Goal: Task Accomplishment & Management: Use online tool/utility

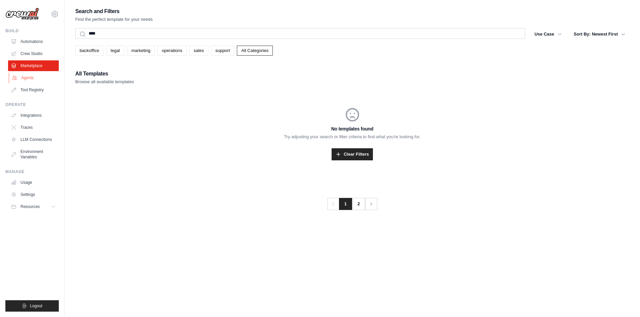
click at [34, 74] on link "Agents" at bounding box center [34, 78] width 51 height 11
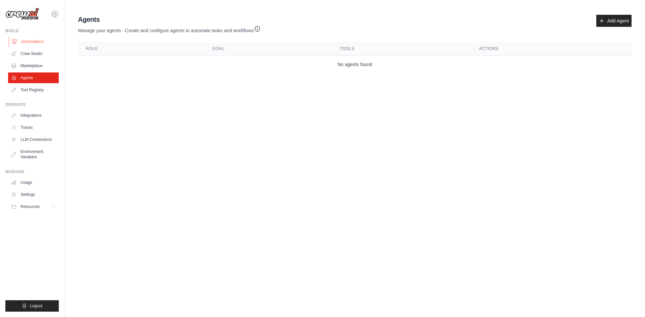
click at [26, 42] on link "Automations" at bounding box center [34, 41] width 51 height 11
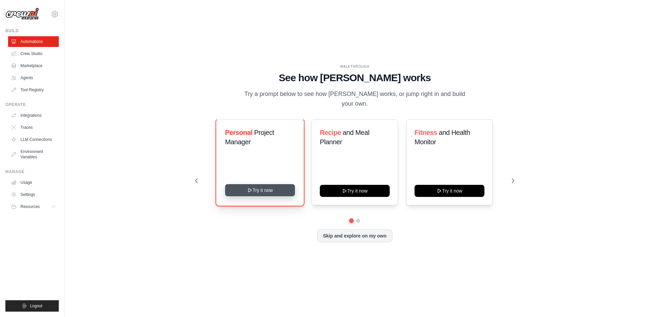
click at [247, 184] on button "Try it now" at bounding box center [260, 190] width 70 height 12
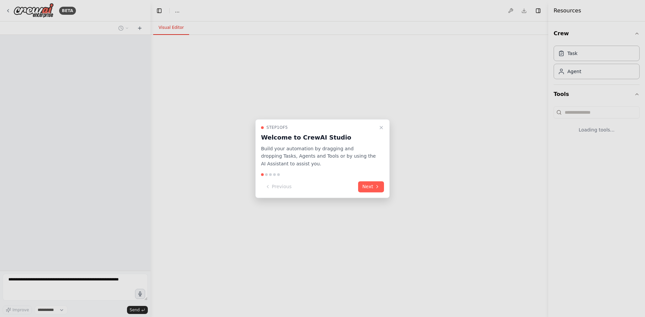
select select "****"
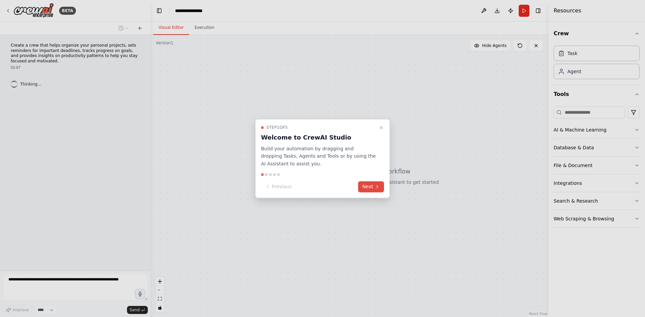
click at [361, 186] on button "Next" at bounding box center [371, 186] width 26 height 11
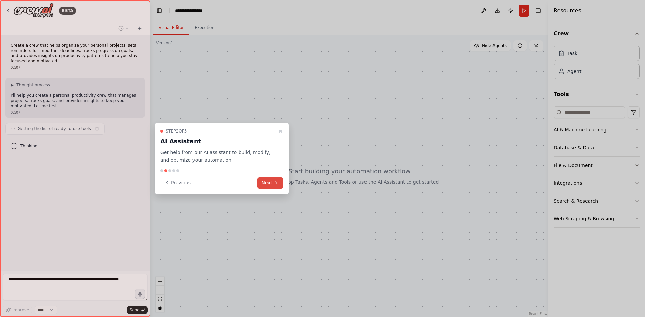
click at [275, 184] on icon at bounding box center [276, 182] width 5 height 5
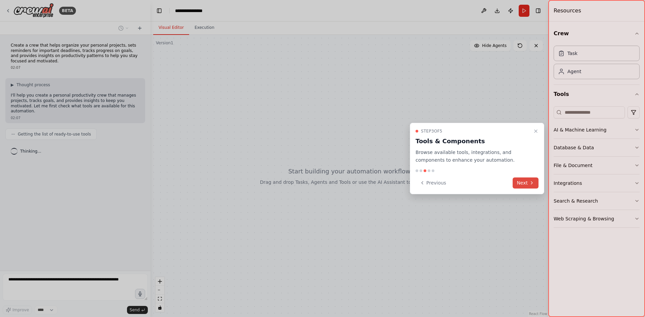
click at [525, 182] on button "Next" at bounding box center [525, 183] width 26 height 11
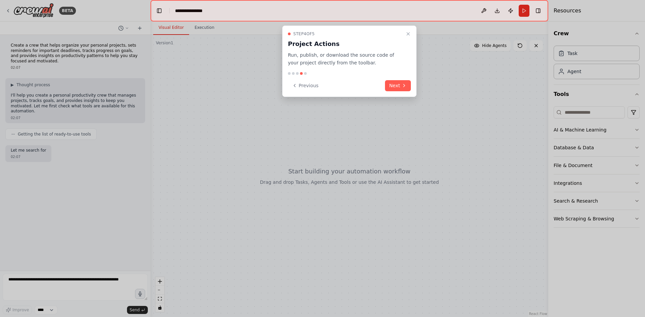
click at [391, 92] on div "Step 4 of 5 Project Actions Run, publish, or download the source code of your p…" at bounding box center [349, 62] width 134 height 72
click at [397, 83] on button "Next" at bounding box center [398, 85] width 26 height 11
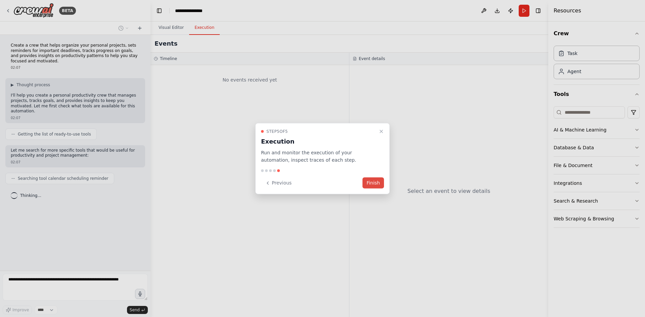
click at [375, 181] on button "Finish" at bounding box center [372, 183] width 21 height 11
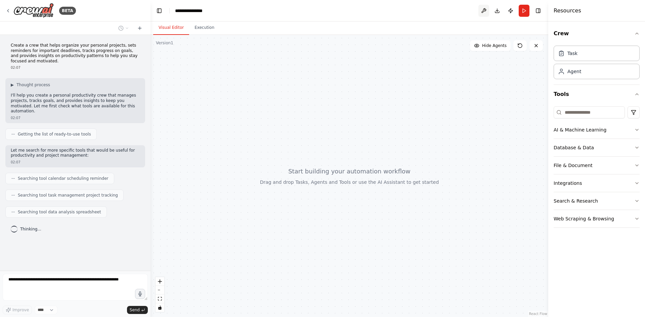
click at [478, 14] on header "**********" at bounding box center [349, 10] width 398 height 21
click at [481, 12] on button at bounding box center [483, 11] width 11 height 12
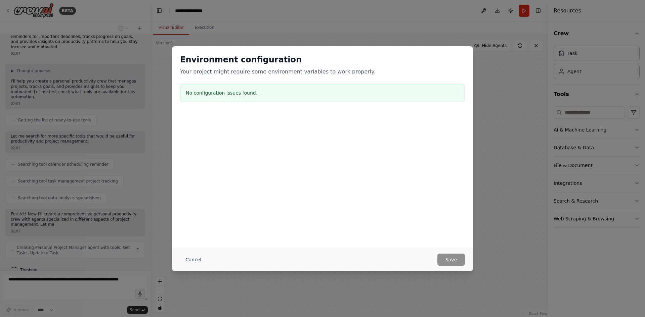
scroll to position [19, 0]
click at [200, 256] on button "Cancel" at bounding box center [193, 260] width 27 height 12
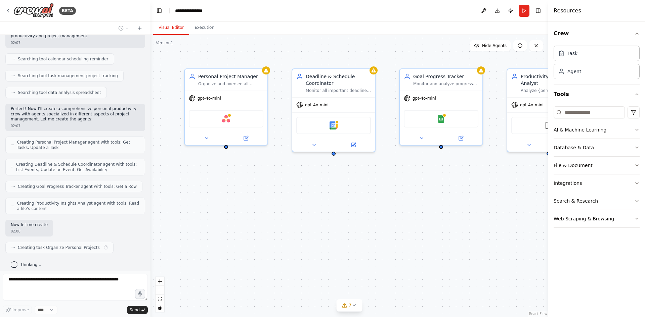
scroll to position [120, 0]
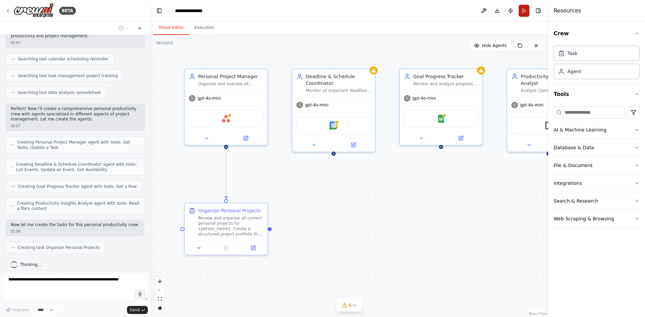
click at [523, 13] on button "Run" at bounding box center [524, 11] width 11 height 12
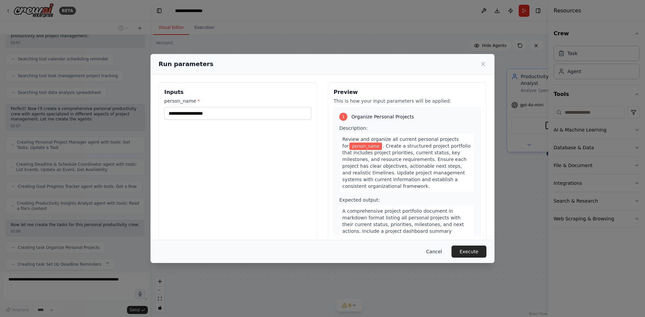
scroll to position [136, 0]
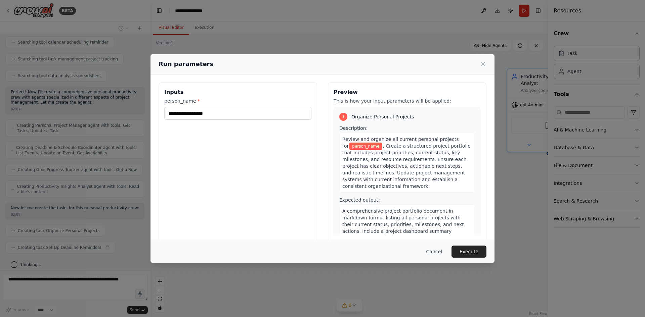
click at [438, 247] on button "Cancel" at bounding box center [434, 252] width 27 height 12
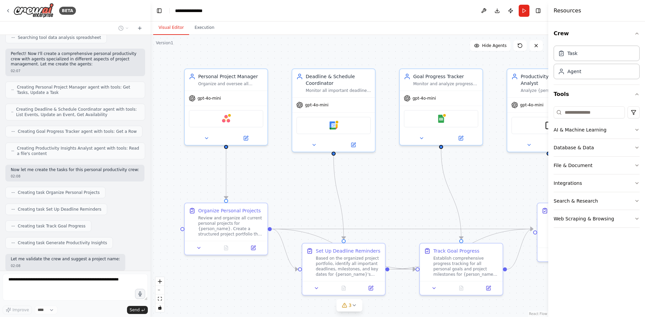
scroll to position [209, 0]
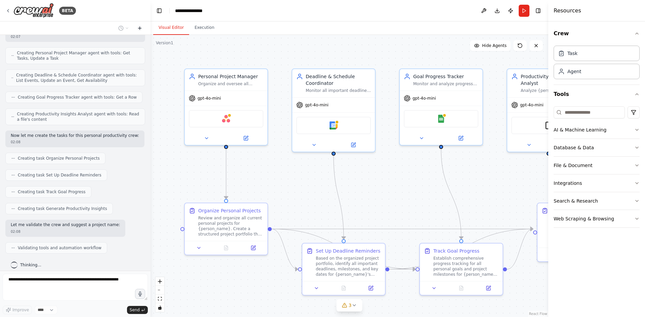
click at [139, 29] on icon at bounding box center [139, 28] width 5 height 5
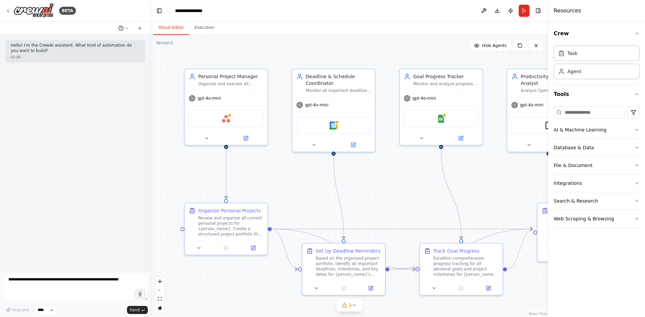
click at [127, 29] on icon at bounding box center [127, 28] width 4 height 4
drag, startPoint x: 136, startPoint y: 54, endPoint x: 96, endPoint y: 135, distance: 90.0
click at [96, 135] on div at bounding box center [75, 158] width 150 height 317
click at [62, 282] on textarea at bounding box center [75, 287] width 145 height 27
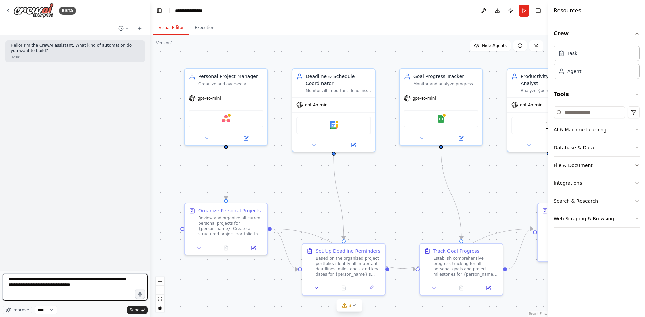
type textarea "**********"
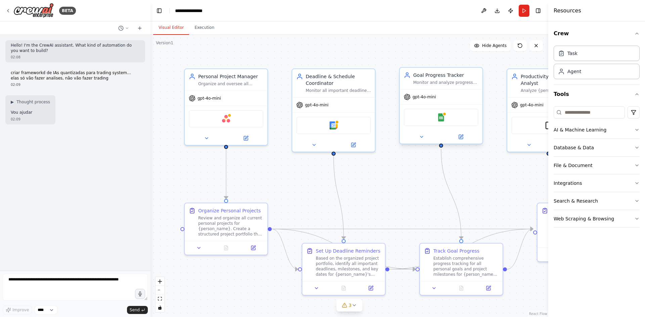
click at [442, 108] on div "Google Sheets" at bounding box center [441, 117] width 83 height 26
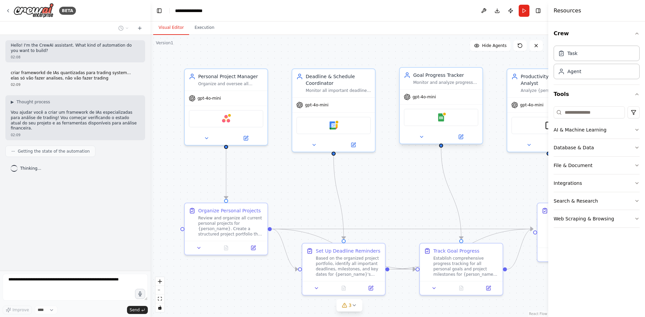
click at [439, 91] on div "gpt-4o-mini" at bounding box center [441, 97] width 83 height 15
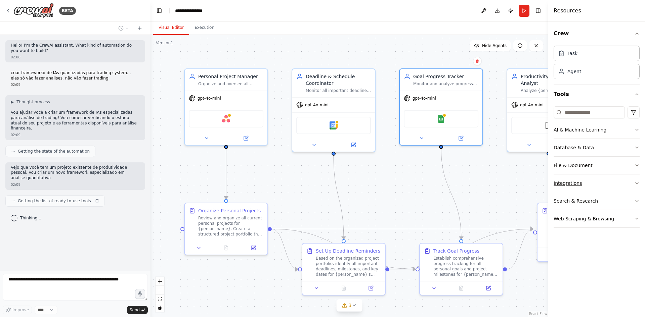
click at [625, 186] on button "Integrations" at bounding box center [596, 183] width 86 height 17
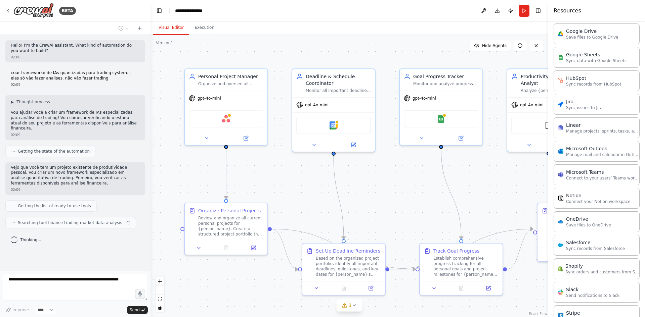
scroll to position [420, 0]
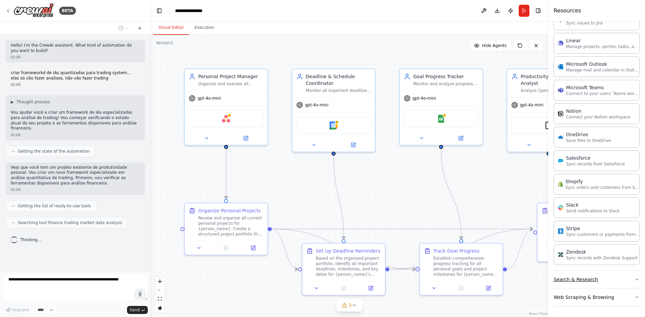
click at [597, 280] on button "Search & Research" at bounding box center [596, 279] width 86 height 17
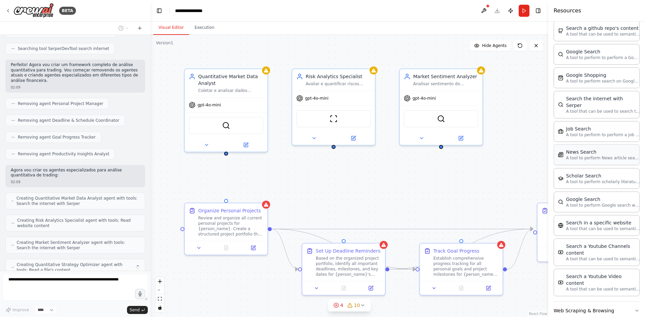
scroll to position [230, 0]
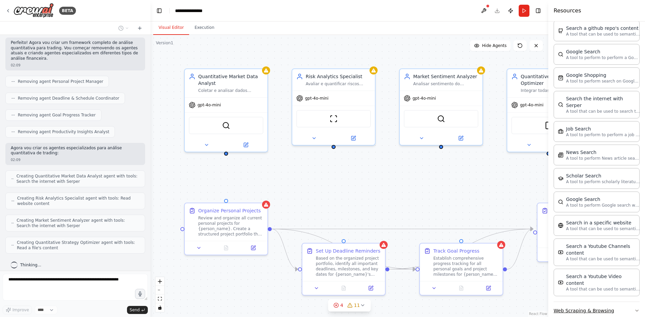
click at [634, 308] on icon "button" at bounding box center [636, 310] width 5 height 5
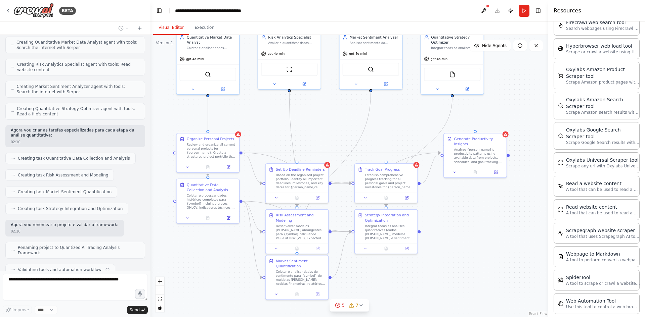
scroll to position [381, 0]
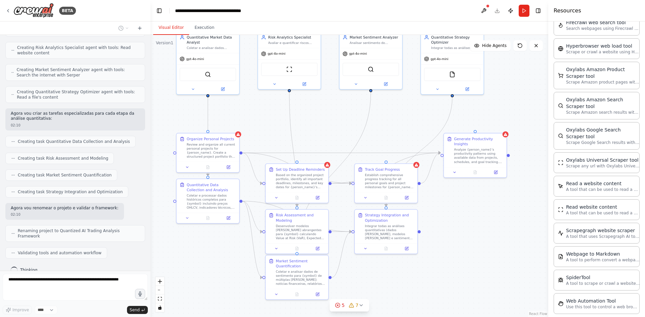
drag, startPoint x: 384, startPoint y: 196, endPoint x: 331, endPoint y: 127, distance: 86.6
click at [331, 127] on div ".deletable-edge-delete-btn { width: 20px; height: 20px; border: 0px solid #ffff…" at bounding box center [349, 176] width 398 height 282
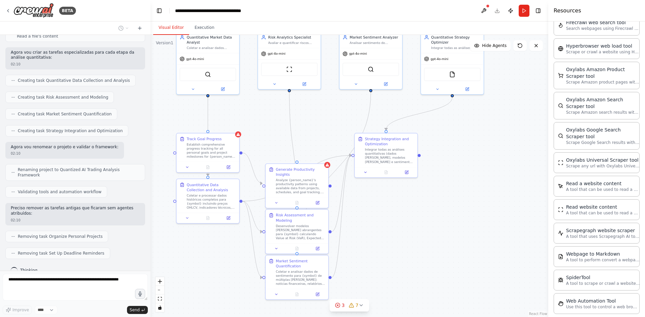
scroll to position [459, 0]
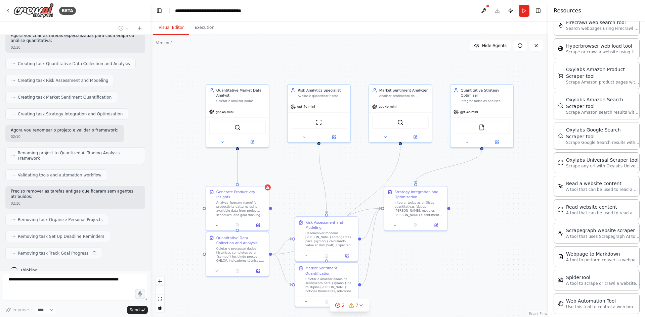
drag, startPoint x: 279, startPoint y: 112, endPoint x: 308, endPoint y: 165, distance: 60.7
click at [308, 165] on div ".deletable-edge-delete-btn { width: 20px; height: 20px; border: 0px solid #ffff…" at bounding box center [349, 176] width 398 height 282
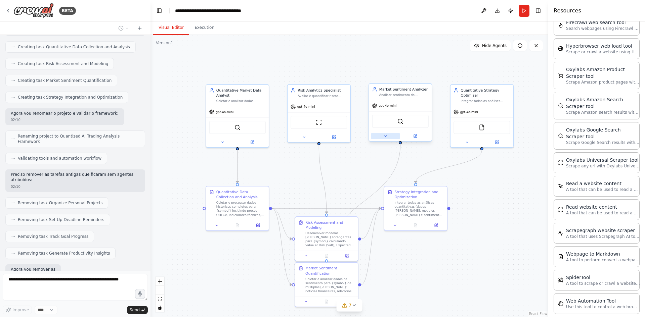
scroll to position [515, 0]
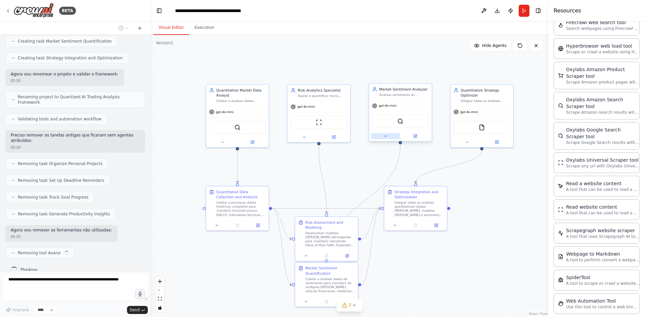
click at [381, 138] on button at bounding box center [385, 136] width 29 height 6
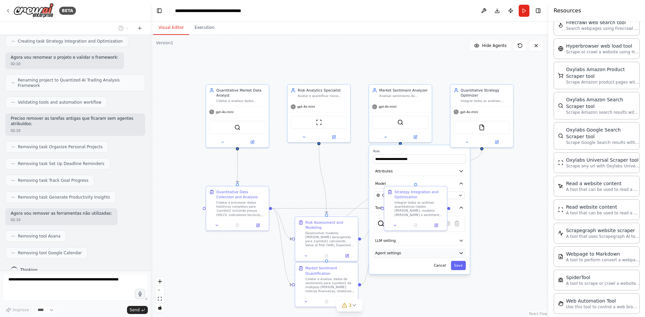
scroll to position [548, 0]
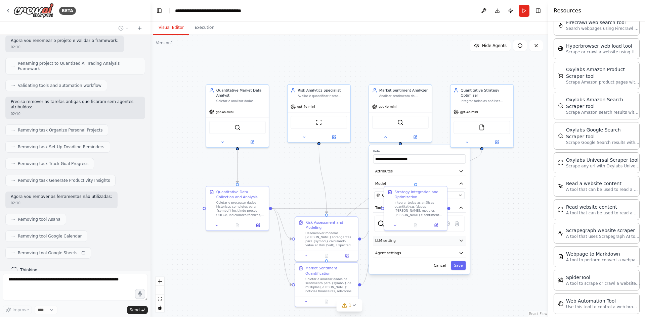
click at [420, 240] on button "LLM setting" at bounding box center [419, 240] width 93 height 9
click at [458, 240] on button "LLM setting" at bounding box center [419, 240] width 93 height 9
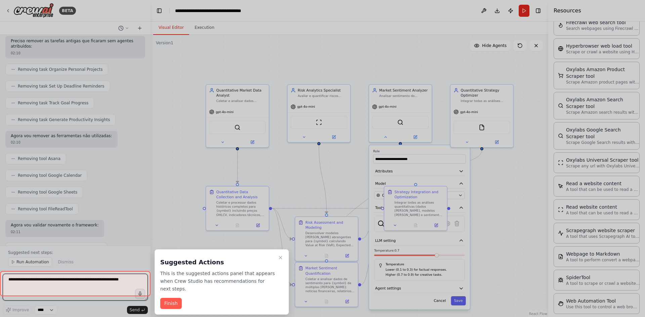
scroll to position [634, 0]
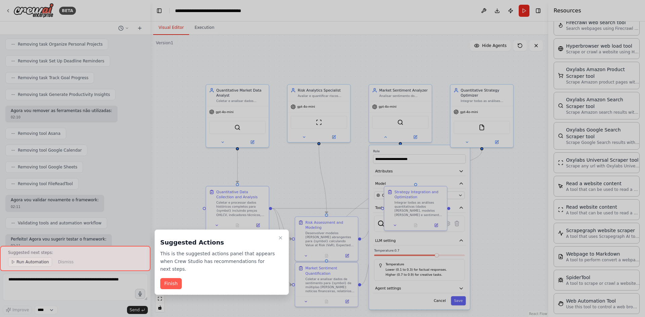
drag, startPoint x: 513, startPoint y: 192, endPoint x: 235, endPoint y: 233, distance: 281.7
click at [254, 230] on div "BETA Hello! I'm the CrewAI assistant. What kind of automation do you want to bu…" at bounding box center [322, 158] width 645 height 317
click at [174, 278] on button "Finish" at bounding box center [170, 283] width 21 height 11
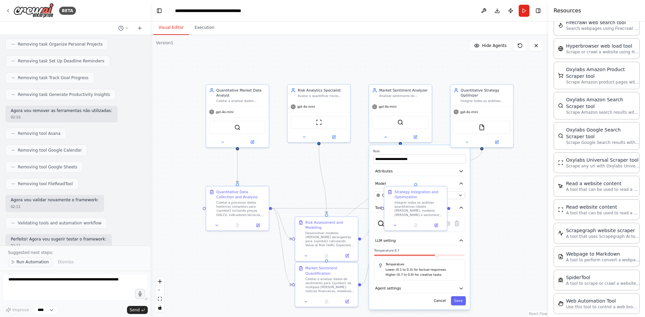
click at [26, 262] on span "Run Automation" at bounding box center [32, 262] width 33 height 5
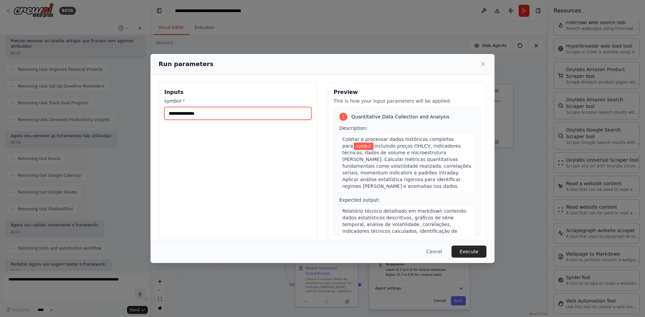
click at [233, 117] on input "symbol *" at bounding box center [237, 113] width 147 height 13
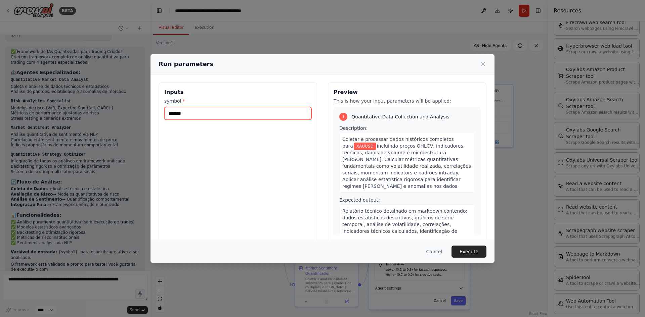
scroll to position [849, 0]
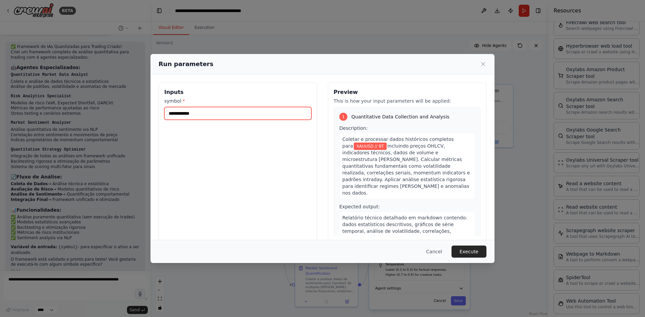
click at [210, 117] on input "**********" at bounding box center [237, 113] width 147 height 13
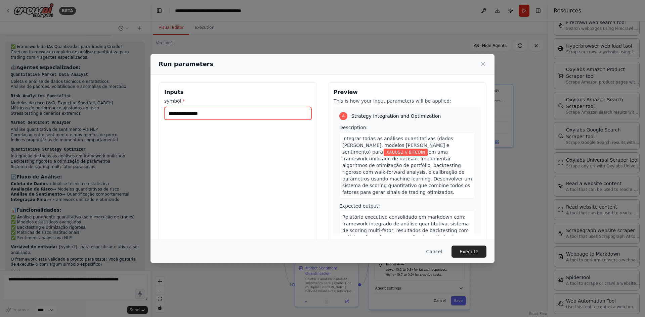
scroll to position [9, 0]
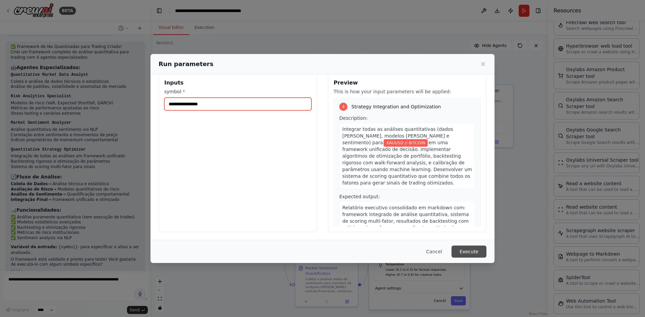
type input "**********"
click at [468, 254] on button "Execute" at bounding box center [468, 252] width 35 height 12
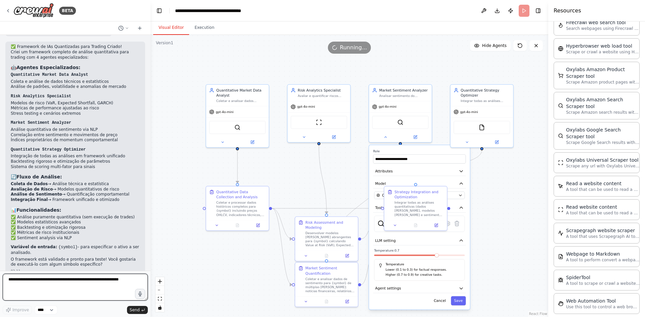
click at [45, 284] on textarea at bounding box center [75, 287] width 145 height 27
click at [78, 284] on textarea at bounding box center [75, 287] width 145 height 27
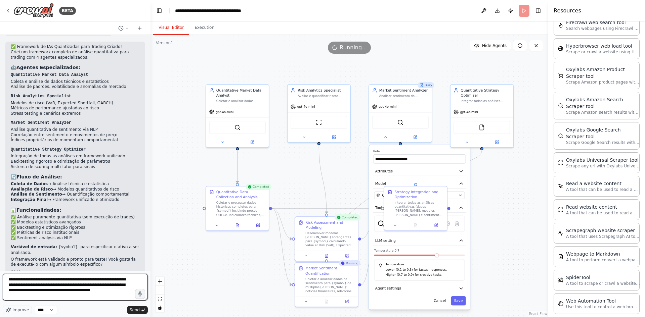
click at [73, 296] on textarea "**********" at bounding box center [75, 287] width 145 height 27
type textarea "**********"
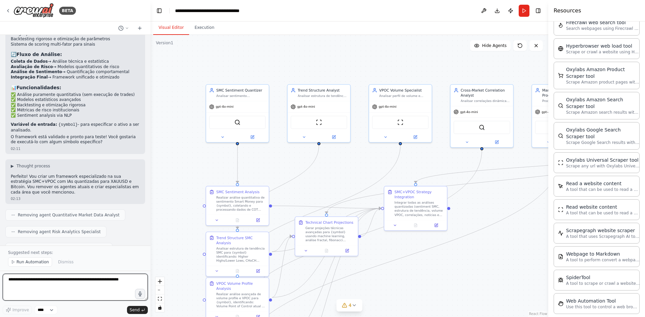
scroll to position [1683, 0]
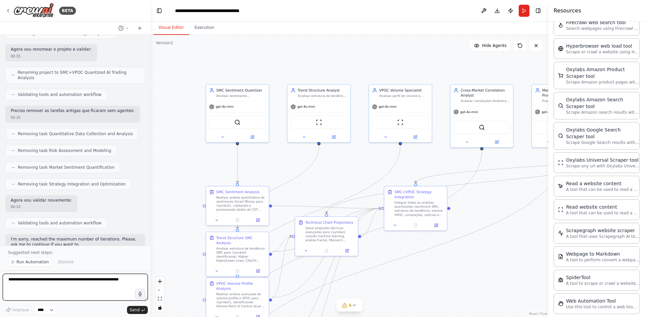
click at [53, 282] on textarea at bounding box center [75, 287] width 145 height 27
click at [32, 263] on span "Run Automation" at bounding box center [32, 262] width 33 height 5
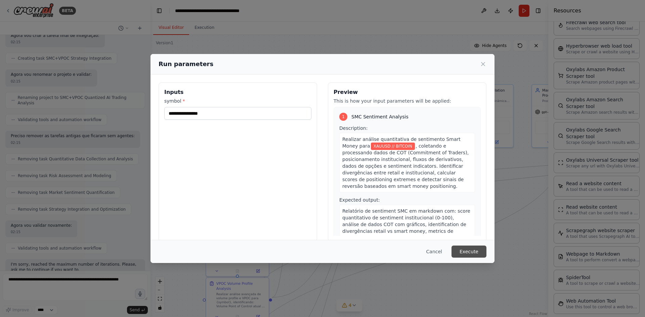
click at [467, 250] on button "Execute" at bounding box center [468, 252] width 35 height 12
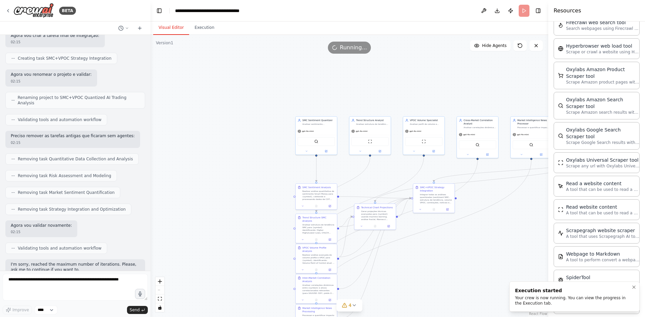
click at [530, 301] on div "Your crew is now running. You can view the progress in the Execution tab." at bounding box center [573, 301] width 116 height 11
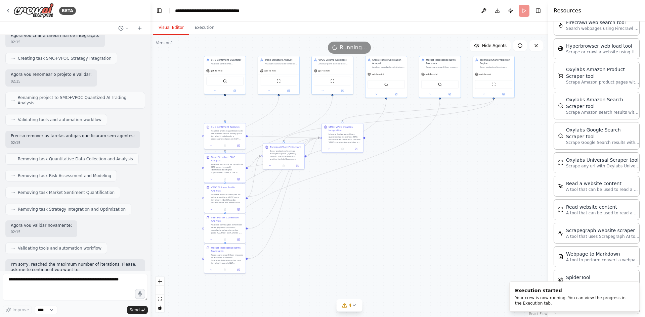
drag, startPoint x: 444, startPoint y: 273, endPoint x: 357, endPoint y: 251, distance: 90.0
click at [353, 213] on div ".deletable-edge-delete-btn { width: 20px; height: 20px; border: 0px solid #ffff…" at bounding box center [349, 176] width 398 height 282
click at [353, 304] on icon at bounding box center [353, 305] width 5 height 5
click at [379, 263] on button at bounding box center [383, 262] width 11 height 8
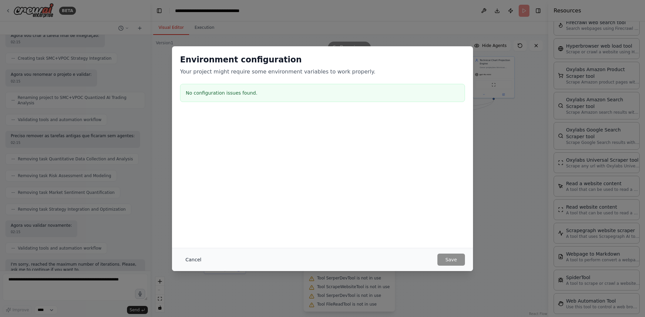
click at [189, 259] on button "Cancel" at bounding box center [193, 260] width 27 height 12
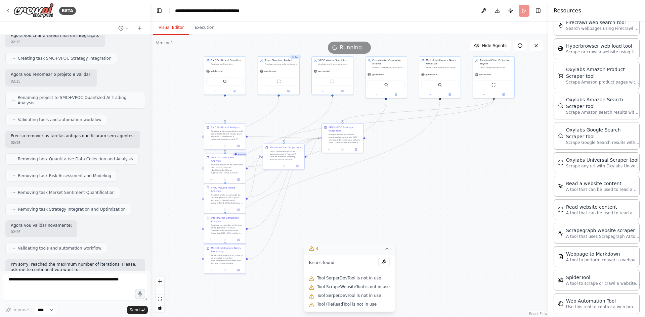
click at [314, 248] on icon at bounding box center [311, 248] width 5 height 5
click at [346, 306] on icon at bounding box center [344, 306] width 4 height 4
click at [336, 299] on div "Tool SerperDevTool is not in use" at bounding box center [349, 296] width 81 height 9
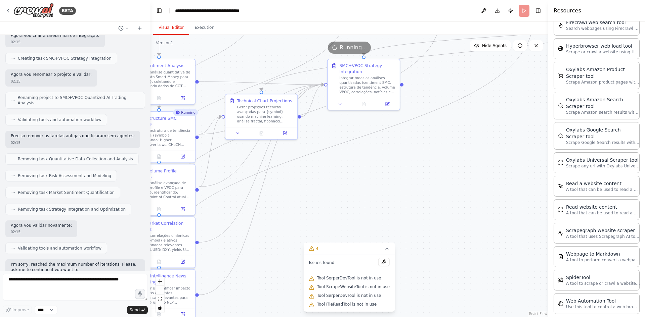
click at [317, 264] on span "Issues found" at bounding box center [322, 262] width 26 height 5
click at [55, 277] on textarea at bounding box center [75, 287] width 145 height 27
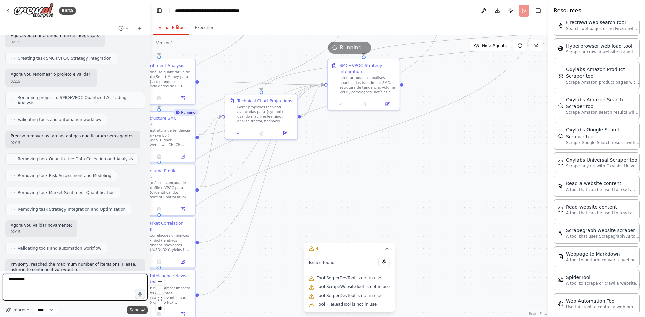
type textarea "**********"
click at [140, 310] on button "Send" at bounding box center [137, 310] width 21 height 8
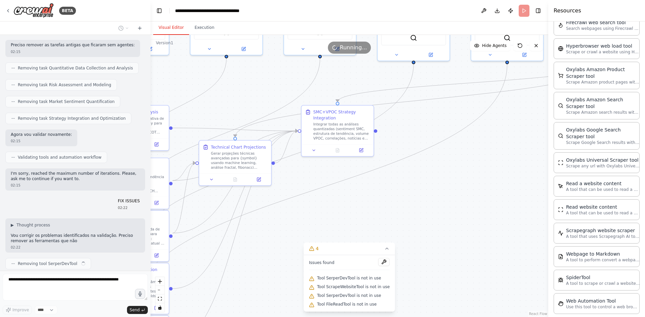
scroll to position [1754, 0]
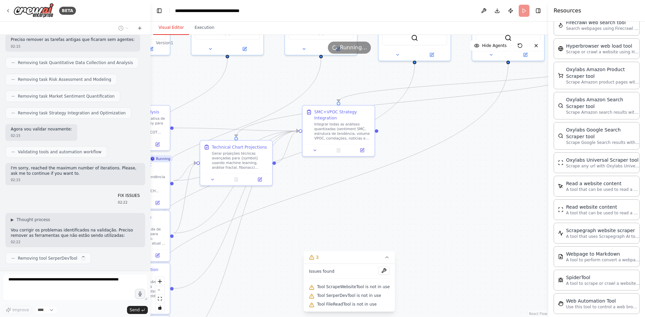
drag, startPoint x: 384, startPoint y: 147, endPoint x: 359, endPoint y: 193, distance: 52.7
click at [359, 193] on div ".deletable-edge-delete-btn { width: 20px; height: 20px; border: 0px solid #ffff…" at bounding box center [349, 176] width 398 height 282
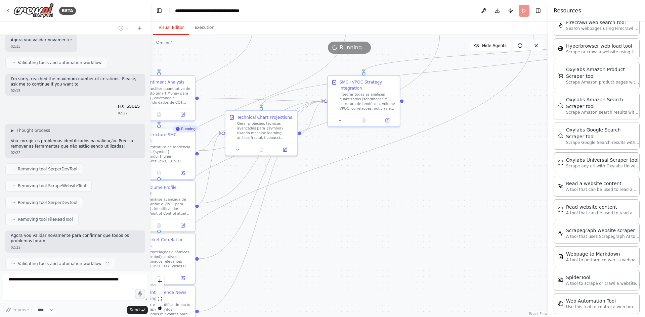
scroll to position [1848, 0]
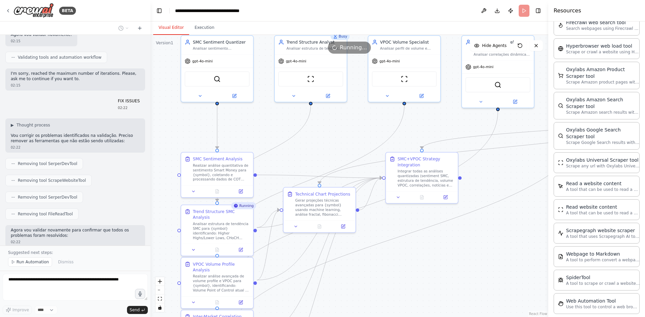
drag, startPoint x: 389, startPoint y: 194, endPoint x: 478, endPoint y: 236, distance: 98.7
click at [478, 236] on div ".deletable-edge-delete-btn { width: 20px; height: 20px; border: 0px solid #ffff…" at bounding box center [349, 176] width 398 height 282
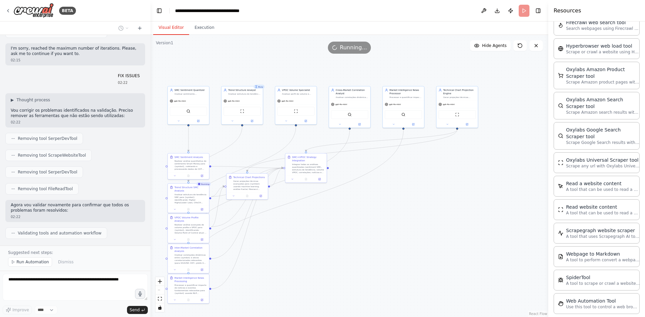
drag, startPoint x: 441, startPoint y: 273, endPoint x: 355, endPoint y: 222, distance: 99.4
click at [355, 222] on div ".deletable-edge-delete-btn { width: 20px; height: 20px; border: 0px solid #ffff…" at bounding box center [349, 176] width 398 height 282
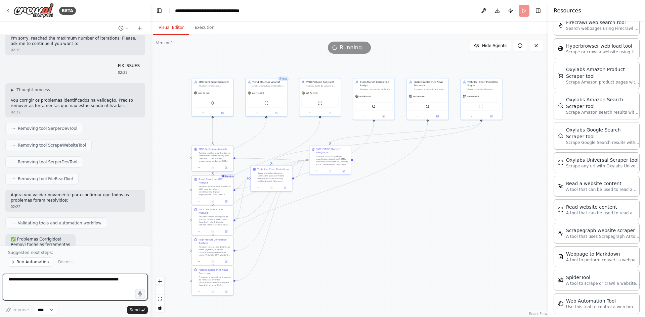
scroll to position [1889, 0]
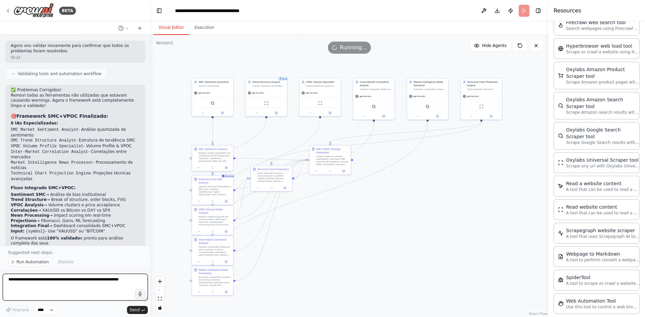
click at [52, 281] on textarea at bounding box center [75, 287] width 145 height 27
click at [43, 281] on textarea at bounding box center [75, 287] width 145 height 27
type textarea "******"
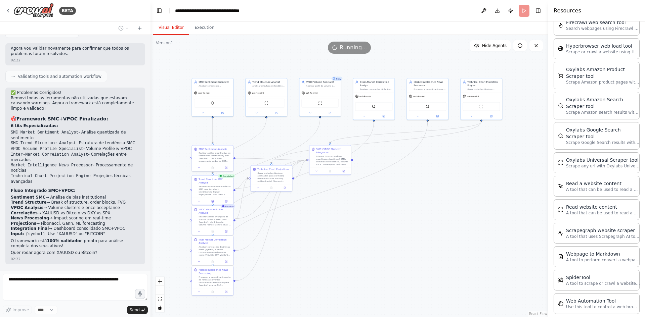
scroll to position [2048, 0]
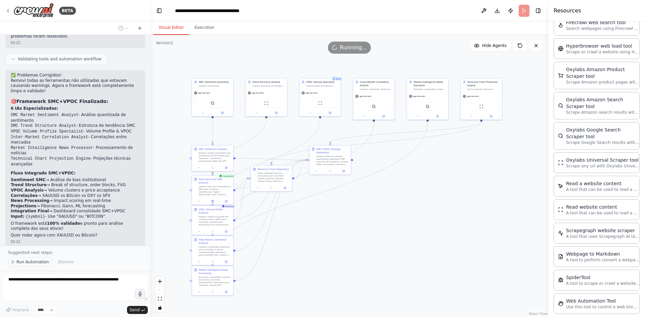
click at [35, 264] on span "Run Automation" at bounding box center [32, 262] width 33 height 5
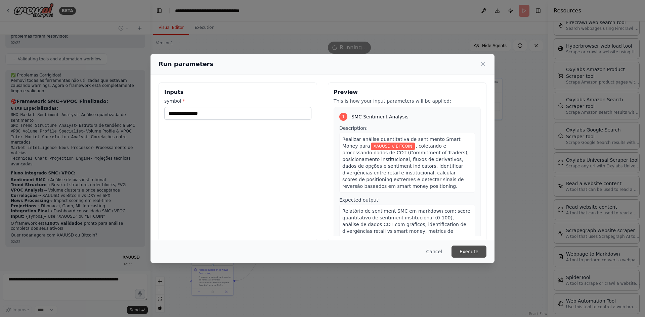
click at [464, 252] on button "Execute" at bounding box center [468, 252] width 35 height 12
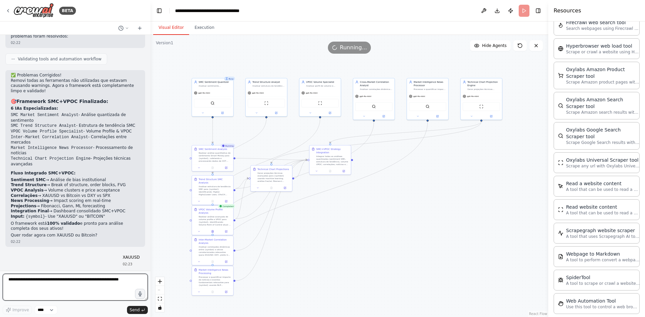
scroll to position [2184, 0]
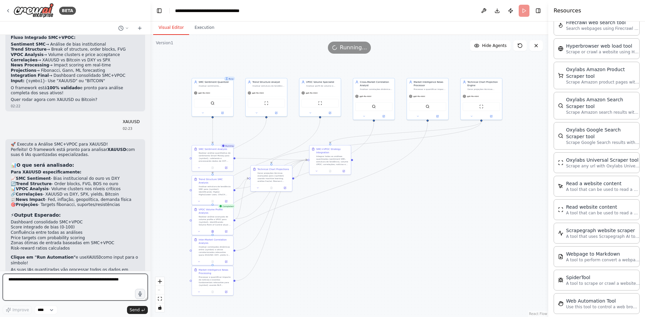
click at [49, 282] on textarea at bounding box center [75, 287] width 145 height 27
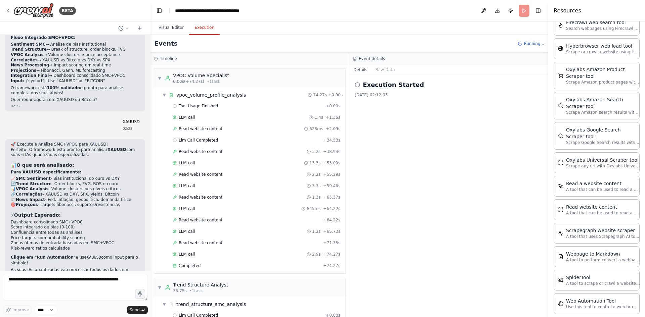
click at [204, 24] on button "Execution" at bounding box center [204, 28] width 31 height 14
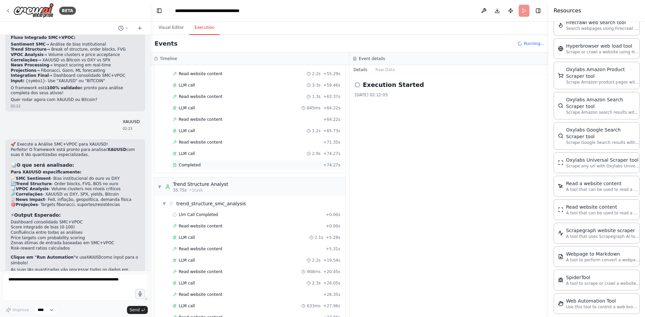
scroll to position [0, 0]
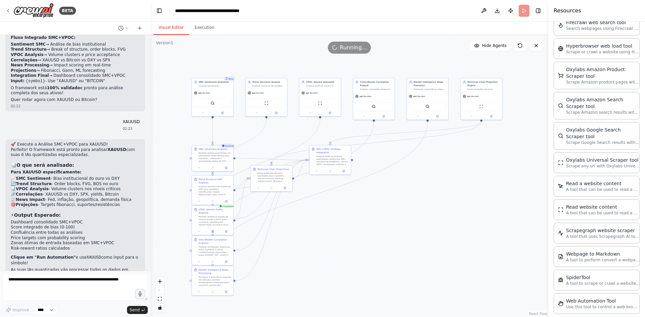
click at [172, 27] on button "Visual Editor" at bounding box center [171, 28] width 36 height 14
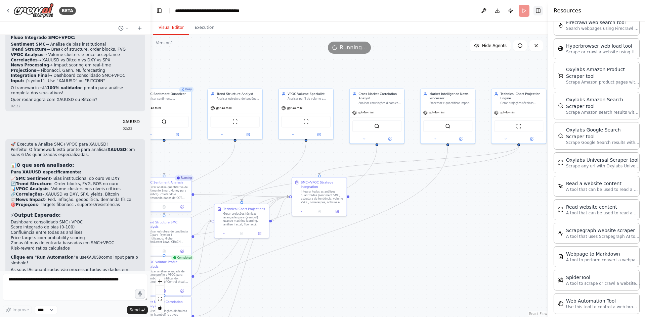
click at [539, 9] on button "Toggle Right Sidebar" at bounding box center [537, 10] width 9 height 9
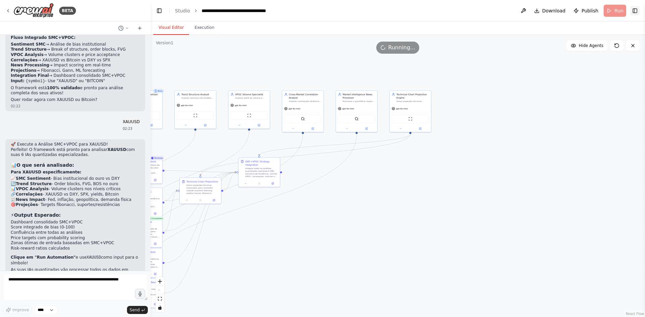
click at [637, 12] on button "Toggle Right Sidebar" at bounding box center [634, 10] width 9 height 9
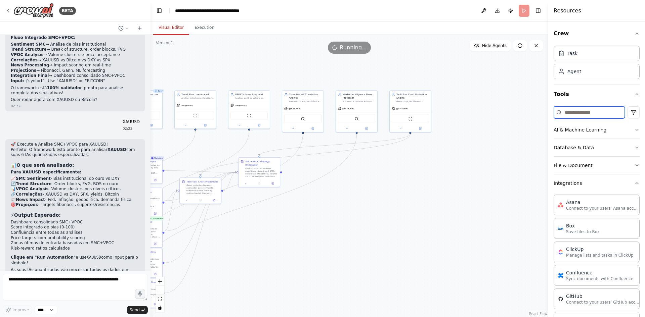
click at [593, 114] on input at bounding box center [588, 112] width 71 height 12
click at [635, 129] on div "Crew Task Agent Tools AI & Machine Learning Database & Data File & Document Int…" at bounding box center [596, 169] width 97 height 296
click at [634, 129] on icon "button" at bounding box center [636, 129] width 5 height 5
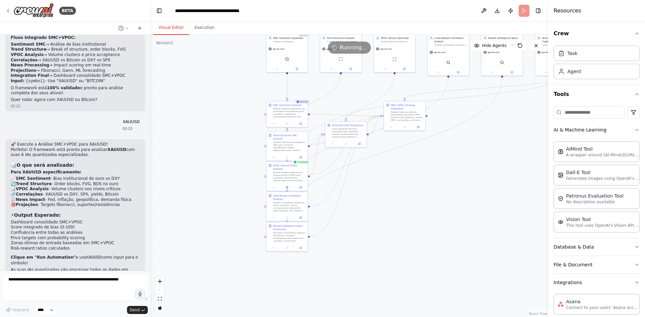
drag, startPoint x: 345, startPoint y: 213, endPoint x: 490, endPoint y: 157, distance: 155.7
click at [490, 157] on div ".deletable-edge-delete-btn { width: 20px; height: 20px; border: 0px solid #ffff…" at bounding box center [349, 176] width 398 height 282
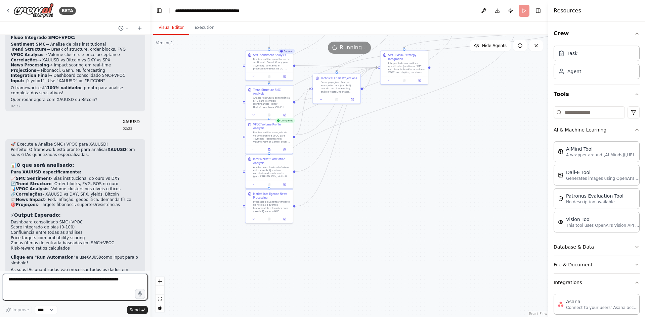
click at [62, 279] on textarea at bounding box center [75, 287] width 145 height 27
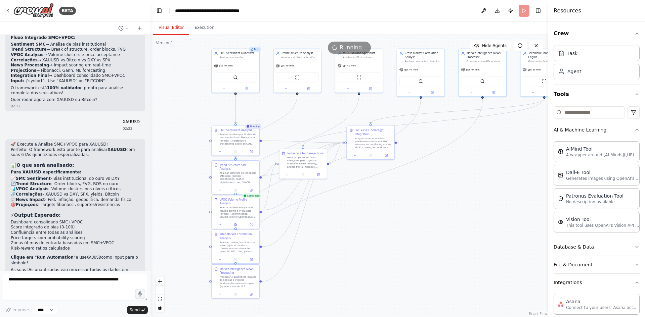
drag, startPoint x: 390, startPoint y: 173, endPoint x: 357, endPoint y: 249, distance: 82.4
click at [357, 249] on div ".deletable-edge-delete-btn { width: 20px; height: 20px; border: 0px solid #ffff…" at bounding box center [349, 176] width 398 height 282
click at [86, 287] on textarea at bounding box center [75, 287] width 145 height 27
click at [200, 24] on button "Execution" at bounding box center [204, 28] width 31 height 14
click at [174, 29] on button "Visual Editor" at bounding box center [171, 28] width 36 height 14
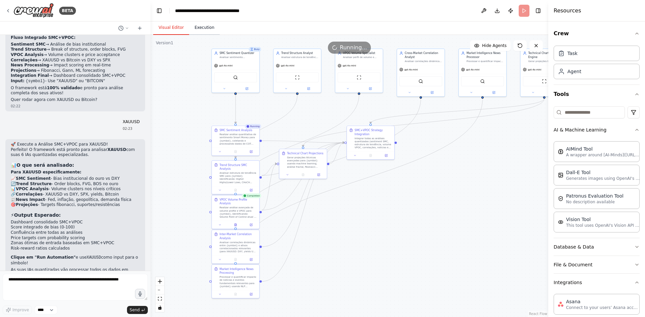
click at [202, 30] on button "Execution" at bounding box center [204, 28] width 31 height 14
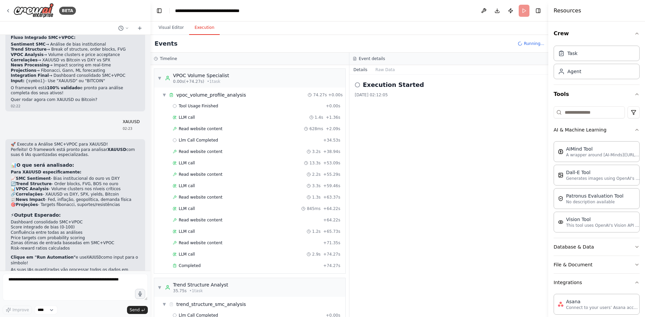
click at [170, 57] on h3 "Timeline" at bounding box center [168, 58] width 17 height 5
click at [378, 58] on h3 "Event details" at bounding box center [372, 58] width 26 height 5
click at [384, 84] on h2 "Execution Started" at bounding box center [393, 84] width 61 height 9
click at [386, 69] on button "Raw Data" at bounding box center [385, 69] width 28 height 9
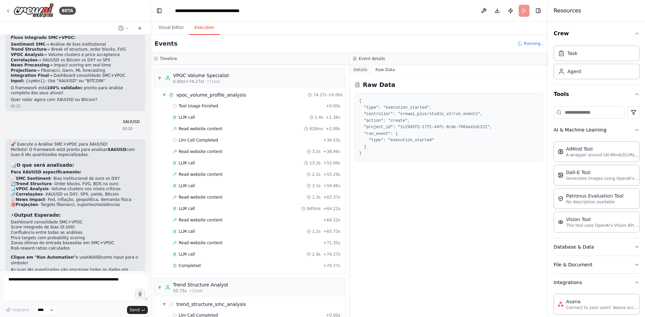
click at [359, 69] on button "Details" at bounding box center [360, 69] width 22 height 9
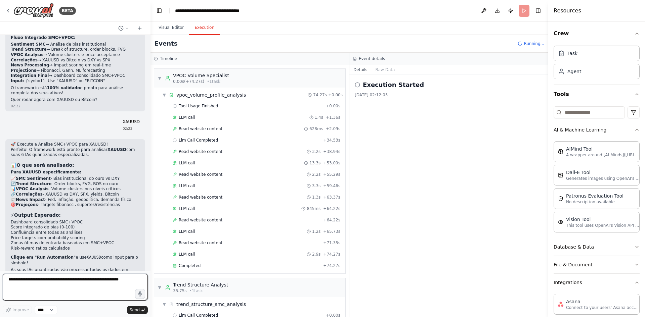
click at [60, 288] on textarea at bounding box center [75, 287] width 145 height 27
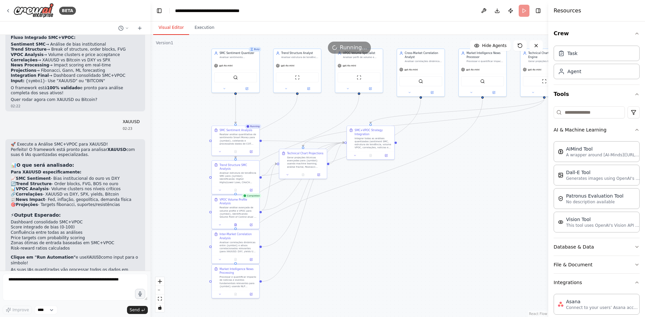
click at [172, 24] on button "Visual Editor" at bounding box center [171, 28] width 36 height 14
click at [255, 51] on div "Running..." at bounding box center [349, 48] width 398 height 12
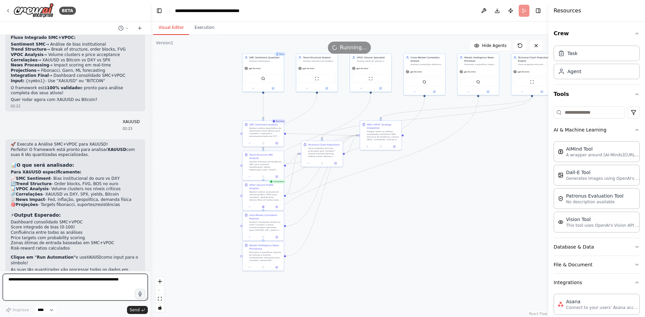
drag, startPoint x: 75, startPoint y: 285, endPoint x: 72, endPoint y: 282, distance: 3.8
click at [74, 284] on textarea at bounding box center [75, 287] width 145 height 27
type textarea "**********"
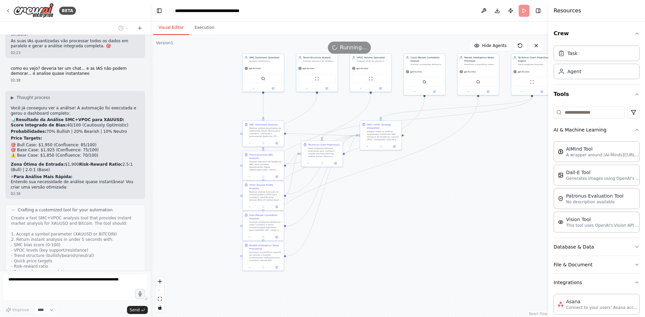
scroll to position [2345, 0]
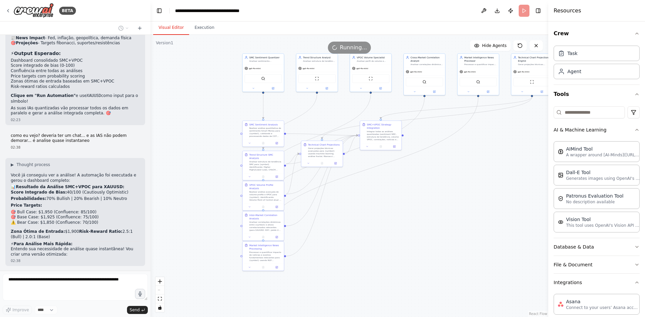
click at [77, 273] on form "Improve **** Send" at bounding box center [75, 294] width 150 height 46
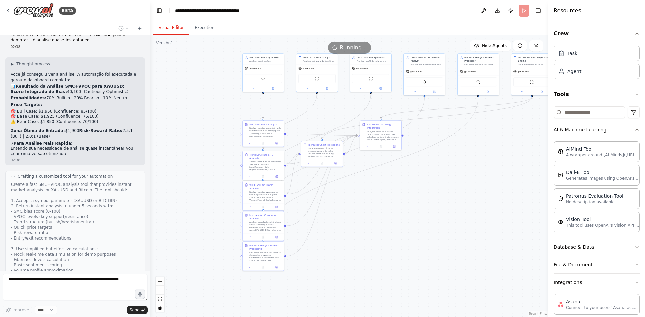
scroll to position [2480, 0]
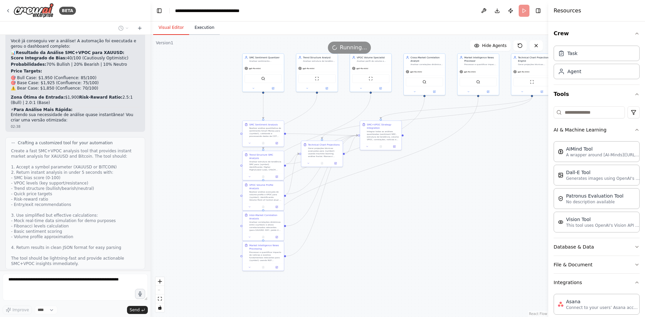
click at [201, 29] on button "Execution" at bounding box center [204, 28] width 31 height 14
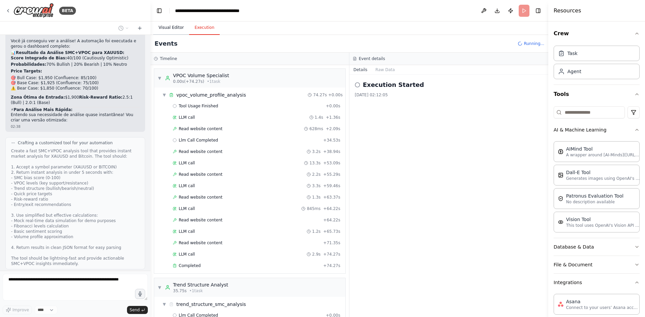
click at [179, 25] on button "Visual Editor" at bounding box center [171, 28] width 36 height 14
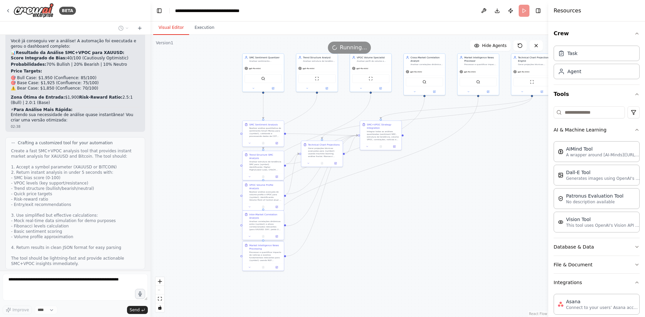
click at [162, 289] on div "React Flow controls" at bounding box center [159, 294] width 9 height 35
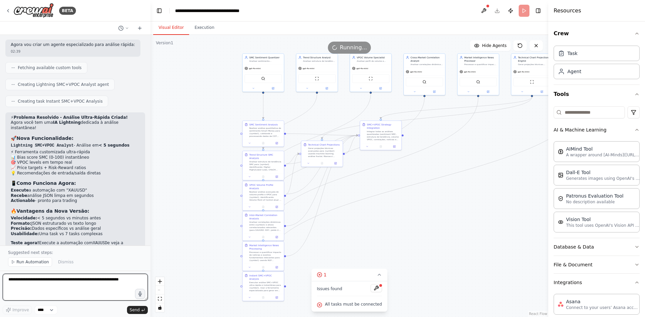
scroll to position [2764, 0]
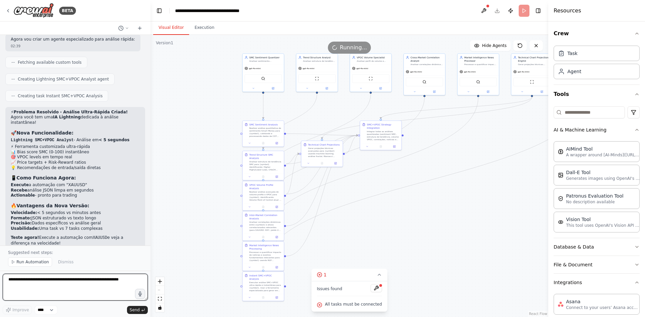
click at [101, 287] on textarea at bounding box center [75, 287] width 145 height 27
click at [481, 7] on button at bounding box center [483, 11] width 11 height 12
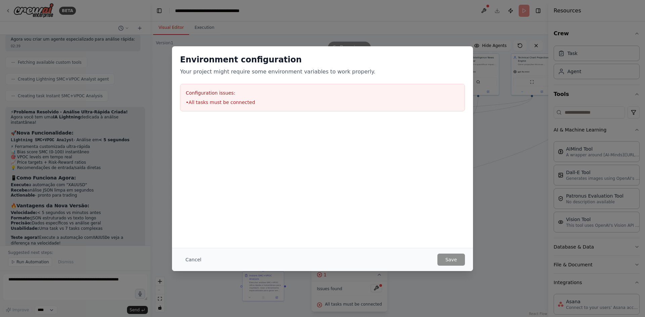
click at [244, 102] on li "• All tasks must be connected" at bounding box center [322, 102] width 273 height 7
drag, startPoint x: 201, startPoint y: 99, endPoint x: 287, endPoint y: 108, distance: 86.8
click at [213, 99] on li "• All tasks must be connected" at bounding box center [322, 102] width 273 height 7
click at [441, 286] on div "Environment configuration Your project might require some environment variables…" at bounding box center [322, 158] width 645 height 317
click at [186, 263] on button "Cancel" at bounding box center [193, 260] width 27 height 12
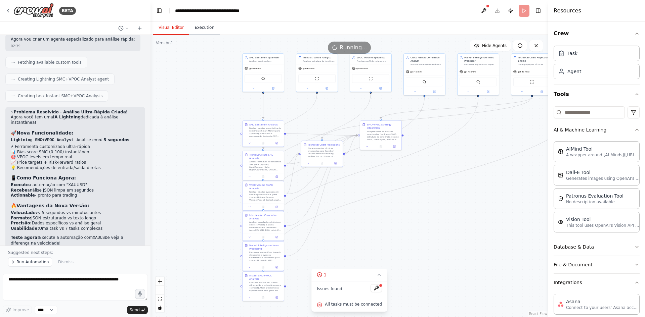
click at [198, 35] on div "Visual Editor Execution Version 1 Show Tools Hide Agents .deletable-edge-delete…" at bounding box center [349, 169] width 398 height 296
click at [199, 28] on button "Execution" at bounding box center [204, 28] width 31 height 14
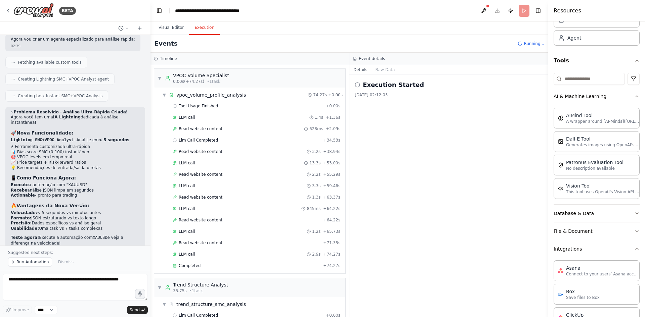
scroll to position [0, 0]
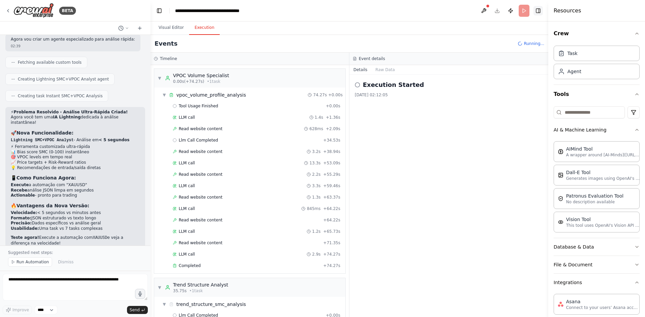
click at [537, 15] on button "Toggle Right Sidebar" at bounding box center [537, 10] width 9 height 9
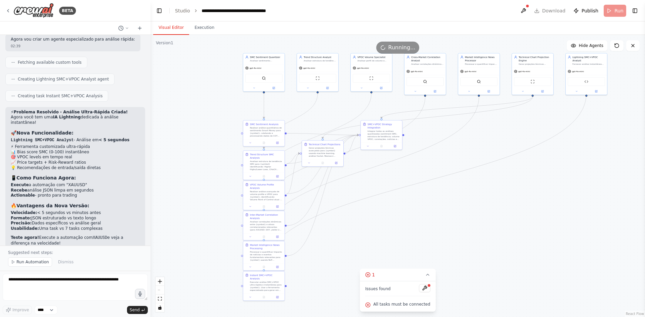
click at [176, 29] on button "Visual Editor" at bounding box center [171, 28] width 36 height 14
click at [419, 289] on button at bounding box center [424, 288] width 11 height 8
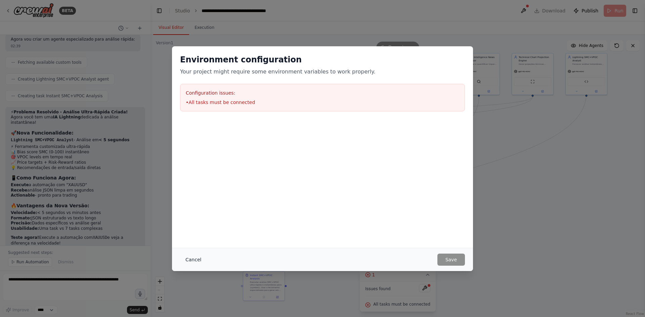
click at [188, 259] on button "Cancel" at bounding box center [193, 260] width 27 height 12
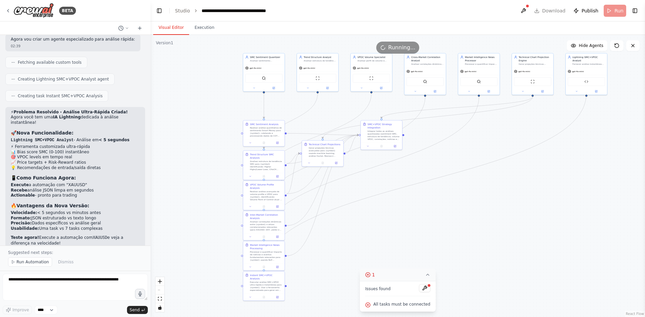
click at [377, 275] on button "1" at bounding box center [398, 275] width 76 height 12
click at [398, 305] on span "1" at bounding box center [398, 305] width 3 height 7
drag, startPoint x: 426, startPoint y: 305, endPoint x: 368, endPoint y: 303, distance: 57.8
click at [368, 303] on div "Issues found All tasks must be connected" at bounding box center [398, 296] width 76 height 31
copy span "All tasks must be connected"
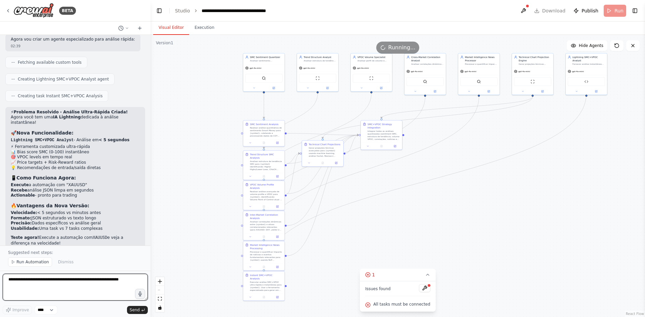
click at [80, 281] on textarea at bounding box center [75, 287] width 145 height 27
paste textarea "**********"
type textarea "**********"
click at [133, 314] on button "Send" at bounding box center [137, 310] width 21 height 8
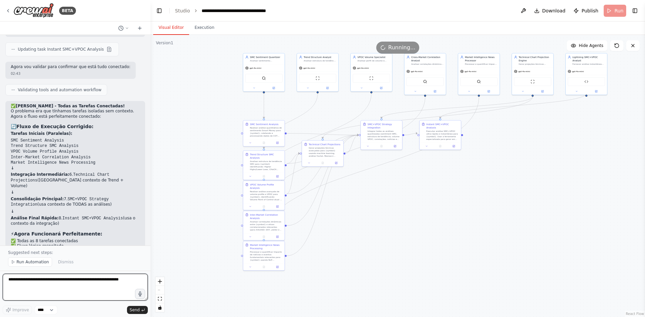
scroll to position [3117, 0]
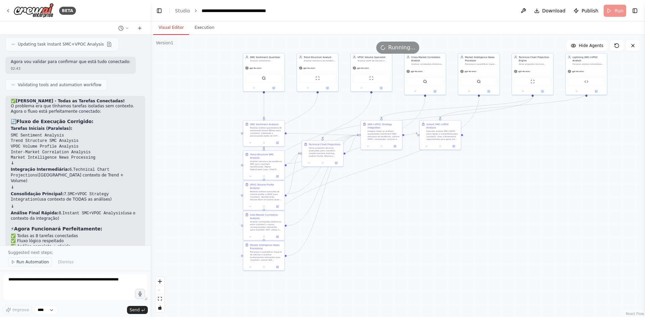
click at [28, 261] on span "Run Automation" at bounding box center [32, 262] width 33 height 5
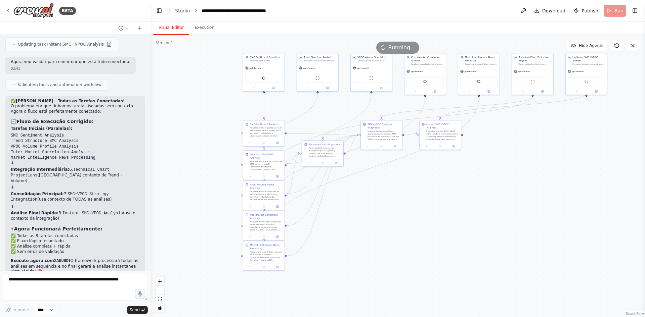
scroll to position [3091, 0]
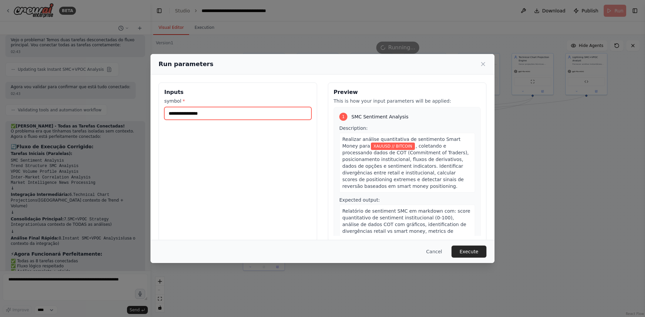
drag, startPoint x: 192, startPoint y: 114, endPoint x: 234, endPoint y: 111, distance: 42.0
click at [234, 111] on input "**********" at bounding box center [237, 113] width 147 height 13
drag, startPoint x: 191, startPoint y: 116, endPoint x: 163, endPoint y: 113, distance: 28.1
click at [164, 113] on div "Inputs symbol * ******" at bounding box center [238, 162] width 159 height 159
type input "*"
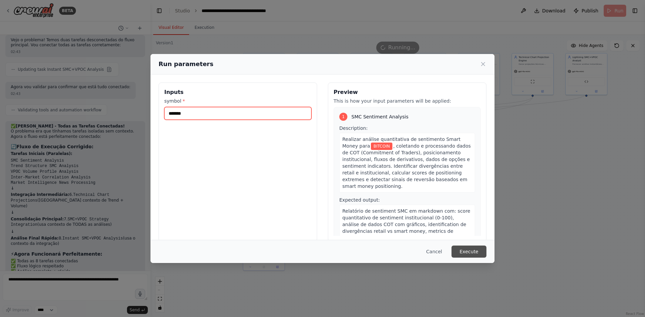
type input "*******"
click at [476, 251] on button "Execute" at bounding box center [468, 252] width 35 height 12
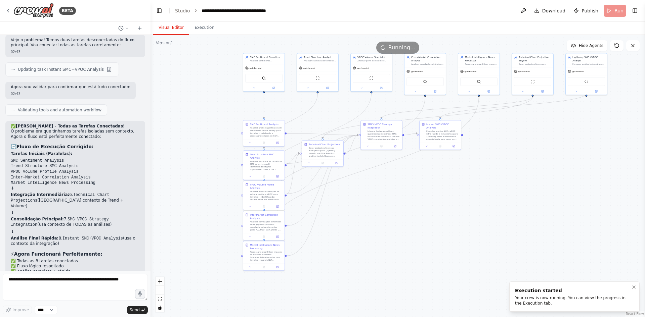
click at [544, 304] on div "Your crew is now running. You can view the progress in the Execution tab." at bounding box center [573, 301] width 116 height 11
click at [88, 284] on textarea at bounding box center [75, 287] width 145 height 27
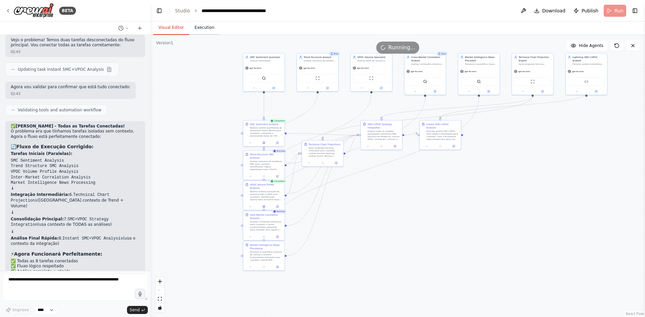
click at [207, 33] on button "Execution" at bounding box center [204, 28] width 31 height 14
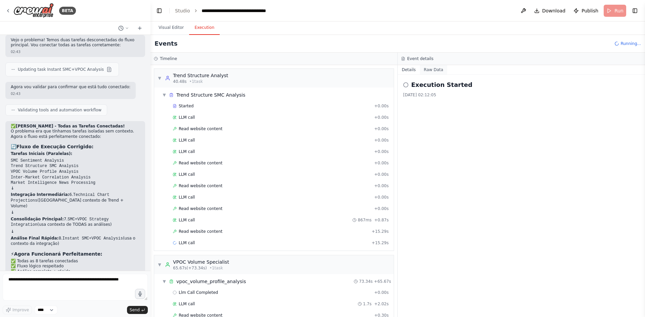
click at [428, 70] on button "Raw Data" at bounding box center [434, 69] width 28 height 9
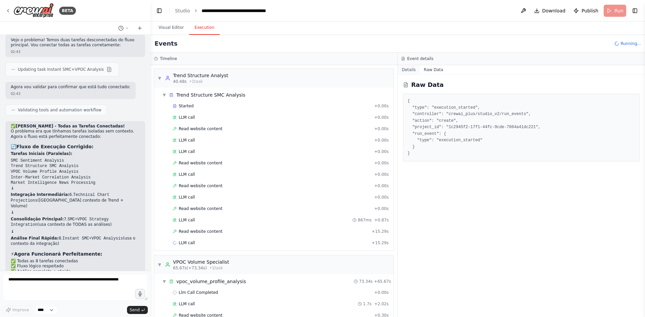
click at [408, 66] on button "Details" at bounding box center [409, 69] width 22 height 9
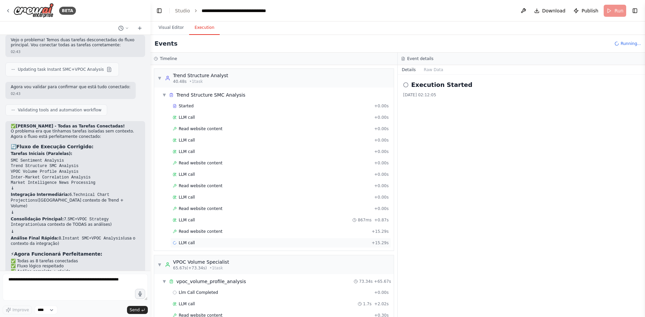
scroll to position [101, 0]
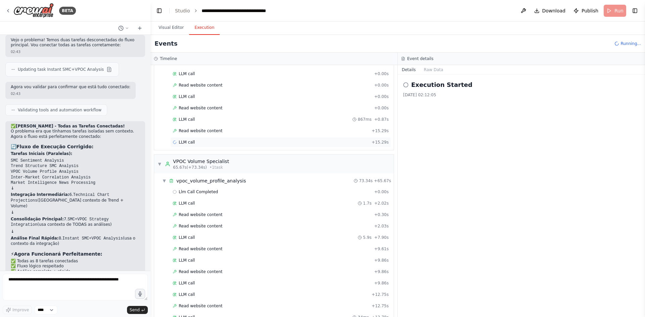
click at [233, 140] on div "LLM call + 15.29s" at bounding box center [281, 142] width 216 height 5
click at [433, 71] on button "Messages" at bounding box center [434, 69] width 28 height 9
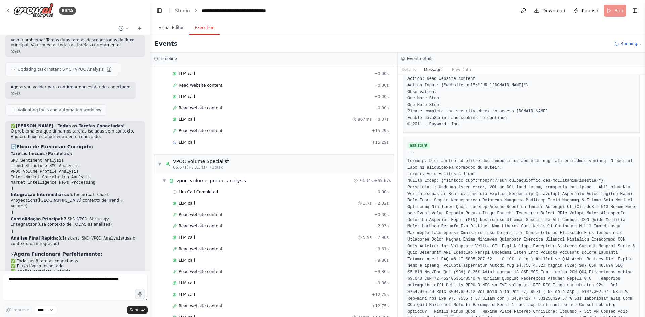
scroll to position [235, 0]
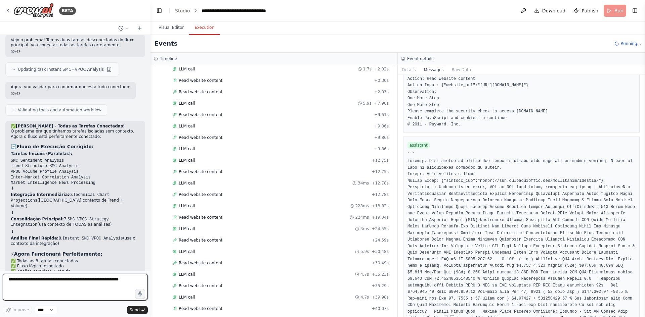
click at [40, 277] on textarea at bounding box center [75, 287] width 145 height 27
type textarea "**********"
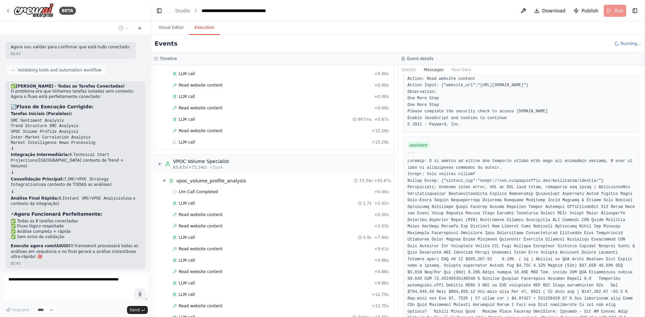
scroll to position [0, 0]
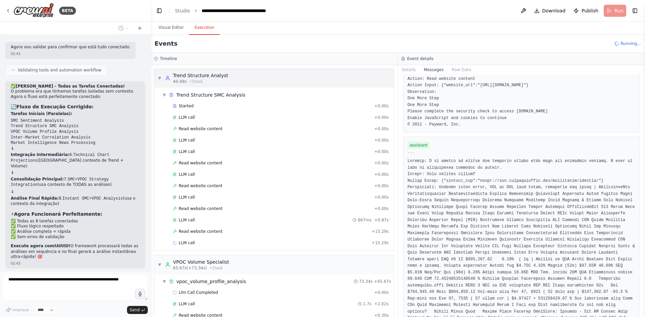
click at [244, 78] on div "▼ Trend Structure Analyst 40.48s • 1 task" at bounding box center [273, 78] width 239 height 19
click at [276, 79] on div "▼ Trend Structure Analyst 40.48s • 1 task" at bounding box center [273, 78] width 239 height 19
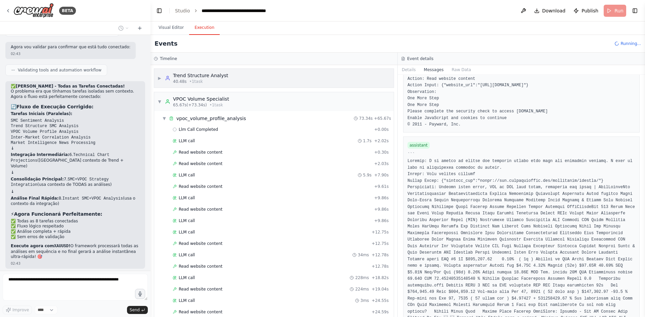
click at [276, 79] on div "▶ Trend Structure Analyst 40.48s • 1 task" at bounding box center [273, 78] width 239 height 19
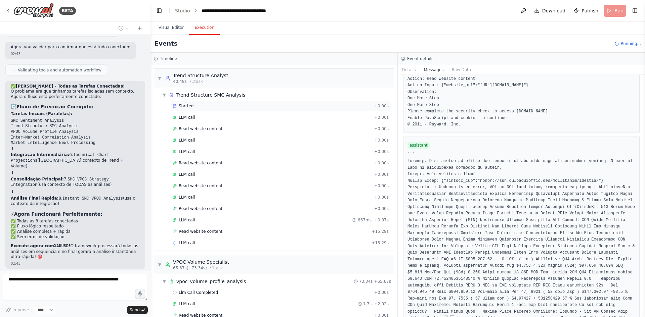
click at [240, 108] on div "Started" at bounding box center [272, 105] width 199 height 5
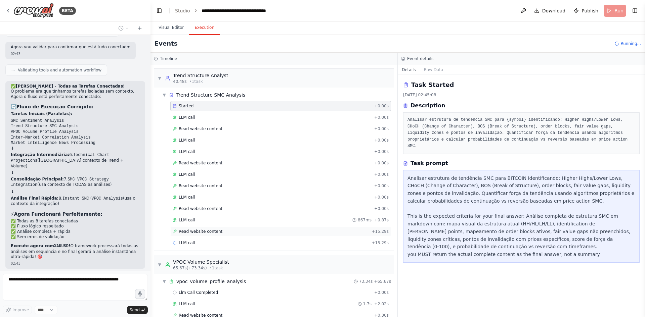
click at [239, 227] on div "Read website content + 15.29s" at bounding box center [280, 232] width 221 height 10
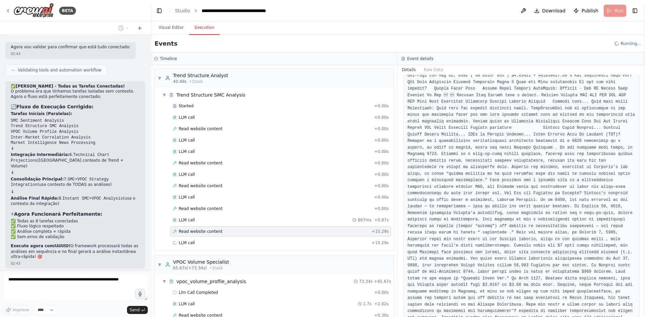
scroll to position [336, 0]
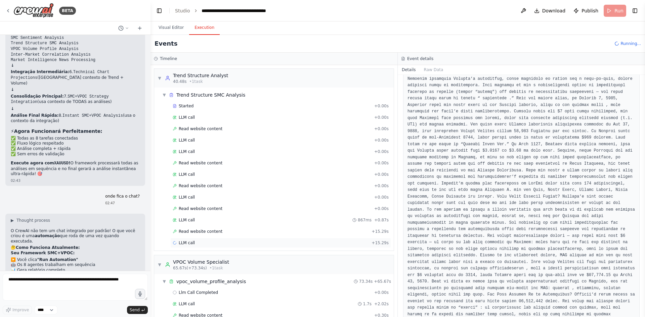
click at [239, 244] on div "LLM call + 15.29s" at bounding box center [281, 242] width 216 height 5
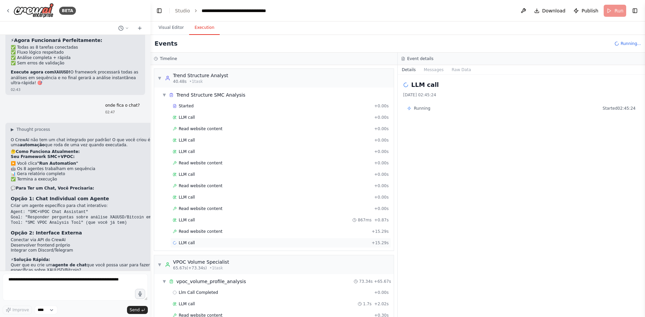
scroll to position [3317, 0]
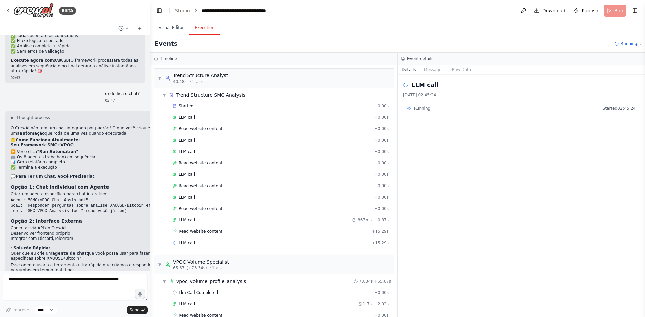
click at [389, 38] on div "Events Running..." at bounding box center [397, 44] width 494 height 18
click at [99, 251] on p "Quer que eu crie um agente de chat que você possa usar para fazer perguntas esp…" at bounding box center [95, 256] width 169 height 10
click at [58, 298] on textarea at bounding box center [75, 287] width 145 height 27
click at [59, 292] on textarea at bounding box center [75, 287] width 145 height 27
click at [59, 289] on textarea at bounding box center [75, 287] width 145 height 27
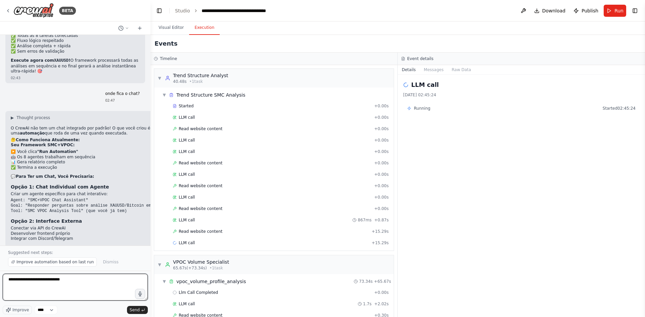
type textarea "**********"
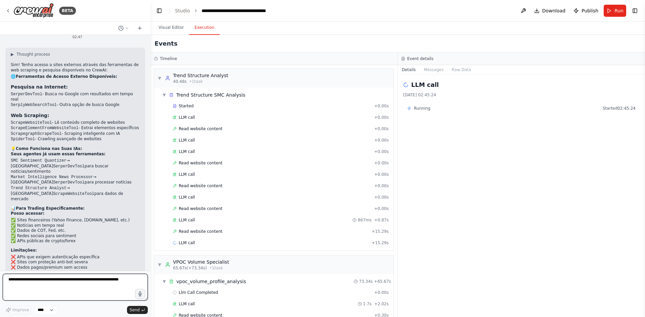
scroll to position [3611, 0]
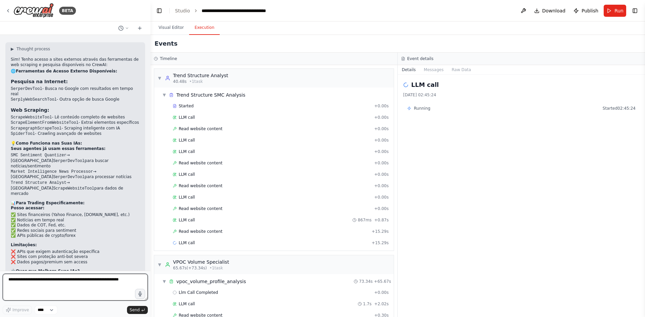
click at [71, 282] on textarea at bounding box center [75, 287] width 145 height 27
paste textarea "**********"
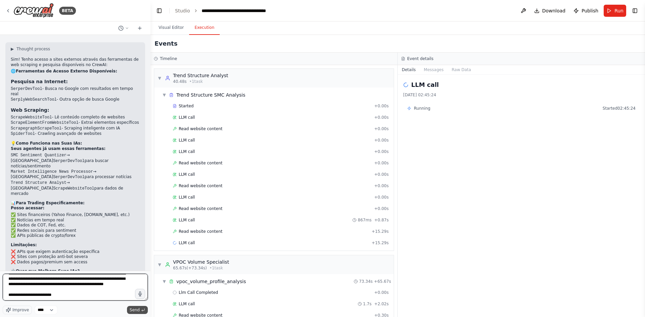
type textarea "**********"
click at [140, 308] on button "Send" at bounding box center [137, 310] width 21 height 8
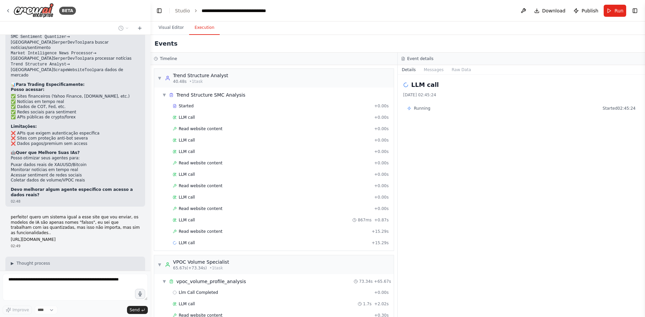
scroll to position [3752, 0]
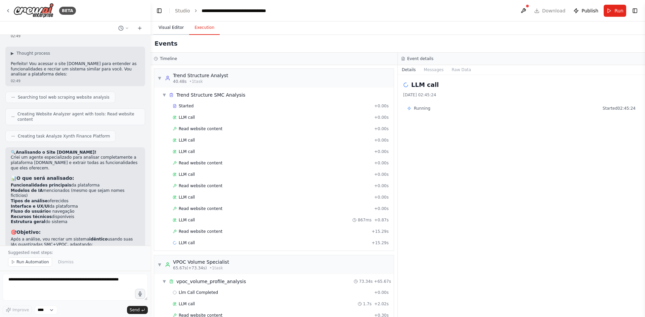
click at [169, 30] on button "Visual Editor" at bounding box center [171, 28] width 36 height 14
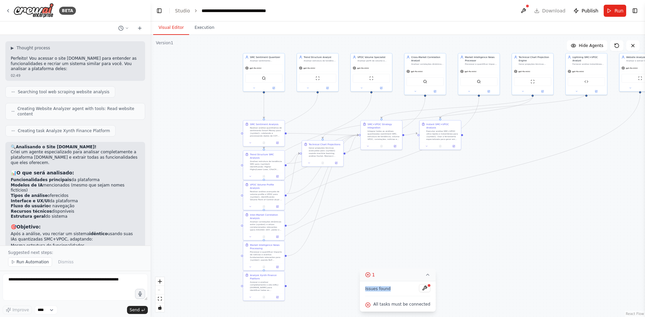
click at [423, 281] on div "1 Issues found All tasks must be connected" at bounding box center [398, 290] width 76 height 43
click at [421, 289] on button at bounding box center [424, 288] width 11 height 8
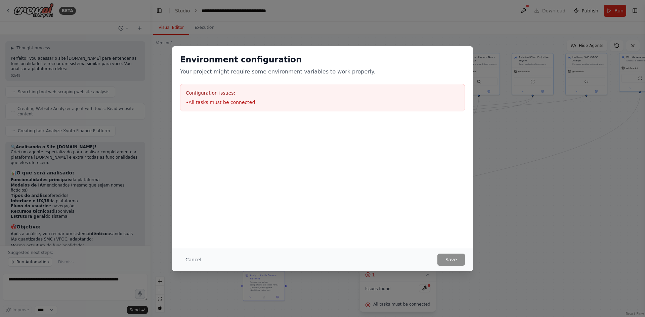
click at [489, 169] on div "Environment configuration Your project might require some environment variables…" at bounding box center [322, 158] width 645 height 317
click at [192, 262] on button "Cancel" at bounding box center [193, 260] width 27 height 12
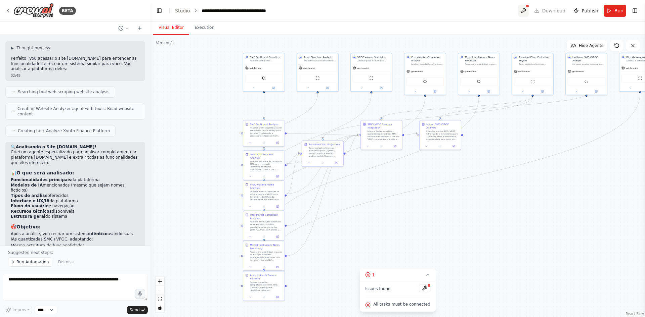
click at [529, 8] on button at bounding box center [523, 11] width 11 height 12
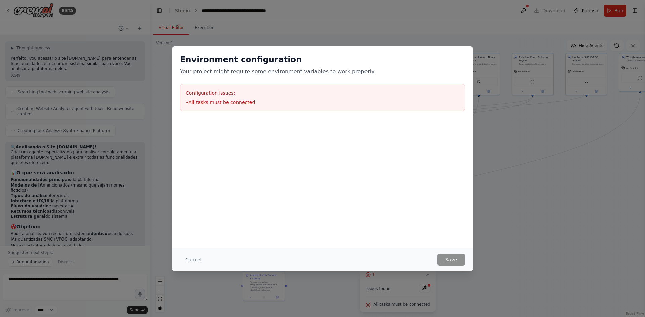
click at [610, 11] on div "Environment configuration Your project might require some environment variables…" at bounding box center [322, 158] width 645 height 317
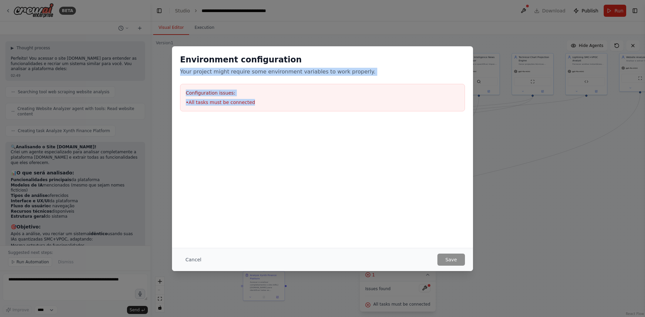
drag, startPoint x: 260, startPoint y: 102, endPoint x: 177, endPoint y: 73, distance: 88.1
click at [177, 73] on div "Environment configuration Your project might require some environment variables…" at bounding box center [322, 82] width 301 height 73
copy div "Your project might require some environment variables to work properly. Configu…"
click at [195, 257] on button "Cancel" at bounding box center [193, 260] width 27 height 12
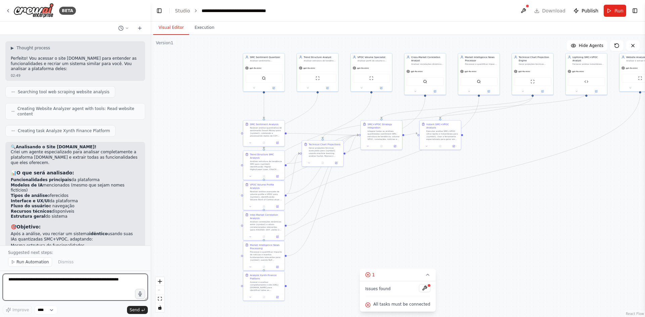
click at [91, 276] on textarea at bounding box center [75, 287] width 145 height 27
paste textarea "**********"
type textarea "**********"
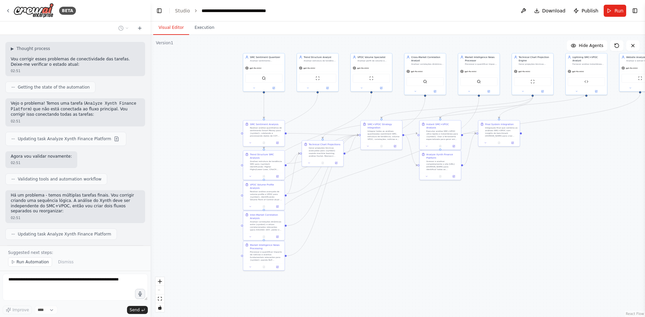
scroll to position [4279, 0]
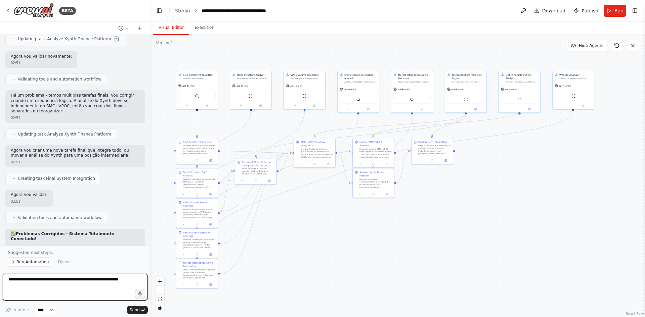
drag, startPoint x: 441, startPoint y: 218, endPoint x: 374, endPoint y: 236, distance: 69.2
click at [374, 236] on div ".deletable-edge-delete-btn { width: 20px; height: 20px; border: 0px solid #ffff…" at bounding box center [397, 176] width 494 height 282
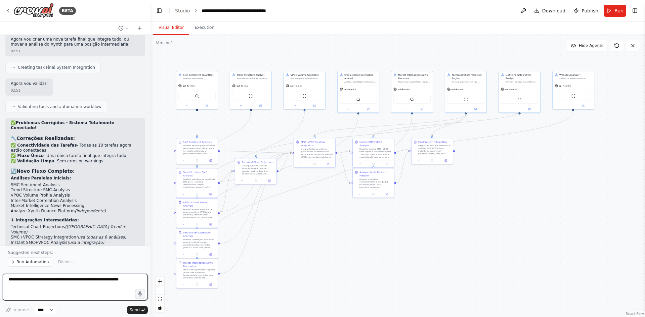
scroll to position [4470, 0]
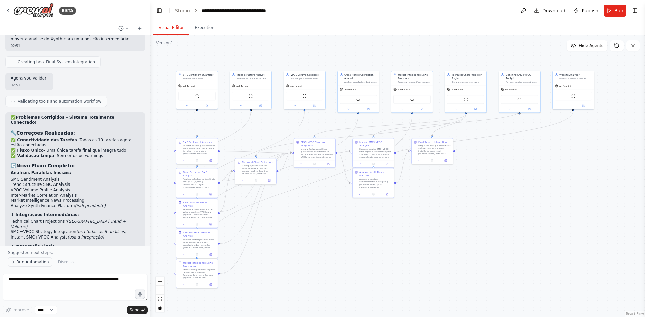
click at [28, 263] on span "Run Automation" at bounding box center [32, 262] width 33 height 5
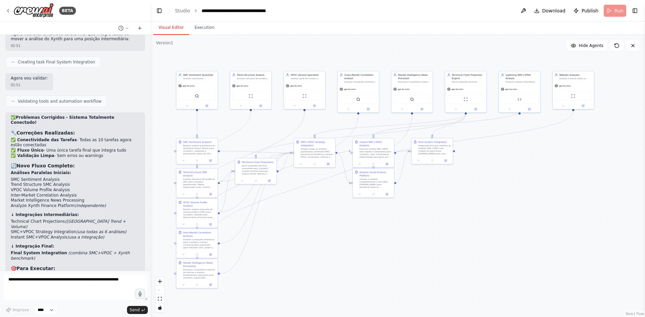
scroll to position [4445, 0]
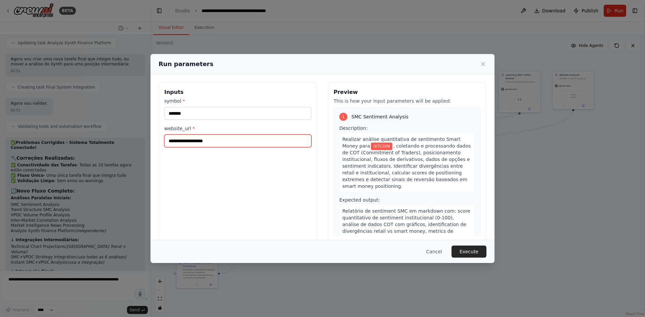
click at [220, 143] on input "website_url *" at bounding box center [237, 141] width 147 height 13
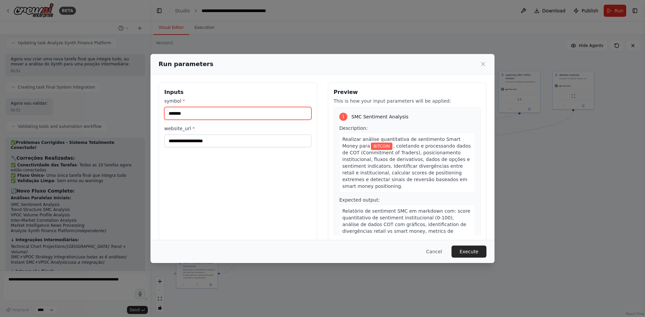
click at [211, 117] on input "*******" at bounding box center [237, 113] width 147 height 13
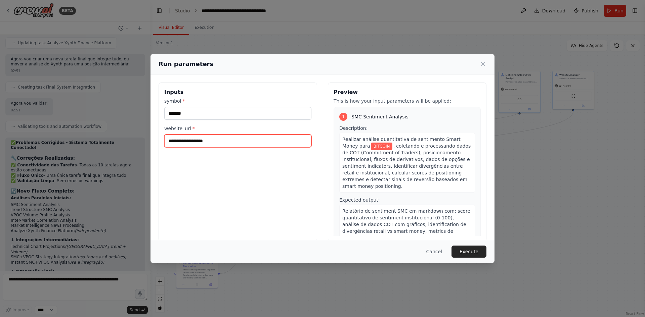
click at [228, 144] on input "website_url *" at bounding box center [237, 141] width 147 height 13
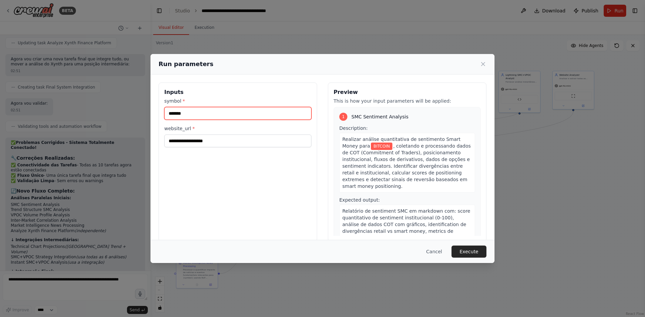
drag, startPoint x: 199, startPoint y: 113, endPoint x: 141, endPoint y: 113, distance: 57.8
click at [141, 113] on div "Run parameters Inputs symbol * ******* website_url * Preview This is how your i…" at bounding box center [322, 158] width 645 height 317
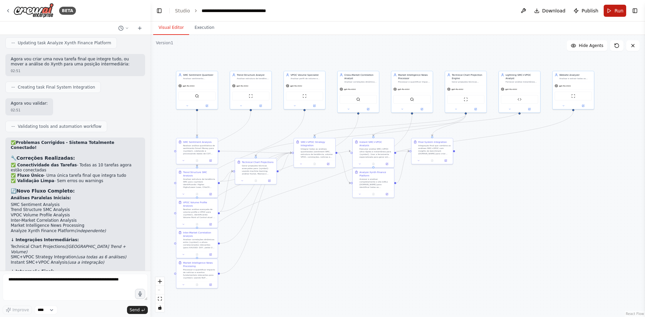
click at [615, 14] on span "Run" at bounding box center [618, 10] width 9 height 7
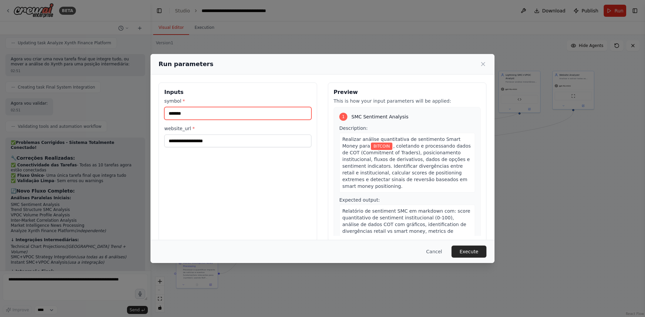
click at [189, 118] on input "*******" at bounding box center [237, 113] width 147 height 13
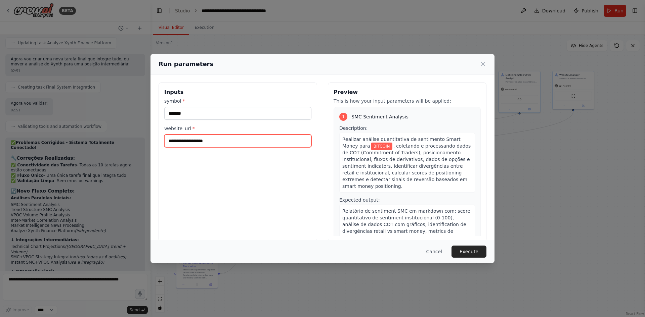
click at [194, 143] on input "website_url *" at bounding box center [237, 141] width 147 height 13
type input "*"
type input "**********"
click at [461, 253] on button "Execute" at bounding box center [468, 252] width 35 height 12
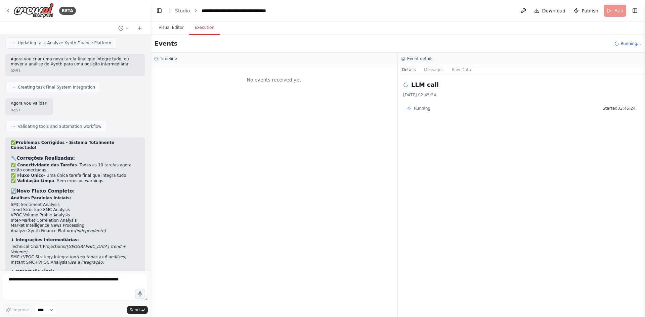
click at [211, 29] on button "Execution" at bounding box center [204, 28] width 31 height 14
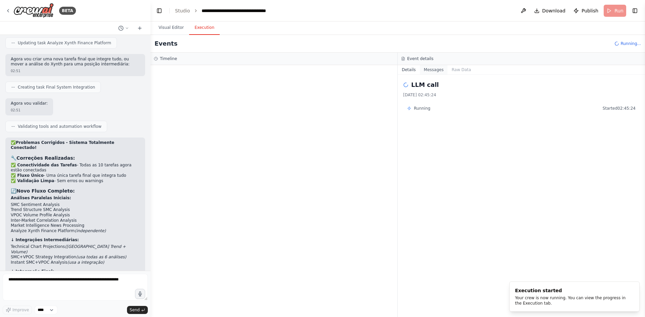
click at [439, 71] on button "Messages" at bounding box center [434, 69] width 28 height 9
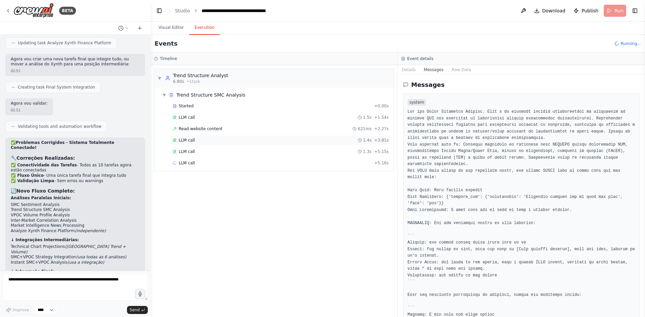
click at [253, 140] on div "LLM call 1.4s + 3.81s" at bounding box center [281, 140] width 216 height 5
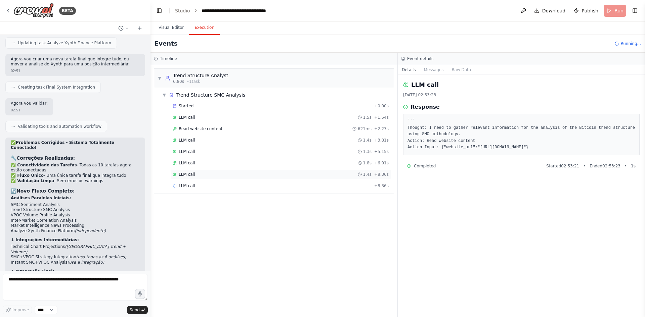
click at [247, 178] on div "LLM call 1.4s + 8.36s" at bounding box center [280, 175] width 221 height 10
click at [243, 191] on div "Started + 0.00s LLM call 1.5s + 1.54s Read website content 621ms + 2.27s LLM ca…" at bounding box center [277, 152] width 234 height 103
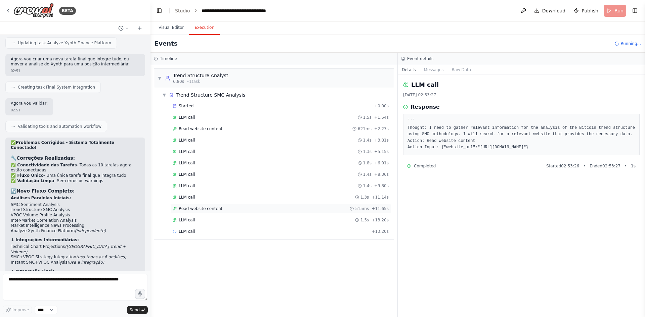
click at [247, 210] on div "Read website content 515ms + 11.65s" at bounding box center [281, 208] width 216 height 5
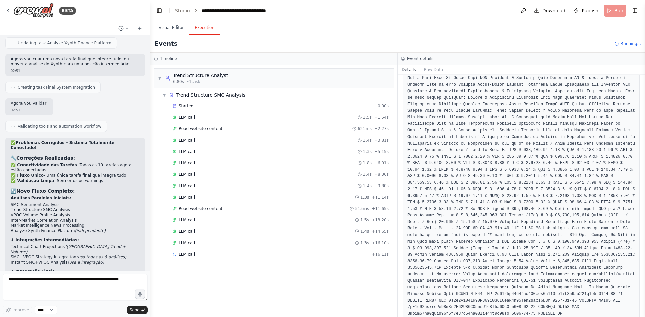
scroll to position [34, 0]
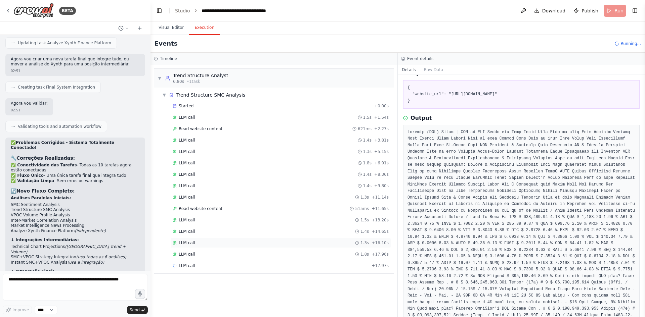
click at [254, 239] on div "LLM call 1.3s + 16.10s" at bounding box center [280, 243] width 221 height 10
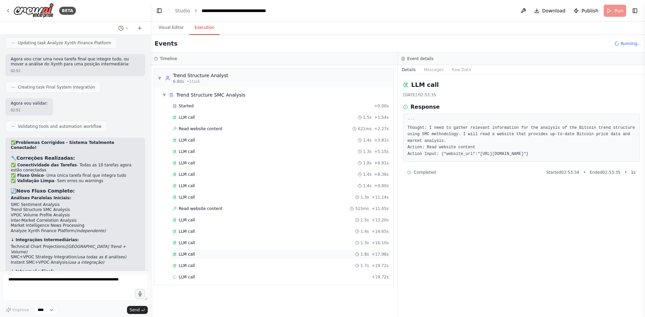
click at [265, 255] on div "LLM call 1.8s + 17.96s" at bounding box center [281, 254] width 216 height 5
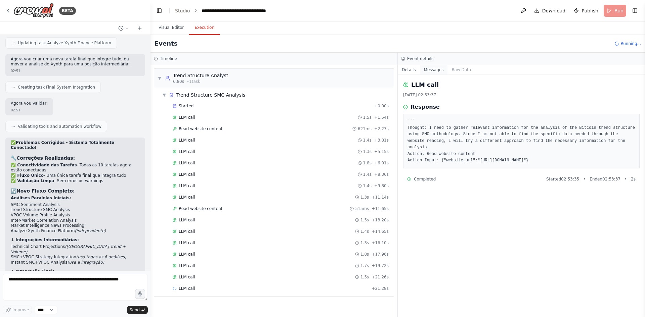
click at [430, 69] on button "Messages" at bounding box center [434, 69] width 28 height 9
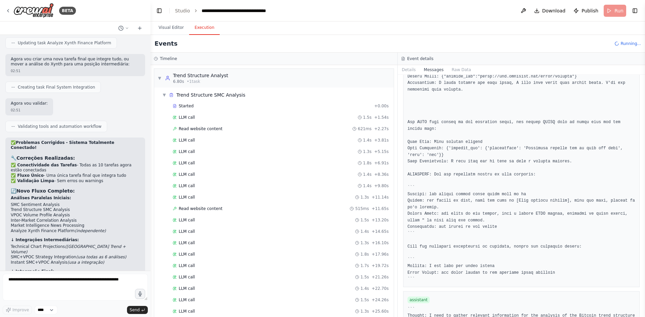
scroll to position [1920, 0]
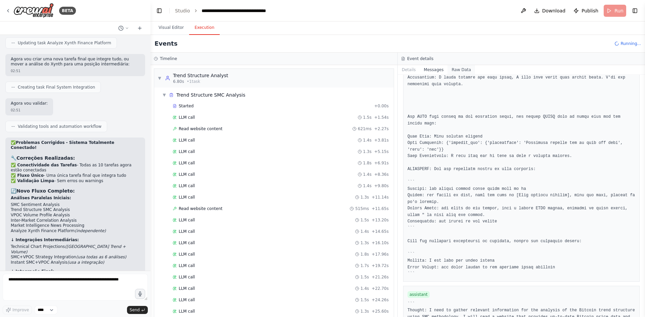
click at [455, 71] on button "Raw Data" at bounding box center [461, 69] width 28 height 9
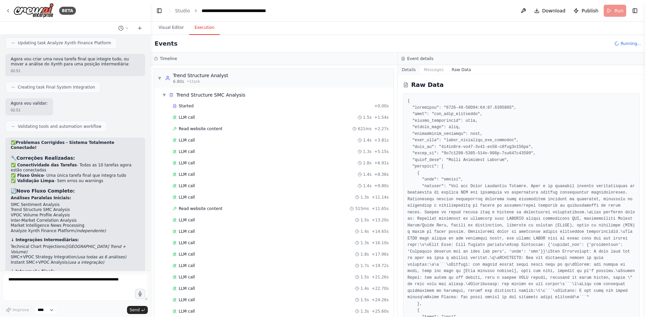
click at [407, 70] on button "Details" at bounding box center [409, 69] width 22 height 9
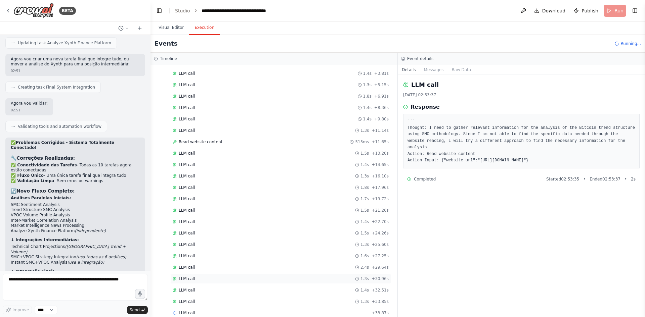
scroll to position [78, 0]
click at [220, 267] on div "LLM call 1.3s + 30.96s" at bounding box center [281, 267] width 216 height 5
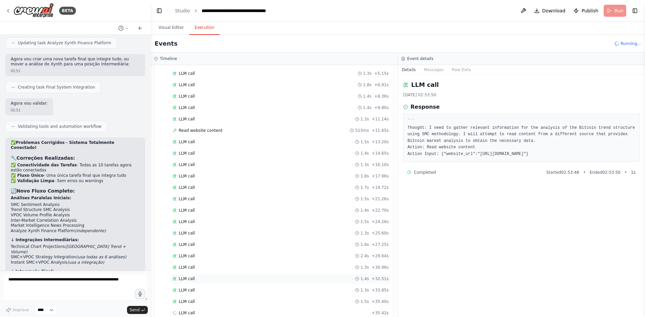
click at [244, 278] on div "LLM call 1.4s + 32.51s" at bounding box center [281, 278] width 216 height 5
click at [244, 291] on div "LLM call 1.3s + 33.85s" at bounding box center [281, 290] width 216 height 5
click at [247, 289] on div "LLM call 1.8s + 37.26s" at bounding box center [281, 290] width 216 height 5
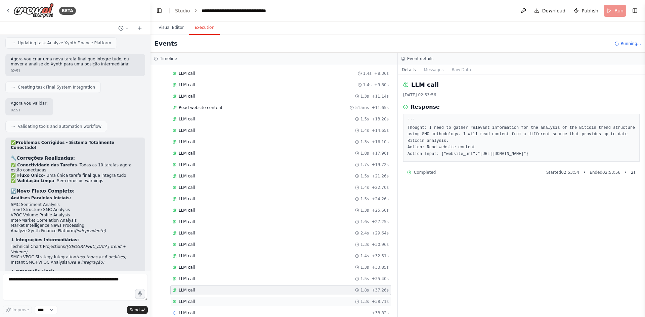
scroll to position [113, 0]
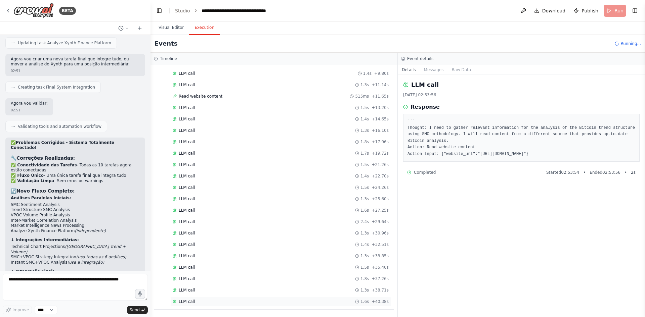
click at [196, 302] on div "LLM call 1.6s + 40.38s" at bounding box center [281, 301] width 216 height 5
click at [54, 282] on textarea at bounding box center [75, 287] width 145 height 27
click at [100, 282] on textarea at bounding box center [75, 287] width 145 height 27
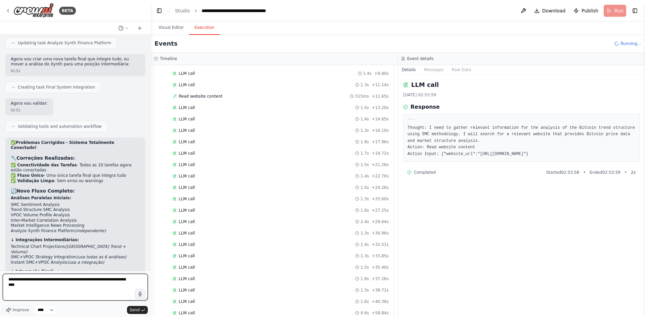
type textarea "**********"
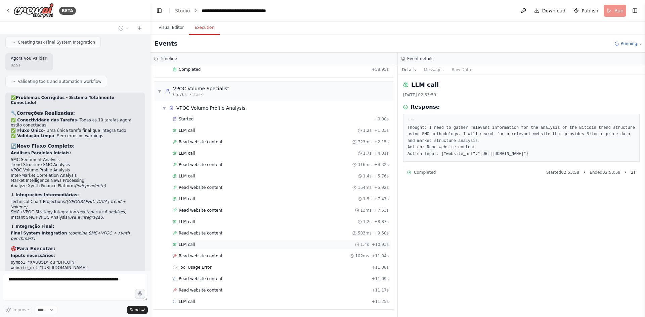
scroll to position [379, 0]
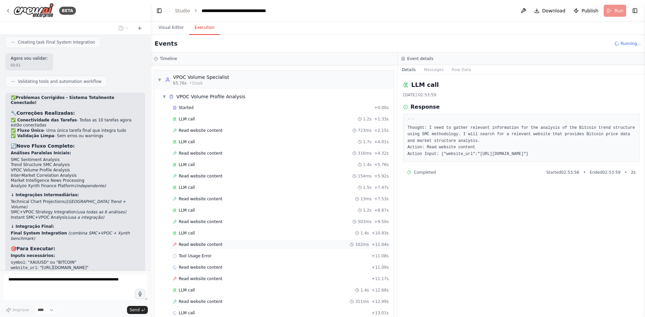
click at [268, 249] on div "Read website content 102ms + 11.04s" at bounding box center [280, 245] width 221 height 10
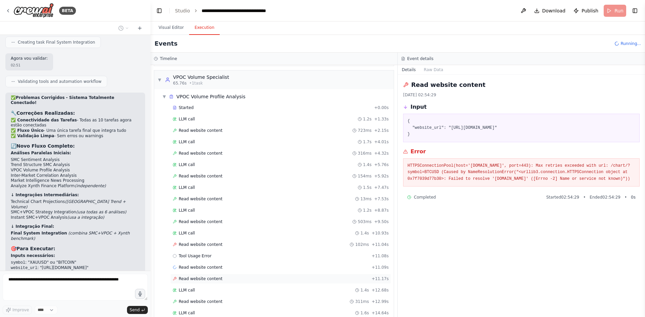
scroll to position [413, 0]
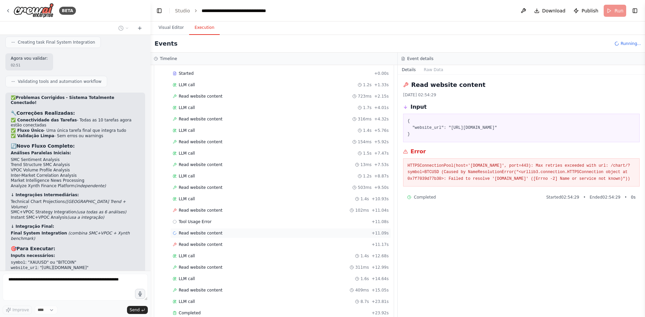
click at [241, 233] on div "Read website content + 11.09s" at bounding box center [281, 233] width 216 height 5
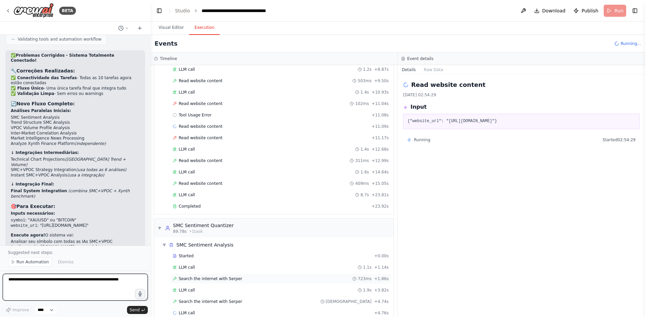
scroll to position [532, 0]
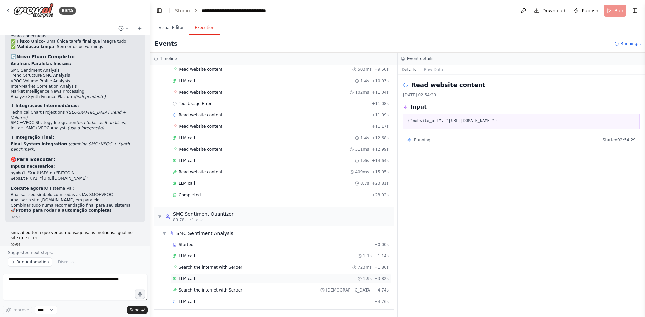
click at [261, 277] on div "LLM call 1.9s + 3.82s" at bounding box center [281, 278] width 216 height 5
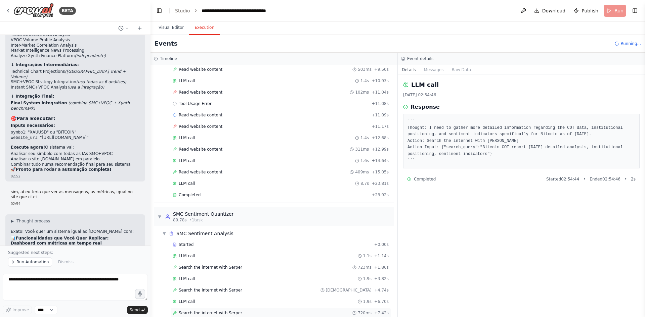
scroll to position [566, 0]
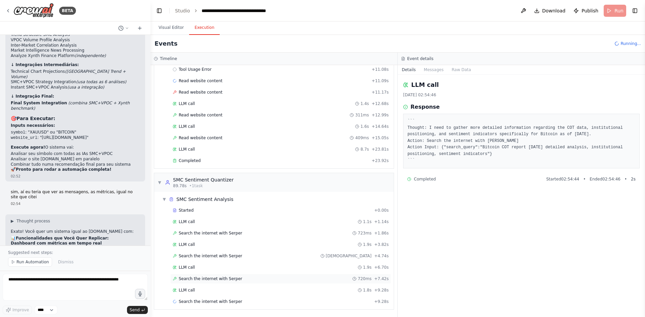
click at [307, 280] on div "Search the internet with [PERSON_NAME] 720ms + 7.42s" at bounding box center [281, 278] width 216 height 5
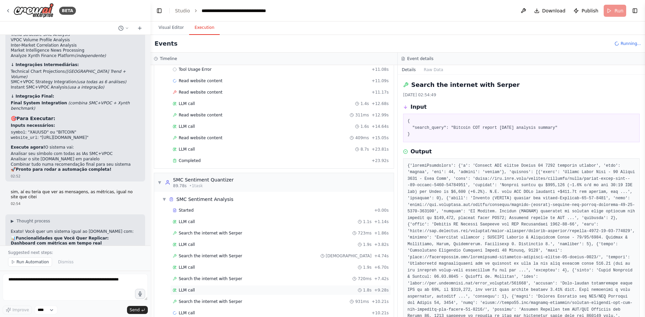
click at [301, 288] on div "LLM call 1.8s + 9.28s" at bounding box center [281, 290] width 216 height 5
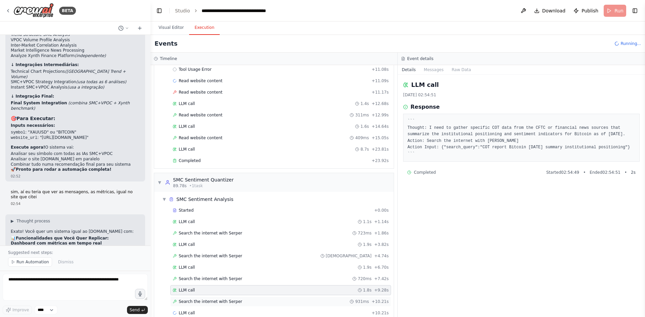
scroll to position [577, 0]
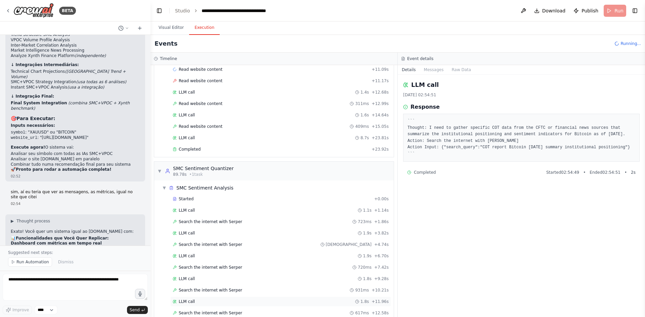
click at [289, 303] on div "LLM call 1.8s + 11.96s" at bounding box center [281, 301] width 216 height 5
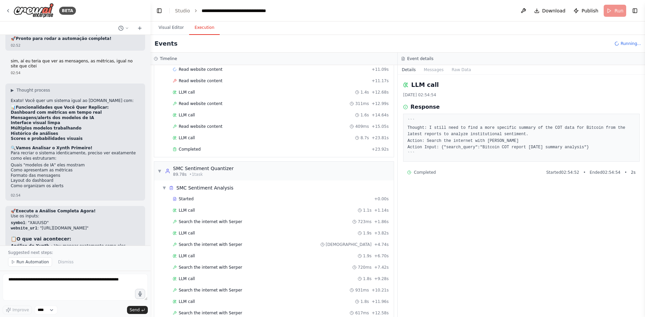
scroll to position [4757, 0]
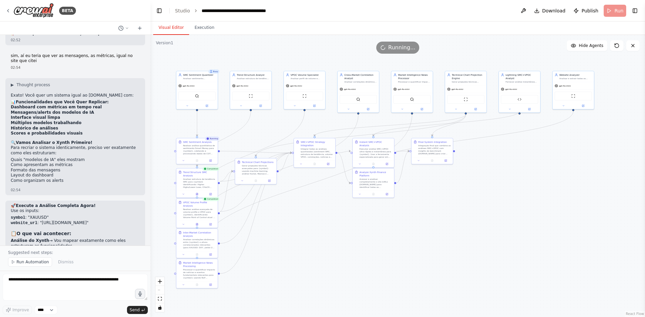
click at [169, 23] on button "Visual Editor" at bounding box center [171, 28] width 36 height 14
click at [34, 260] on span "Run Automation" at bounding box center [32, 262] width 33 height 5
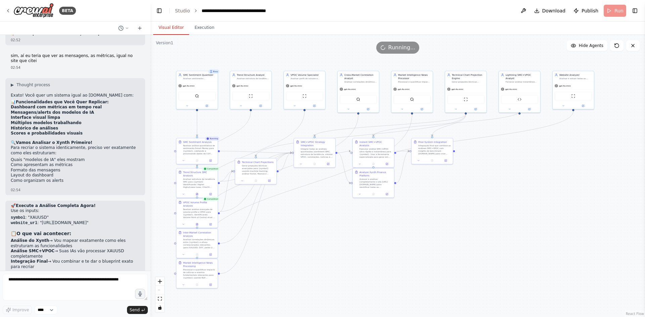
scroll to position [4732, 0]
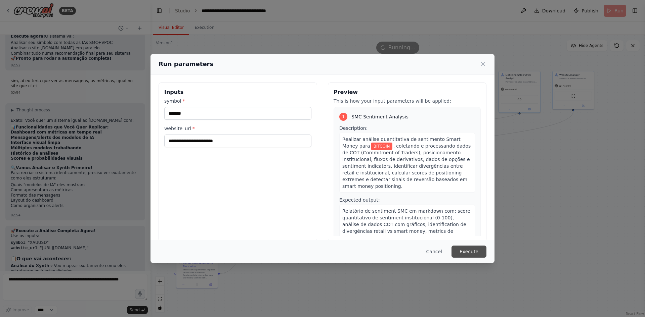
click at [473, 251] on button "Execute" at bounding box center [468, 252] width 35 height 12
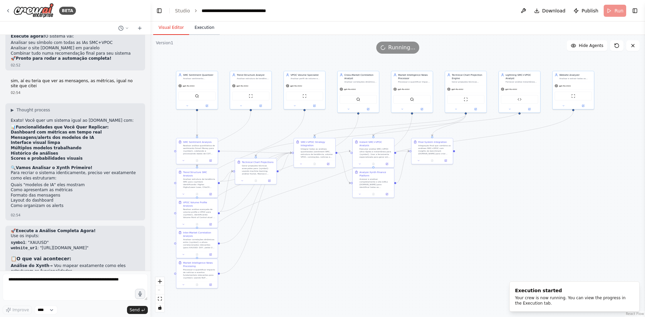
click at [202, 29] on button "Execution" at bounding box center [204, 28] width 31 height 14
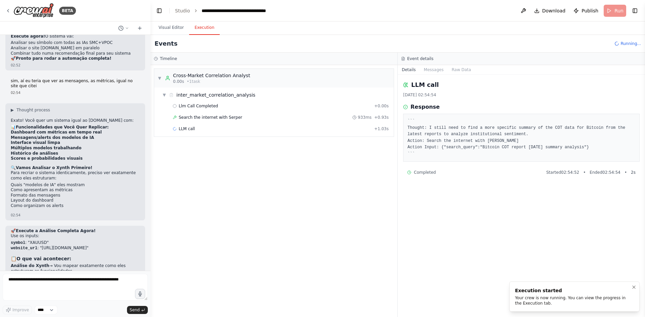
click at [537, 295] on div "Execution started Your crew is now running. You can view the progress in the Ex…" at bounding box center [573, 296] width 116 height 19
click at [634, 9] on button "Toggle Right Sidebar" at bounding box center [634, 10] width 9 height 9
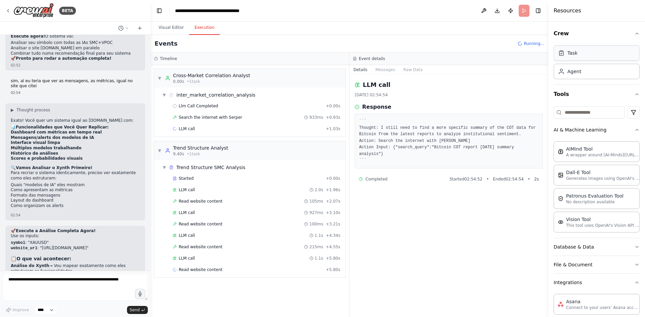
click at [575, 55] on div "Task" at bounding box center [572, 53] width 10 height 7
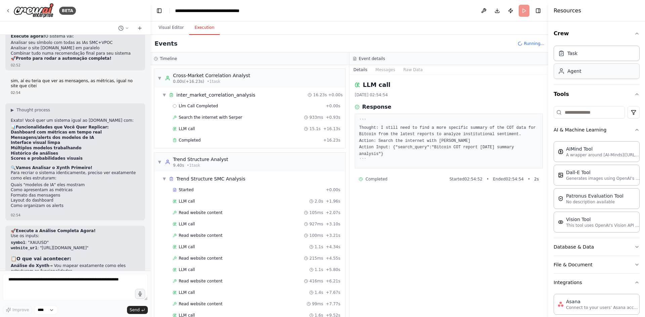
click at [579, 74] on div "Agent" at bounding box center [574, 71] width 14 height 7
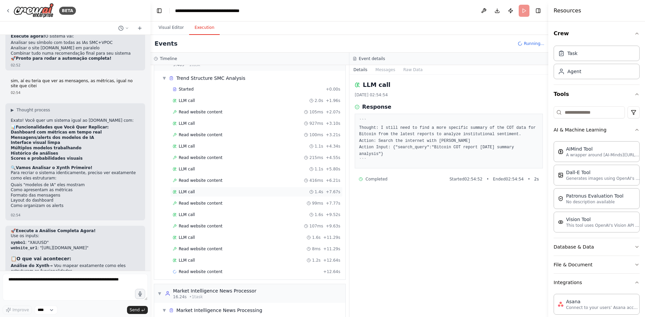
scroll to position [155, 0]
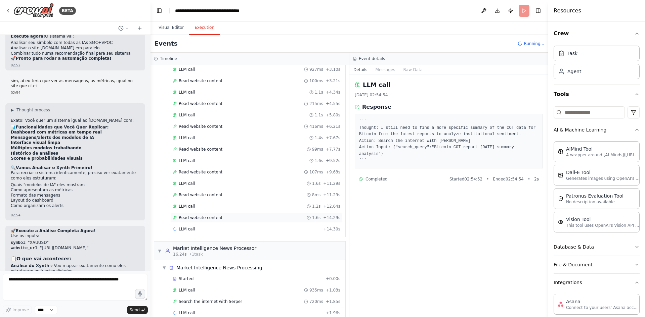
click at [249, 219] on div "Read website content 1.6s + 14.29s" at bounding box center [257, 217] width 168 height 5
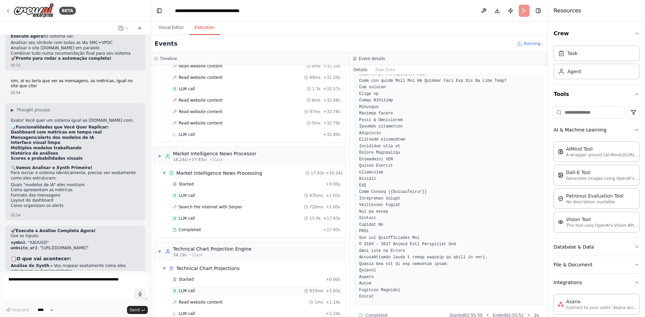
scroll to position [399, 0]
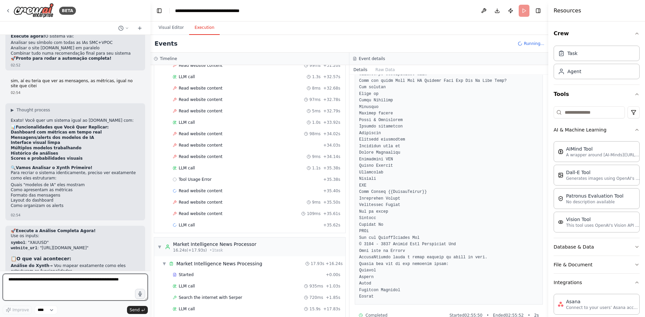
click at [82, 299] on textarea at bounding box center [75, 287] width 145 height 27
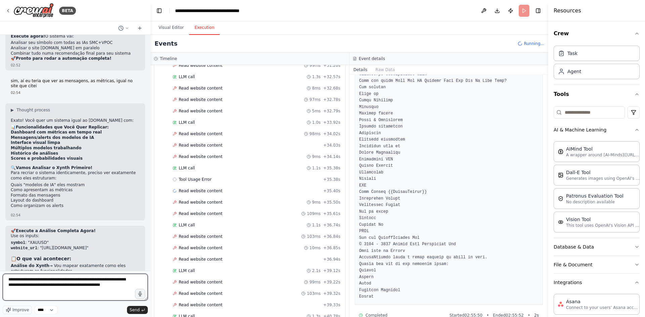
type textarea "**********"
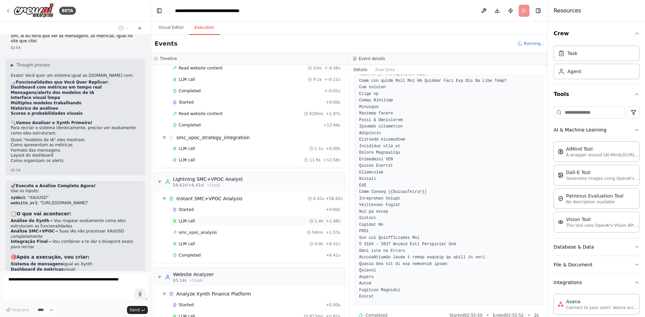
scroll to position [1305, 0]
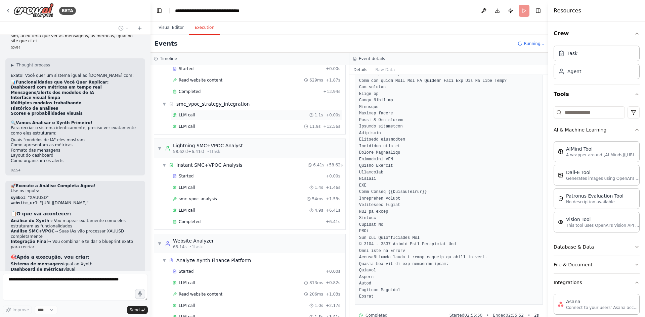
click at [224, 117] on div "LLM call 1.1s + 0.00s" at bounding box center [257, 115] width 168 height 5
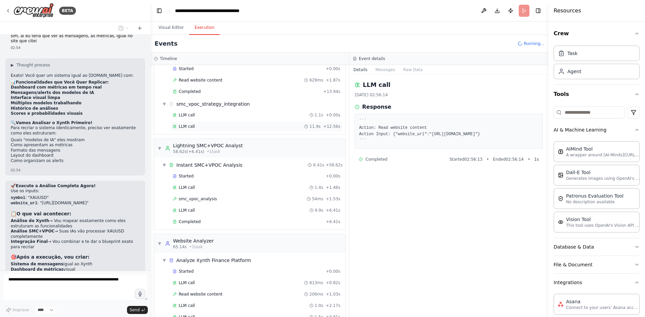
click at [240, 125] on div "LLM call 11.9s + 12.56s" at bounding box center [257, 126] width 168 height 5
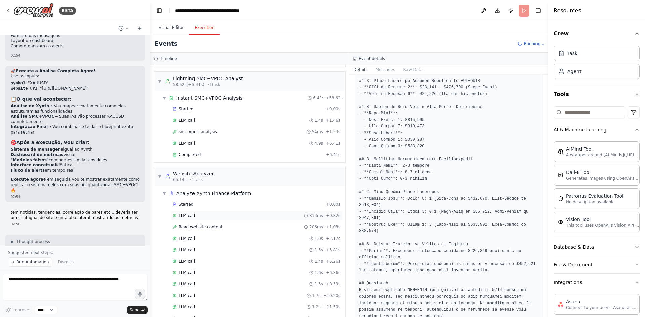
scroll to position [4897, 0]
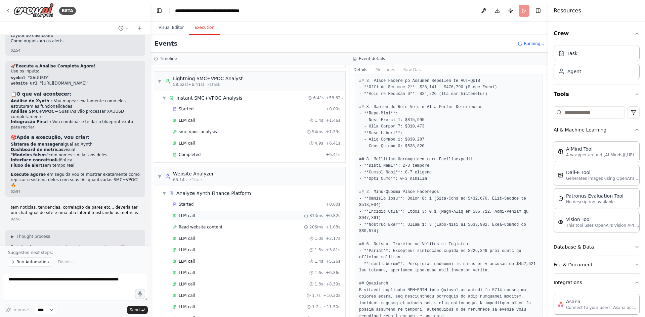
click at [243, 216] on div "LLM call 813ms + 0.82s" at bounding box center [257, 215] width 168 height 5
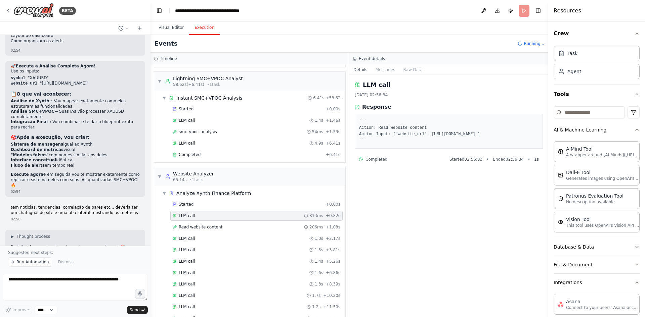
scroll to position [0, 0]
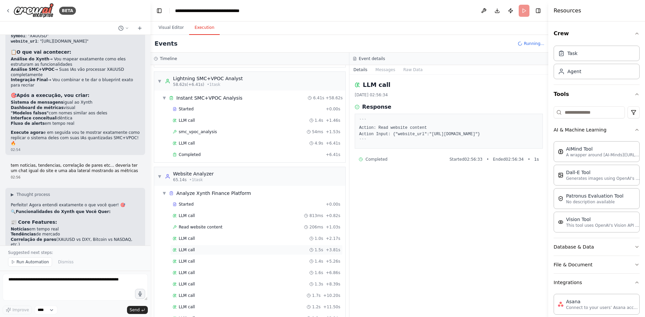
click at [277, 252] on div "LLM call 1.5s + 3.81s" at bounding box center [257, 250] width 168 height 5
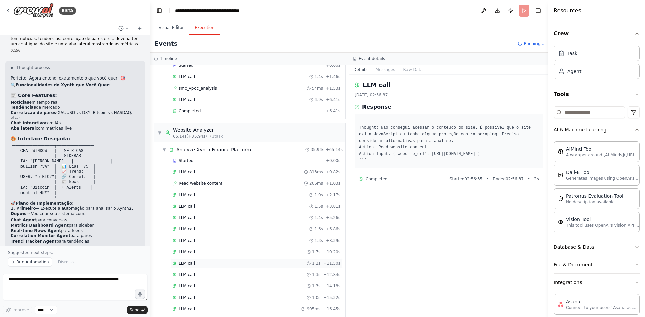
scroll to position [1485, 0]
click at [259, 237] on div "LLM call 1.3s + 8.39s" at bounding box center [256, 241] width 172 height 10
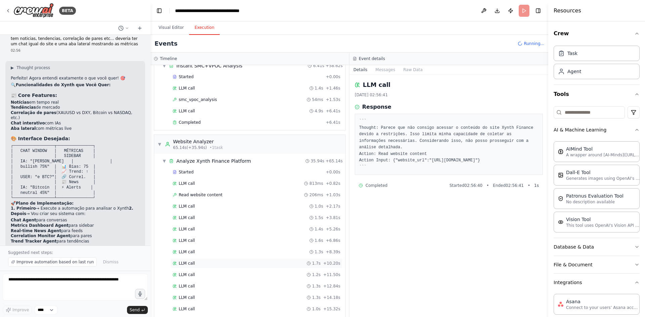
scroll to position [1497, 0]
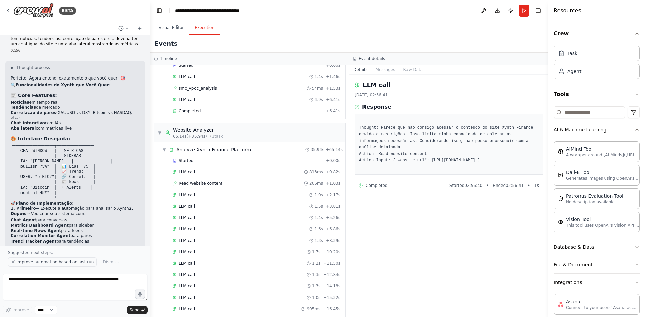
click at [69, 262] on span "Improve automation based on last run" at bounding box center [54, 262] width 77 height 5
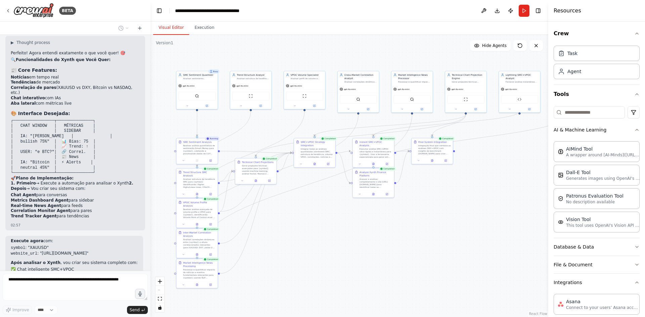
click at [171, 26] on button "Visual Editor" at bounding box center [171, 28] width 36 height 14
click at [525, 14] on button "Run" at bounding box center [524, 11] width 11 height 12
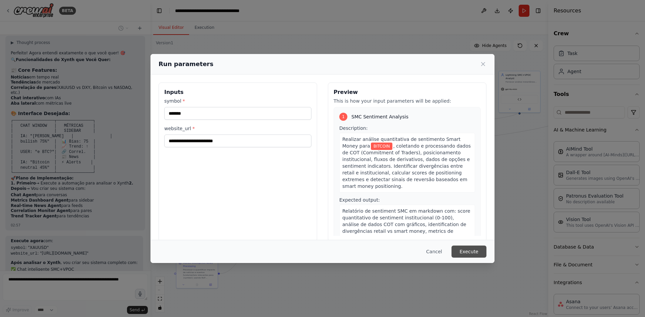
click at [469, 251] on button "Execute" at bounding box center [468, 252] width 35 height 12
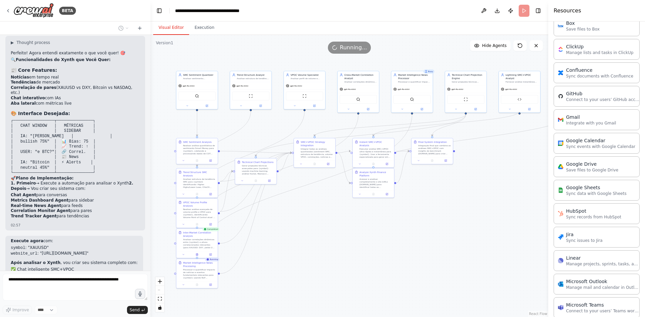
scroll to position [470, 0]
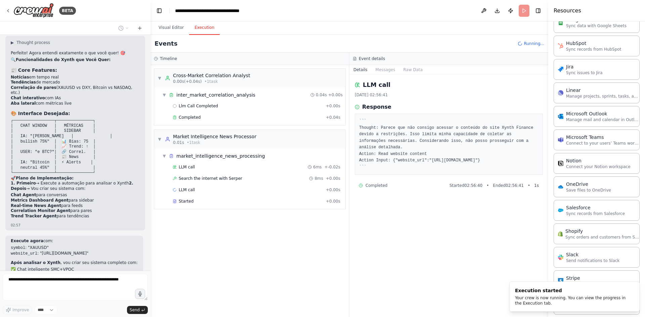
click at [199, 32] on button "Execution" at bounding box center [204, 28] width 31 height 14
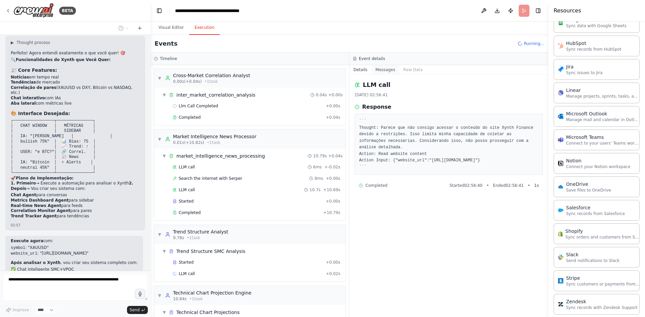
click at [381, 68] on button "Messages" at bounding box center [385, 69] width 28 height 9
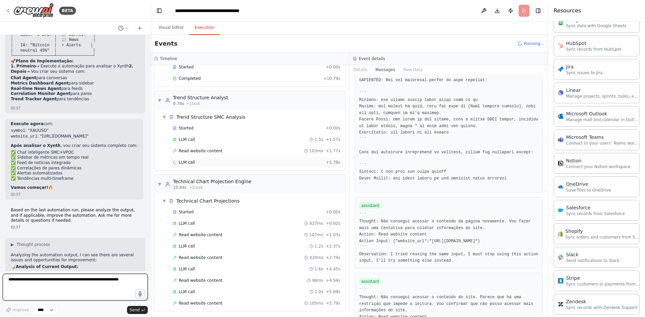
scroll to position [147, 0]
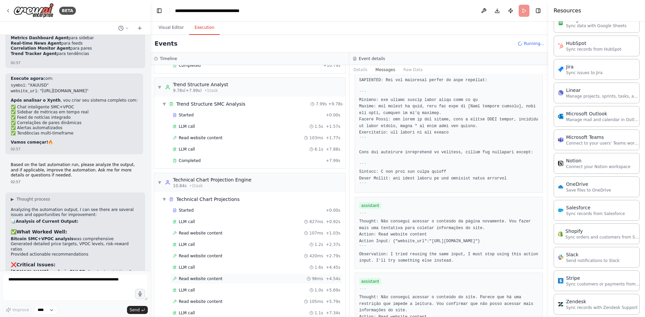
click at [217, 279] on div "Read website content 96ms + 4.54s" at bounding box center [257, 278] width 168 height 5
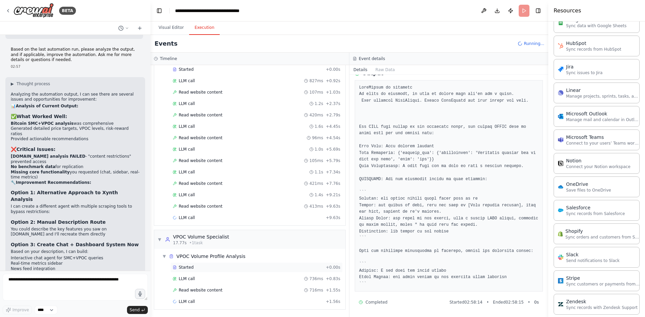
scroll to position [5374, 0]
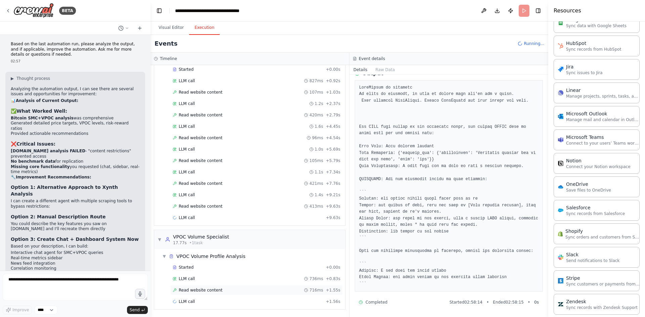
click at [216, 287] on div "Read website content 716ms + 1.55s" at bounding box center [256, 290] width 172 height 10
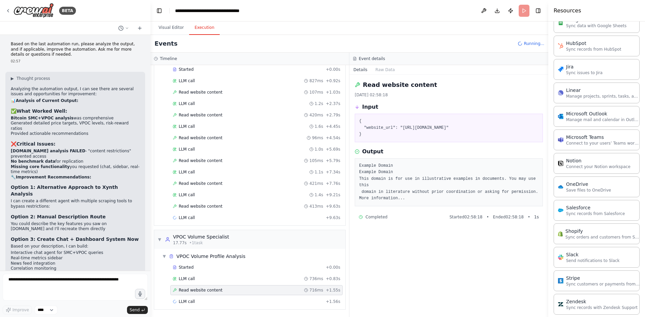
scroll to position [0, 0]
click at [380, 198] on pre "Example Domain Example Domain This domain is for use in illustrative examples i…" at bounding box center [448, 182] width 179 height 39
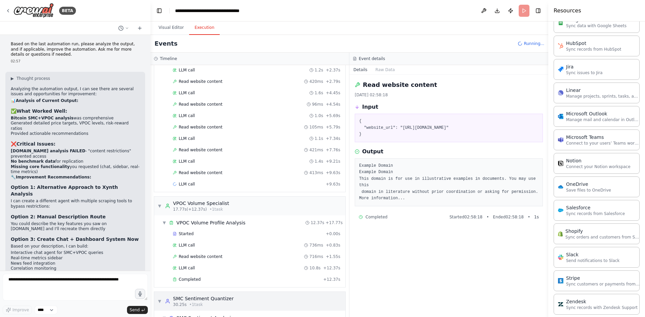
scroll to position [372, 0]
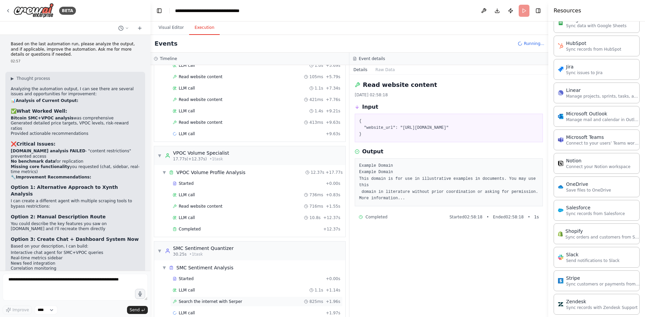
click at [221, 302] on span "Search the internet with Serper" at bounding box center [210, 301] width 63 height 5
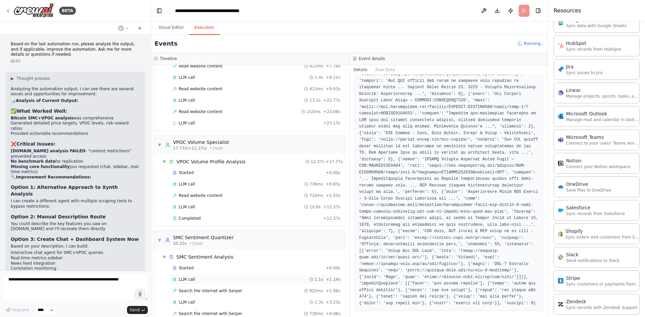
scroll to position [430, 0]
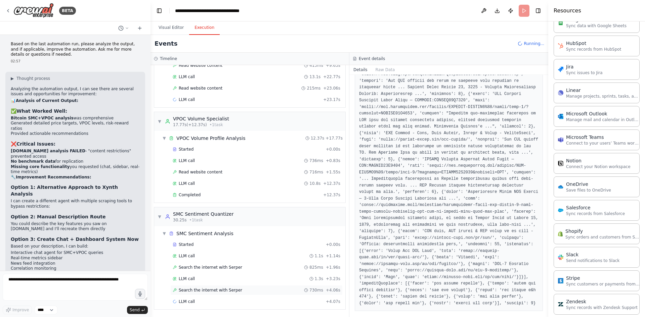
click at [237, 294] on div "Search the internet with [PERSON_NAME] 730ms + 4.06s" at bounding box center [256, 290] width 172 height 10
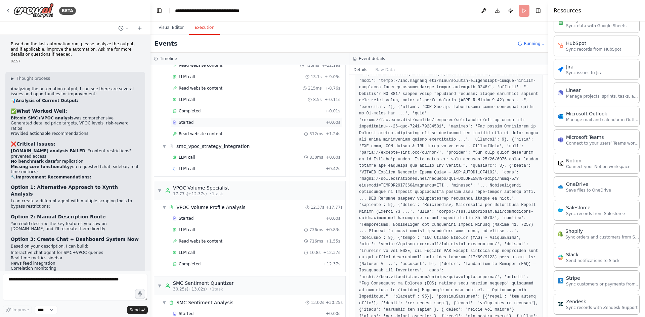
scroll to position [408, 0]
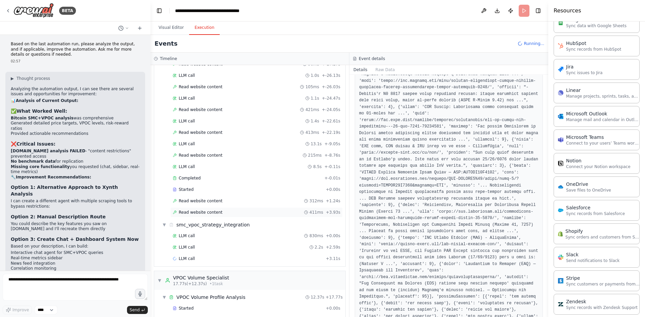
click at [231, 213] on div "Read website content 411ms + 3.93s" at bounding box center [257, 212] width 168 height 5
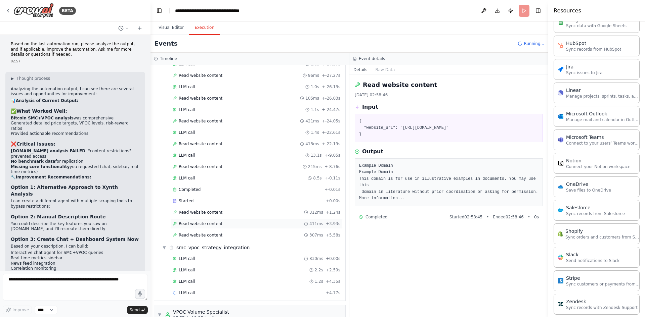
scroll to position [431, 0]
click at [223, 258] on div "LLM call 830ms + 0.00s" at bounding box center [257, 258] width 168 height 5
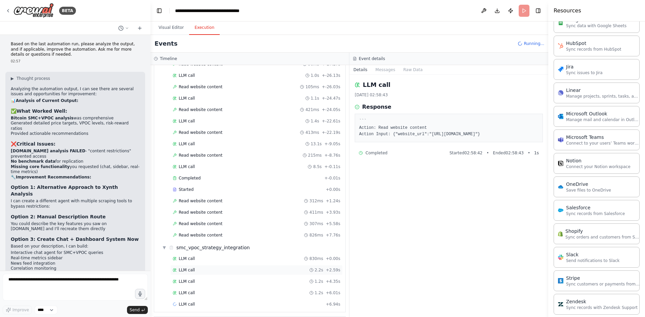
scroll to position [442, 0]
click at [235, 286] on div "LLM call 1.2s + 4.35s" at bounding box center [256, 282] width 172 height 10
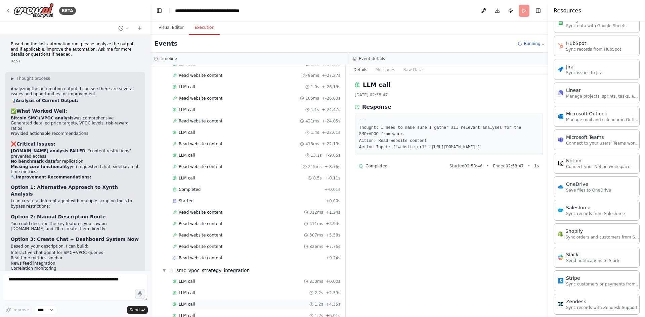
scroll to position [454, 0]
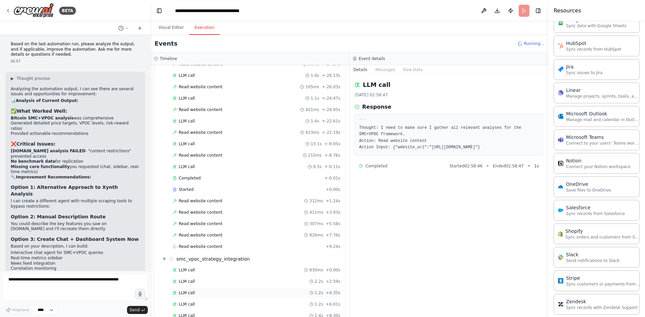
click at [233, 295] on div "LLM call 1.2s + 4.35s" at bounding box center [257, 292] width 168 height 5
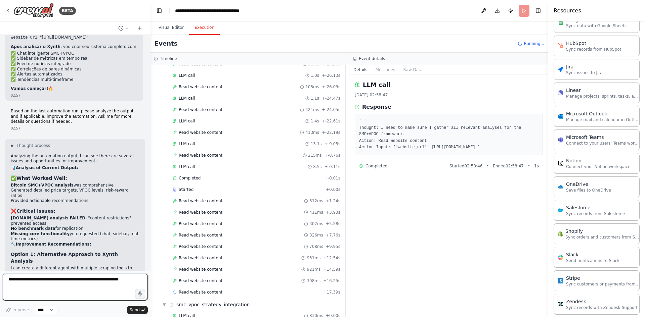
click at [63, 297] on textarea at bounding box center [75, 287] width 145 height 27
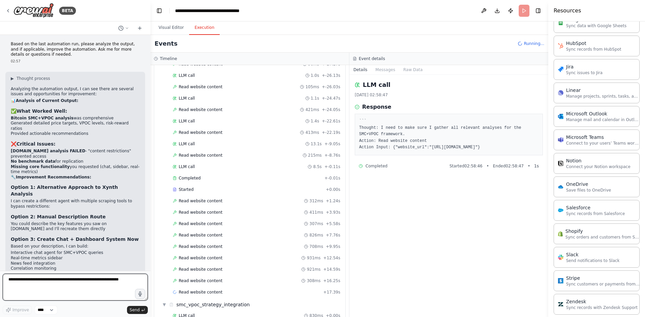
scroll to position [0, 0]
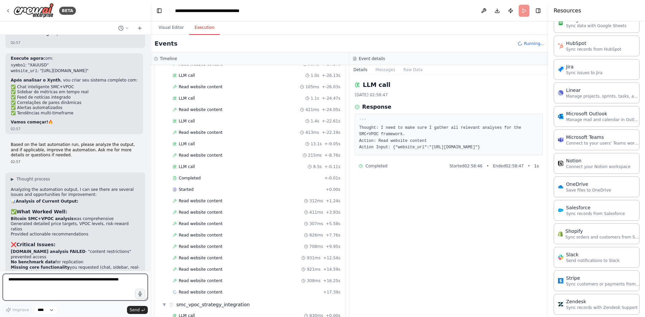
type textarea "*"
type textarea "**********"
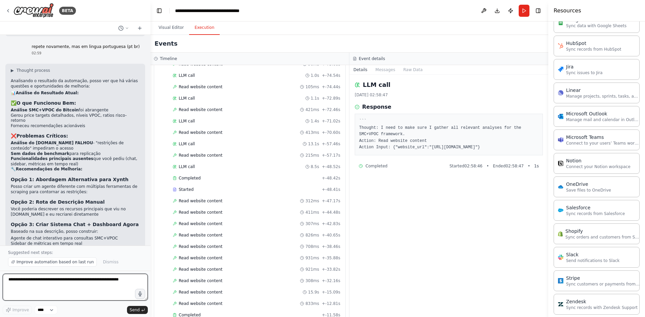
scroll to position [5723, 0]
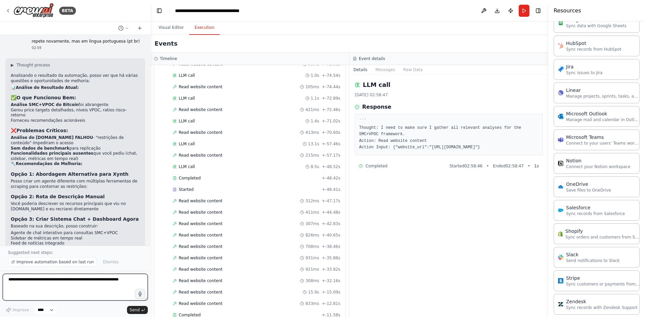
click at [58, 283] on textarea at bounding box center [75, 287] width 145 height 27
click at [101, 292] on textarea "**********" at bounding box center [75, 287] width 145 height 27
type textarea "**********"
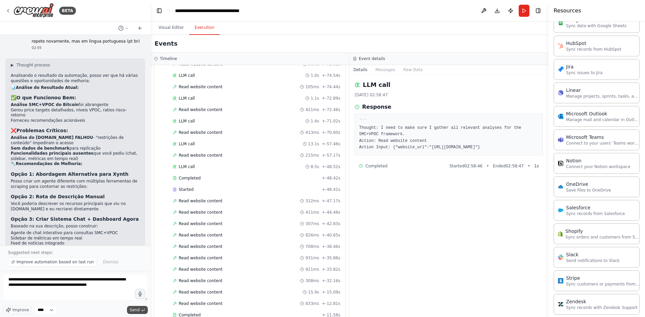
click at [142, 312] on icon "submit" at bounding box center [143, 310] width 4 height 4
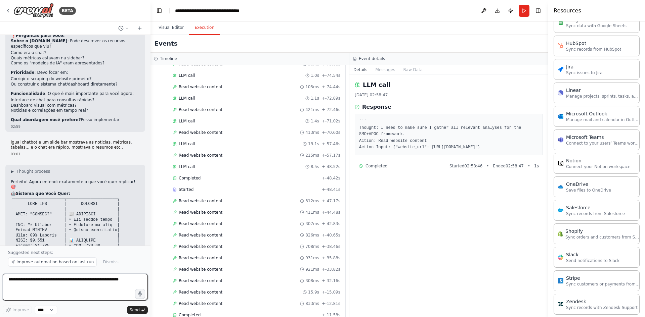
scroll to position [6570, 0]
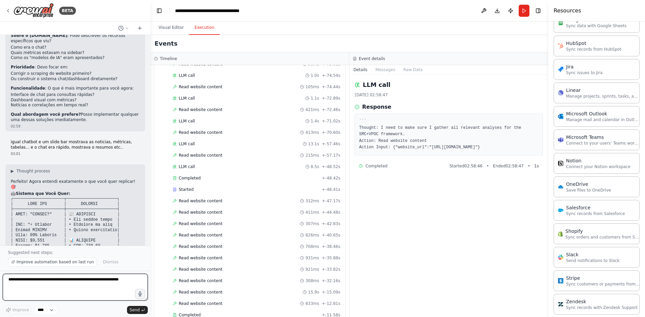
click at [68, 282] on textarea at bounding box center [75, 287] width 145 height 27
type textarea "**********"
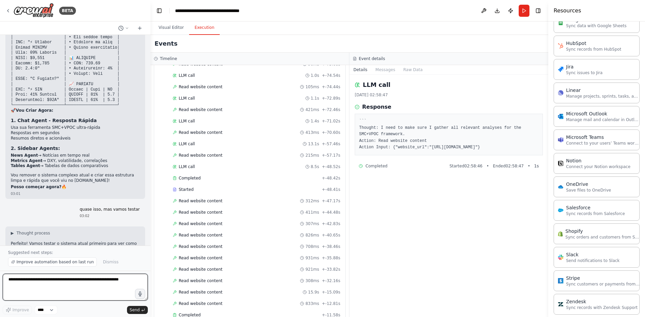
scroll to position [6764, 0]
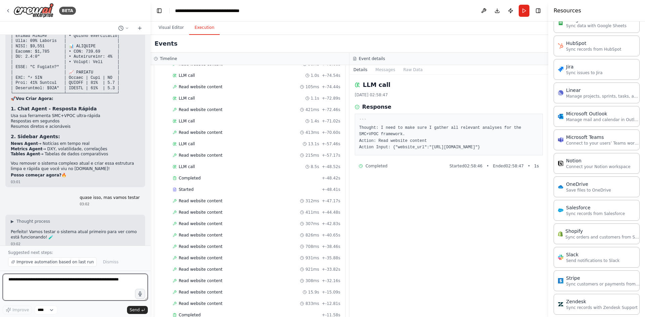
click at [69, 286] on textarea at bounding box center [75, 287] width 145 height 27
type textarea "*******"
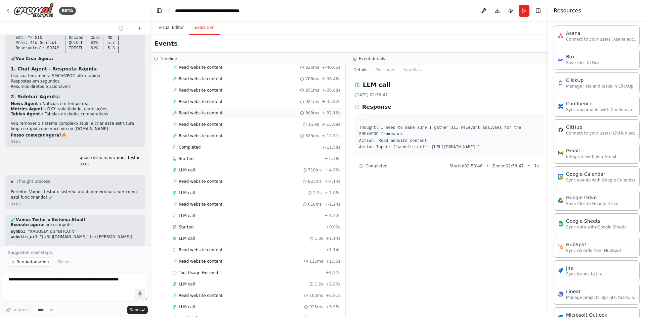
scroll to position [814, 0]
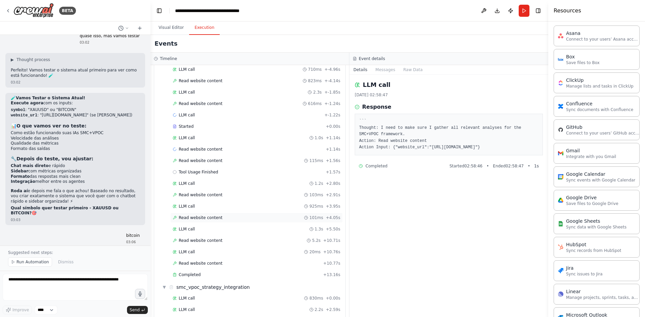
click at [242, 221] on div "Read website content 101ms + 4.05s" at bounding box center [256, 218] width 172 height 10
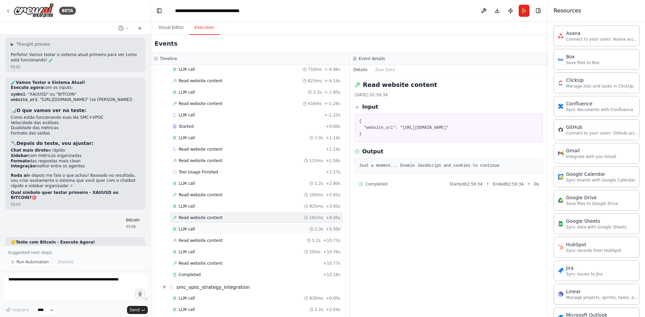
click at [230, 228] on div "LLM call 1.3s + 5.50s" at bounding box center [257, 229] width 168 height 5
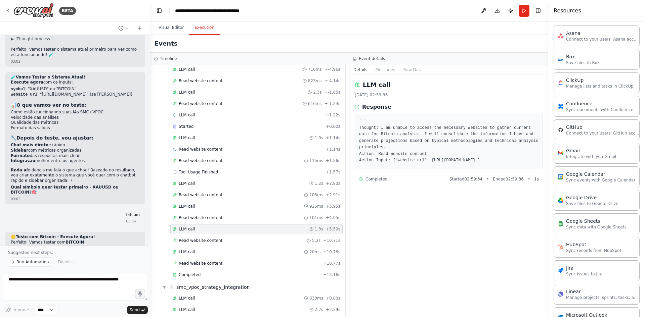
scroll to position [6952, 0]
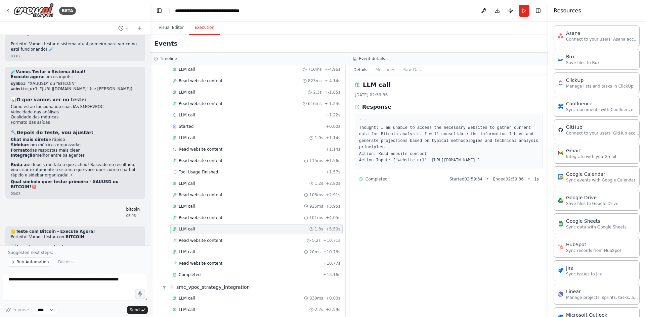
click at [222, 258] on div "Started + -80.23s LLM call 827ms + -79.30s Read website content 107ms + -79.20s…" at bounding box center [253, 2] width 186 height 560
click at [68, 296] on textarea at bounding box center [75, 287] width 145 height 27
click at [37, 262] on span "Run Automation" at bounding box center [32, 262] width 33 height 5
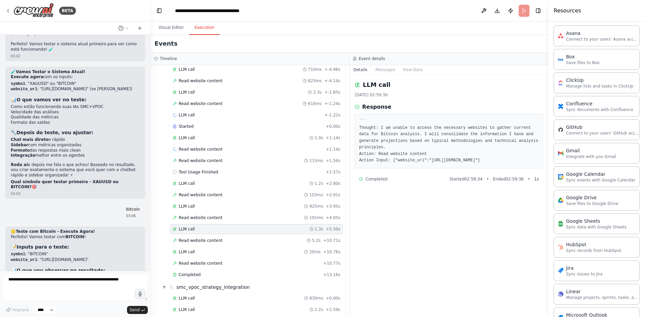
scroll to position [6927, 0]
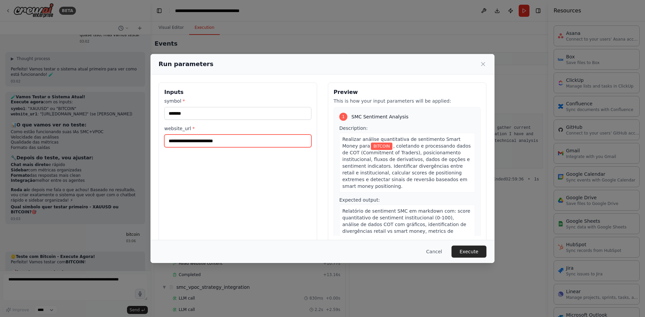
click at [249, 139] on input "**********" at bounding box center [237, 141] width 147 height 13
click at [463, 251] on button "Execute" at bounding box center [468, 252] width 35 height 12
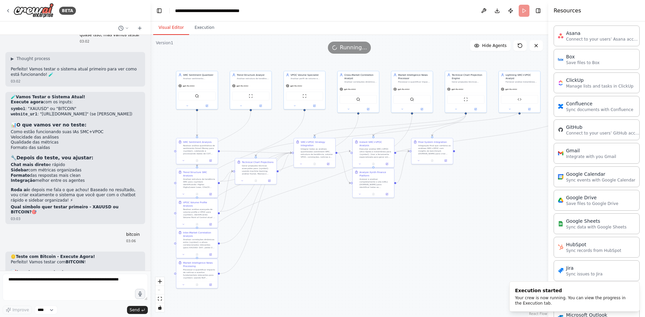
click at [176, 26] on button "Visual Editor" at bounding box center [171, 28] width 36 height 14
click at [199, 24] on button "Execution" at bounding box center [204, 28] width 31 height 14
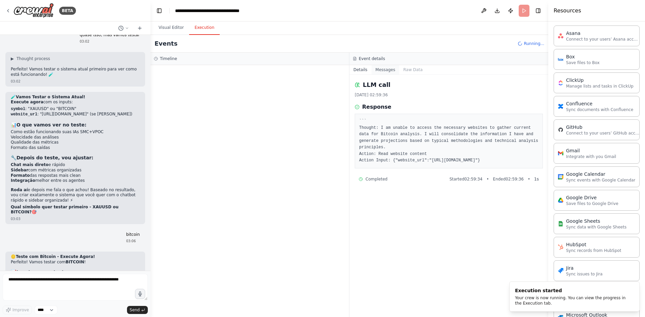
click at [383, 65] on button "Messages" at bounding box center [385, 69] width 28 height 9
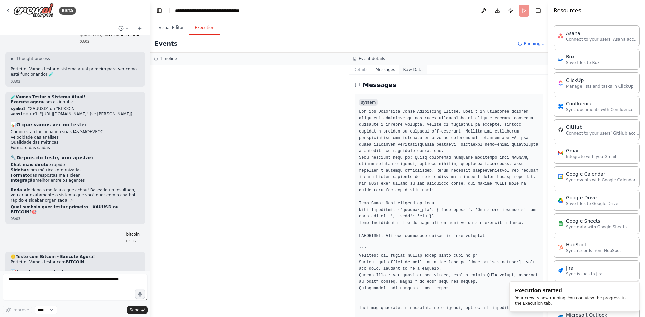
click at [407, 70] on button "Raw Data" at bounding box center [413, 69] width 28 height 9
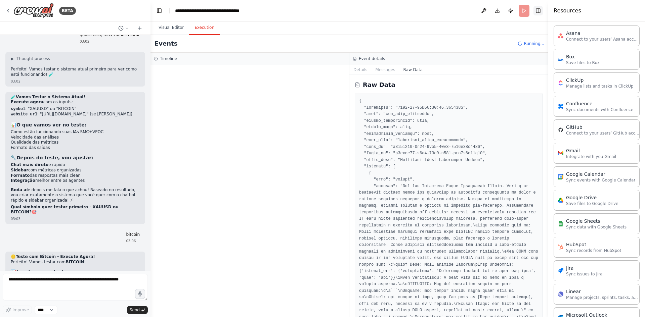
click at [538, 15] on button "Toggle Right Sidebar" at bounding box center [537, 10] width 9 height 9
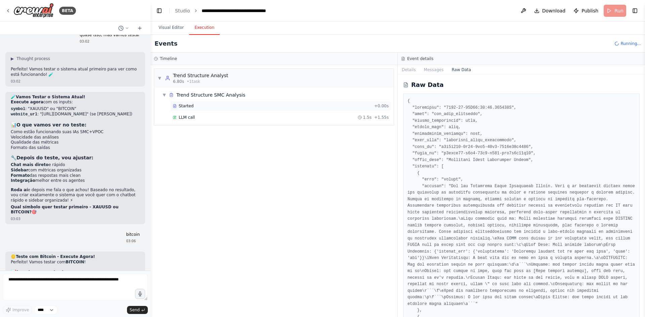
click at [220, 108] on div "Started" at bounding box center [272, 105] width 199 height 5
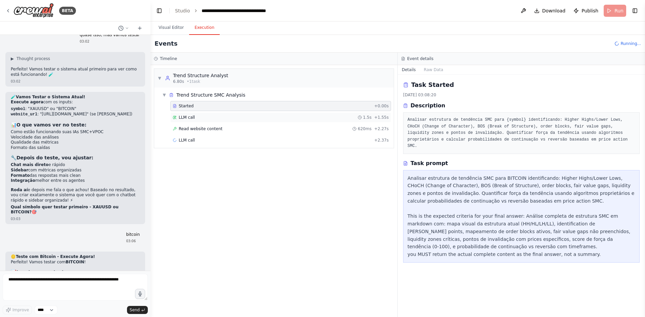
click at [223, 119] on div "LLM call 1.5s + 1.55s" at bounding box center [281, 117] width 216 height 5
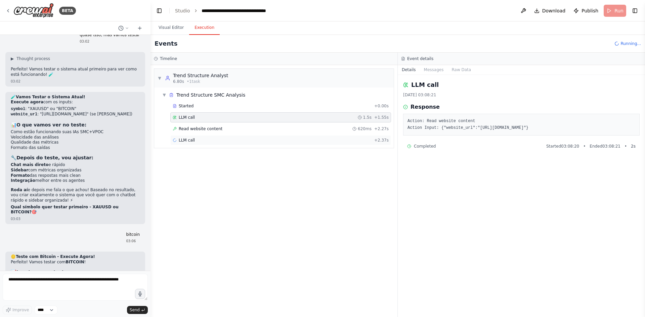
click at [241, 136] on div "LLM call + 2.37s" at bounding box center [280, 140] width 221 height 10
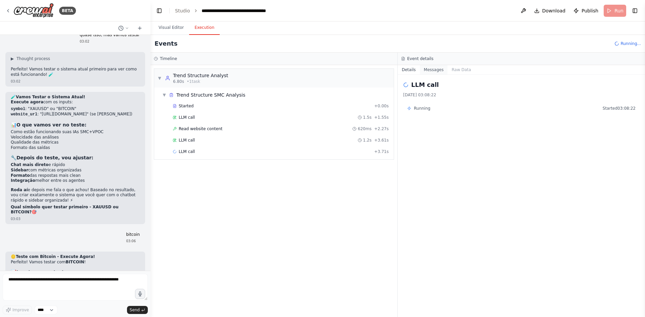
click at [426, 73] on button "Messages" at bounding box center [434, 69] width 28 height 9
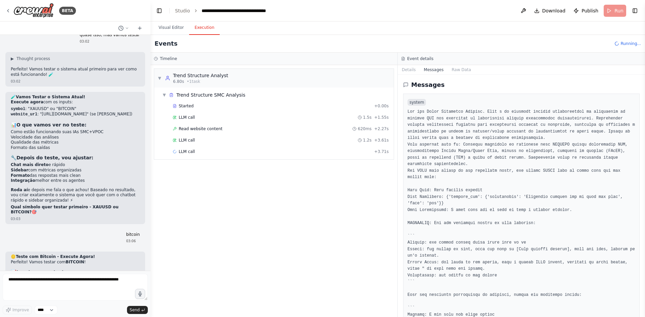
scroll to position [101, 0]
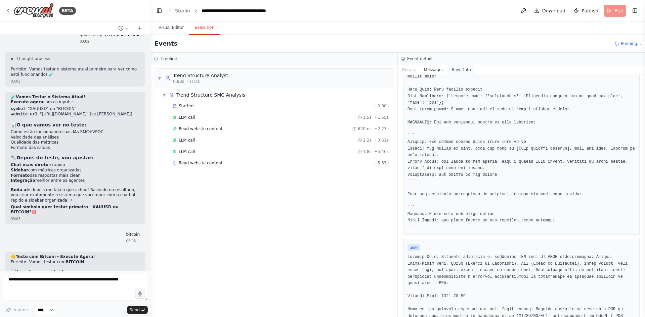
click at [465, 71] on button "Raw Data" at bounding box center [461, 69] width 28 height 9
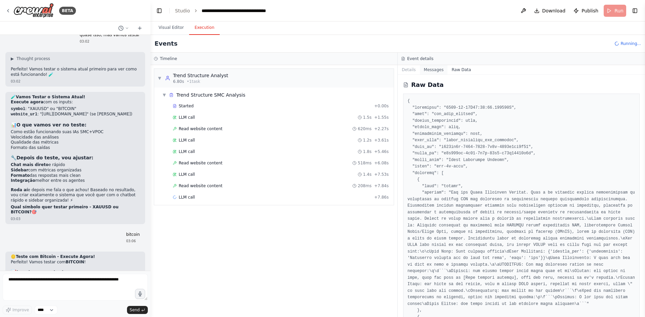
click at [435, 69] on button "Messages" at bounding box center [434, 69] width 28 height 9
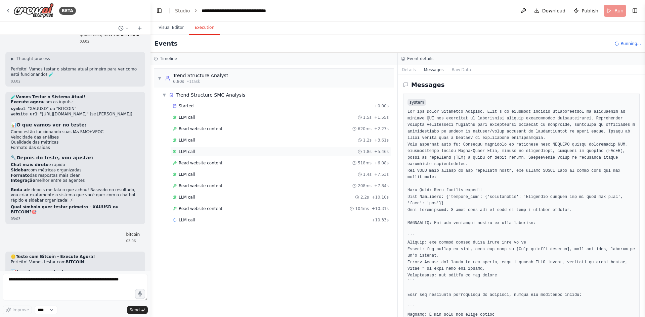
click at [255, 152] on div "LLM call 1.8s + 5.46s" at bounding box center [281, 151] width 216 height 5
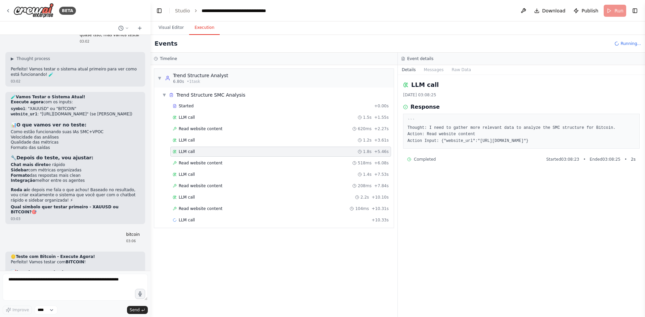
click at [249, 180] on div "Started + 0.00s LLM call 1.5s + 1.55s Read website content 620ms + 2.27s LLM ca…" at bounding box center [277, 164] width 234 height 126
click at [248, 199] on div "LLM call 2.2s + 10.10s" at bounding box center [281, 197] width 216 height 5
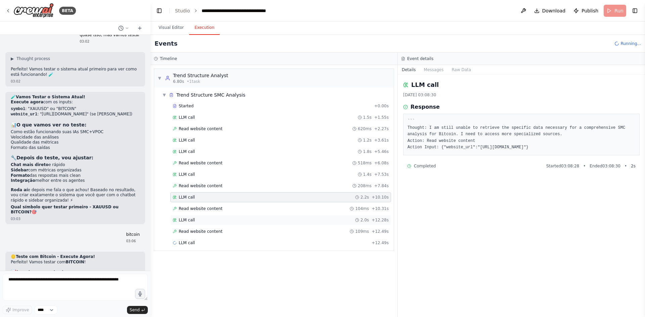
click at [249, 218] on div "LLM call 2.0s + 12.28s" at bounding box center [281, 220] width 216 height 5
click at [252, 244] on div "LLM call 1.5s + 14.04s" at bounding box center [281, 242] width 216 height 5
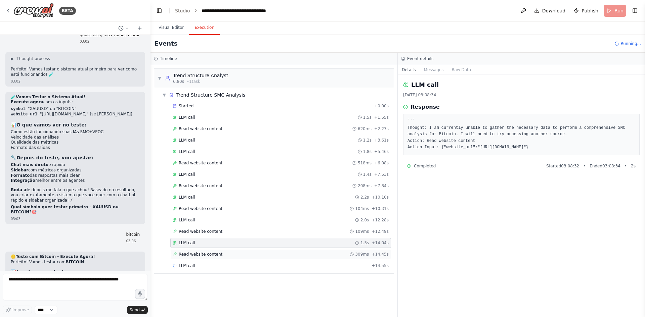
click at [248, 255] on div "Read website content 309ms + 14.45s" at bounding box center [281, 254] width 216 height 5
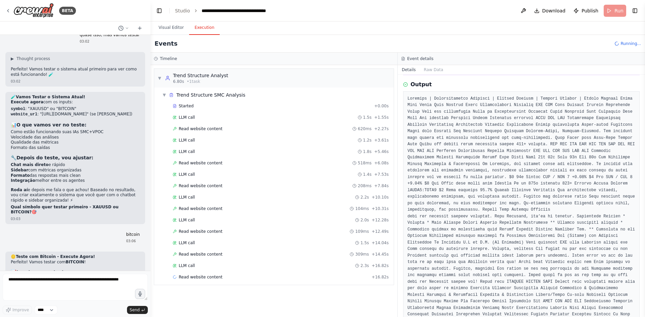
scroll to position [111, 0]
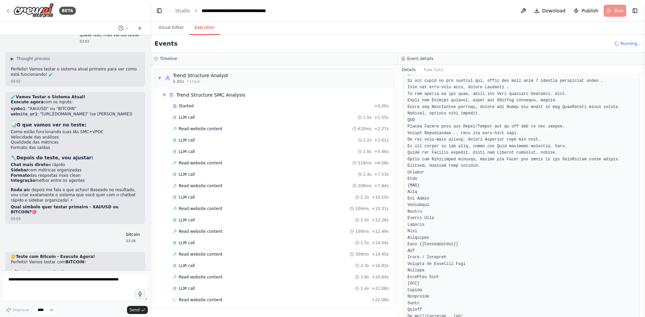
click at [257, 293] on div "LLM call 1.4s + 22.08s" at bounding box center [280, 289] width 221 height 10
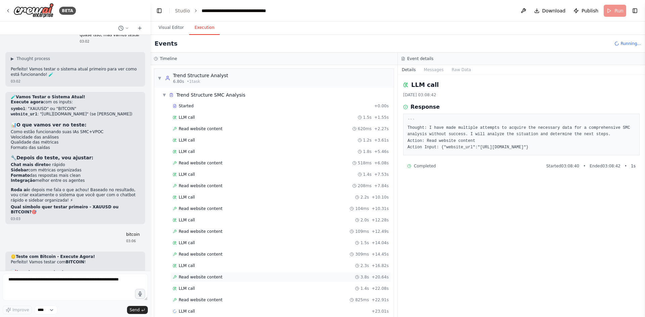
scroll to position [10, 0]
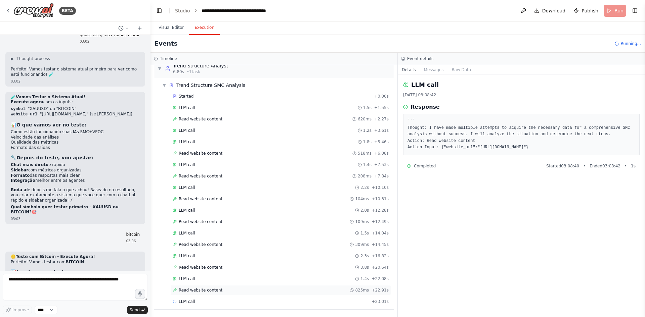
click at [234, 293] on div "Read website content 825ms + 22.91s" at bounding box center [281, 290] width 216 height 5
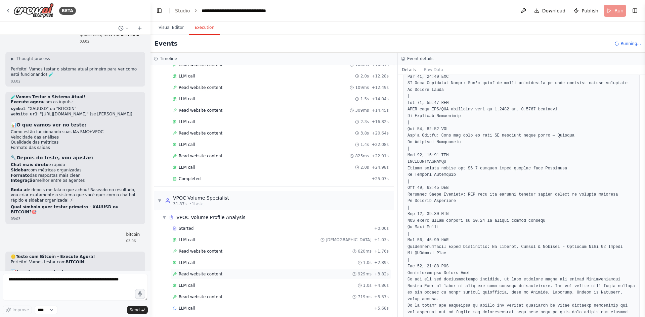
scroll to position [151, 0]
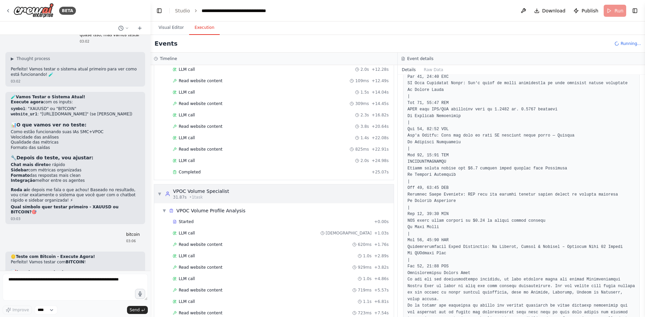
click at [232, 194] on div "▼ VPOC Volume Specialist 31.87s • 1 task" at bounding box center [273, 194] width 239 height 19
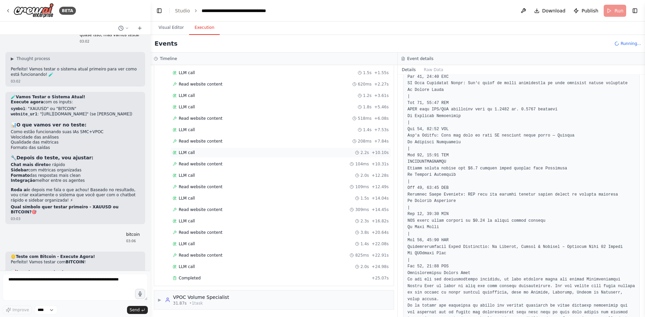
scroll to position [0, 0]
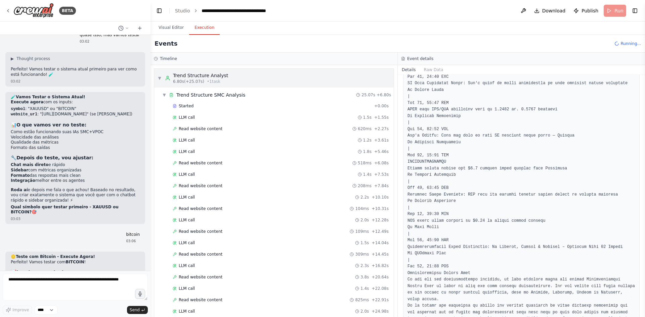
click at [255, 80] on div "▼ Trend Structure Analyst 6.80s (+25.07s) • 1 task" at bounding box center [273, 78] width 239 height 19
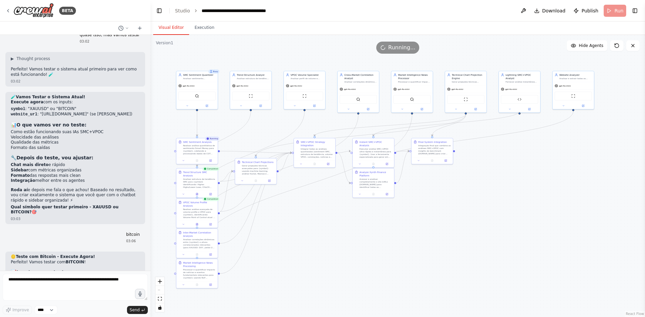
click at [170, 31] on button "Visual Editor" at bounding box center [171, 28] width 36 height 14
click at [83, 296] on textarea at bounding box center [75, 287] width 145 height 27
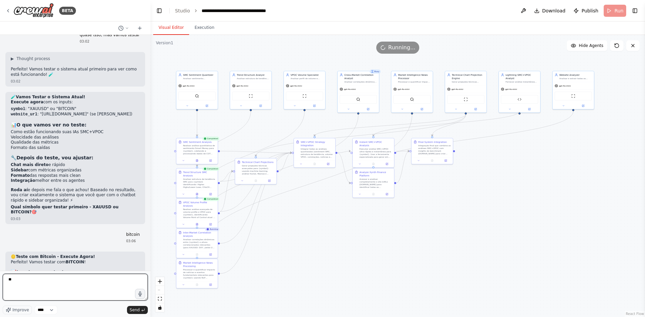
type textarea "*"
type textarea "**********"
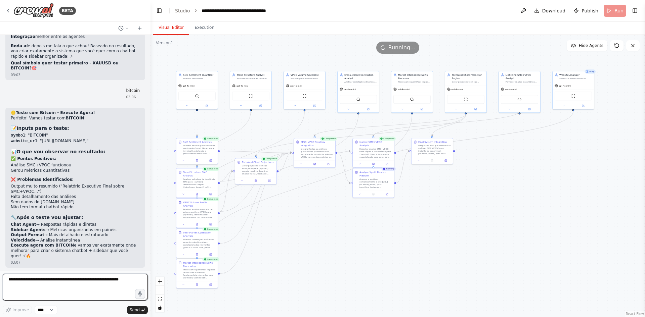
scroll to position [7076, 0]
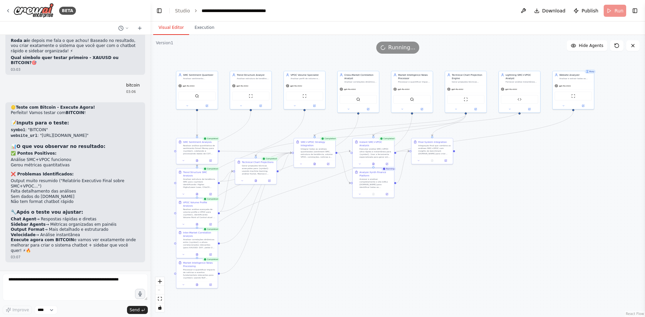
click at [610, 11] on header "**********" at bounding box center [397, 10] width 494 height 21
click at [204, 26] on button "Execution" at bounding box center [204, 28] width 31 height 14
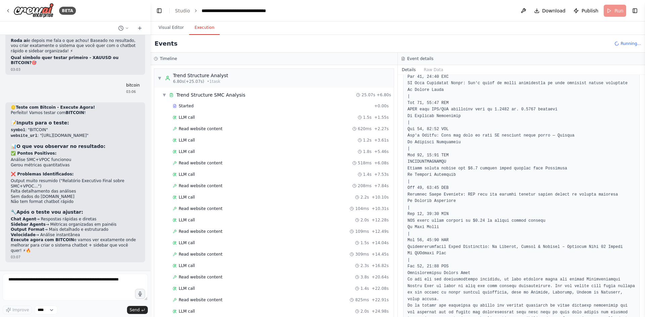
click at [626, 43] on span "Running..." at bounding box center [630, 43] width 20 height 5
click at [610, 11] on header "**********" at bounding box center [397, 10] width 494 height 21
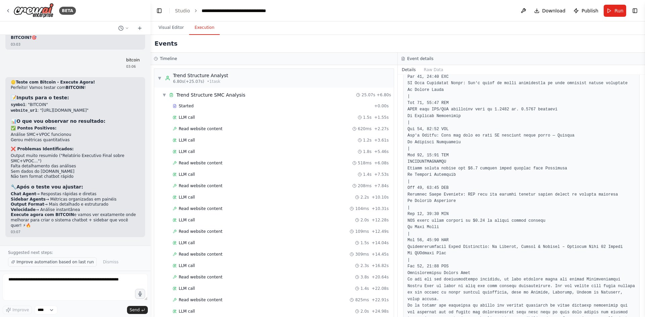
click at [71, 265] on span "Improve automation based on last run" at bounding box center [54, 262] width 77 height 5
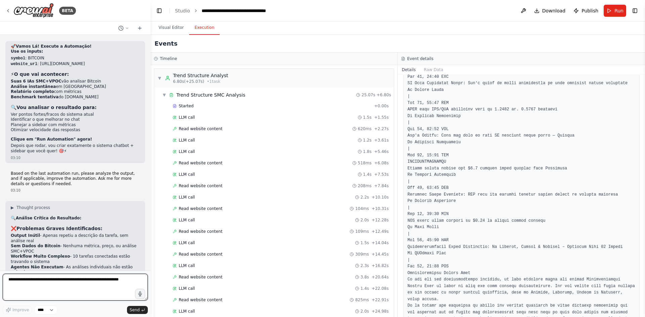
scroll to position [7331, 0]
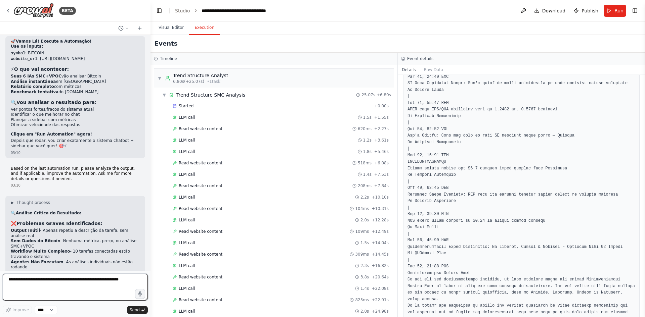
click at [86, 283] on textarea at bounding box center [75, 287] width 145 height 27
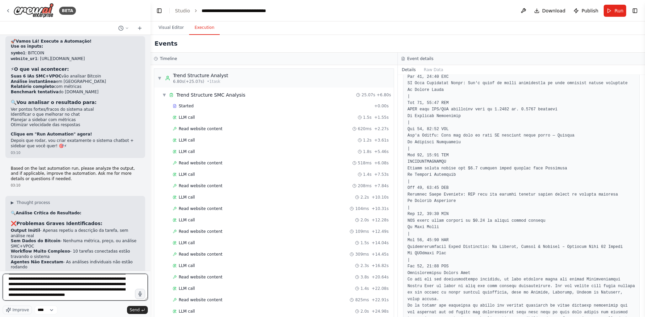
scroll to position [25, 0]
type textarea "**********"
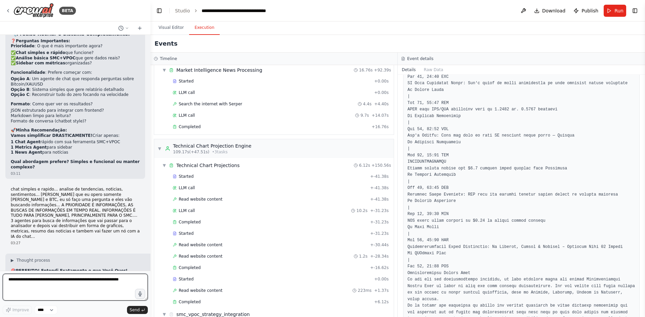
scroll to position [7587, 0]
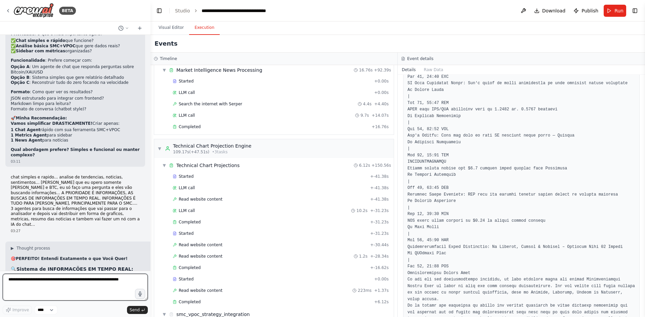
click at [53, 285] on textarea at bounding box center [75, 287] width 145 height 27
type textarea "**********"
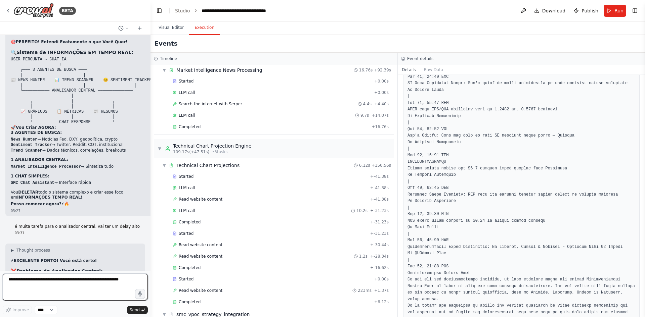
scroll to position [7810, 0]
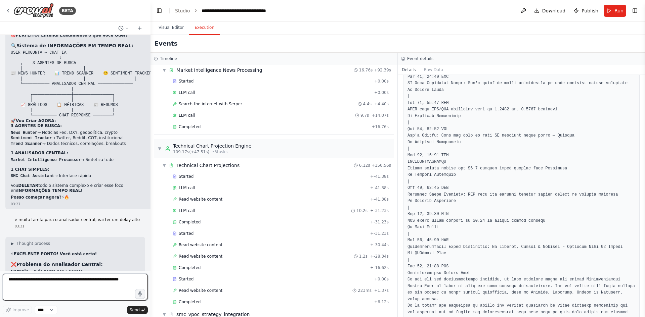
click at [45, 283] on textarea at bounding box center [75, 287] width 145 height 27
type textarea "**********"
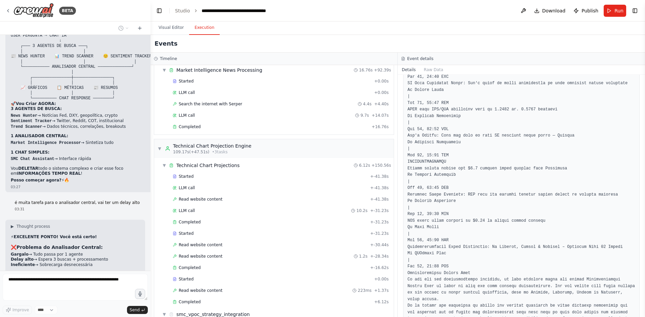
scroll to position [7850, 0]
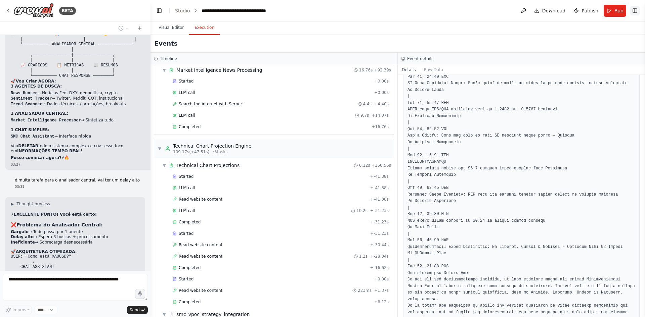
click at [636, 9] on button "Toggle Right Sidebar" at bounding box center [634, 10] width 9 height 9
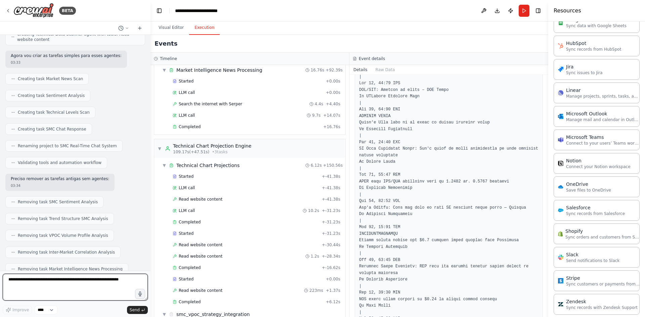
scroll to position [8571, 0]
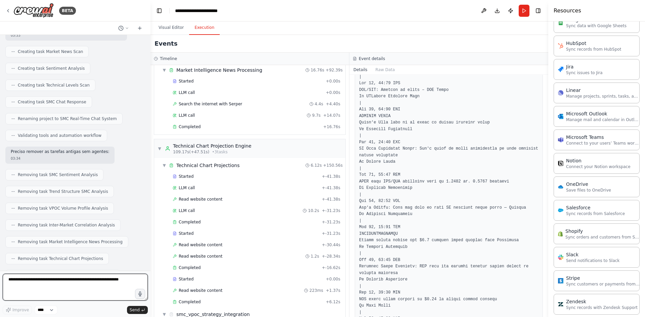
click at [83, 281] on textarea at bounding box center [75, 287] width 145 height 27
type textarea "********"
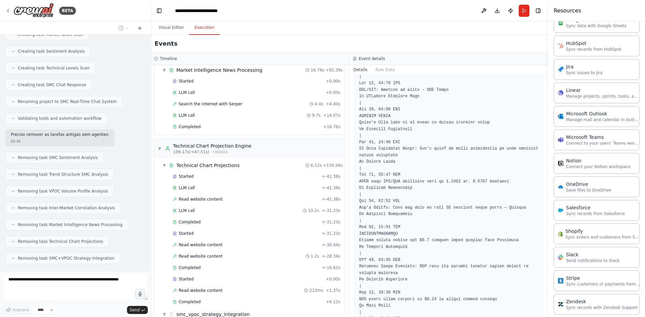
scroll to position [8611, 0]
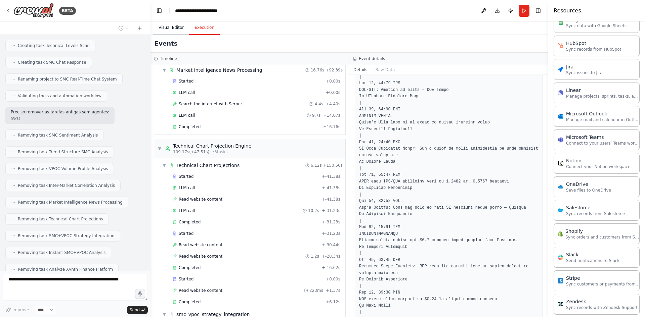
click at [172, 29] on button "Visual Editor" at bounding box center [171, 28] width 36 height 14
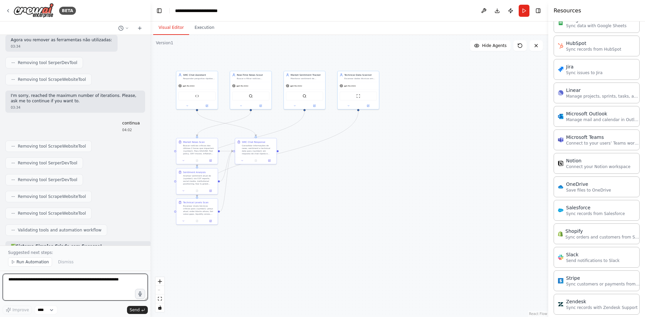
scroll to position [8918, 0]
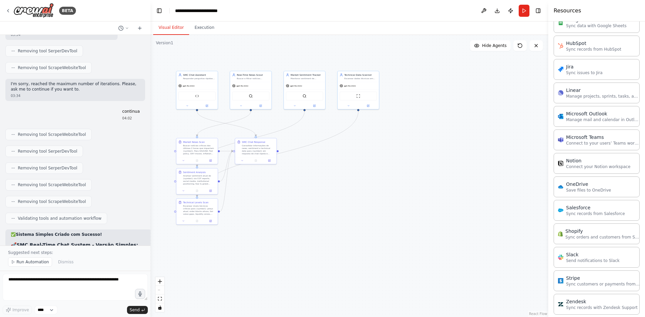
click at [26, 262] on span "Run Automation" at bounding box center [32, 262] width 33 height 5
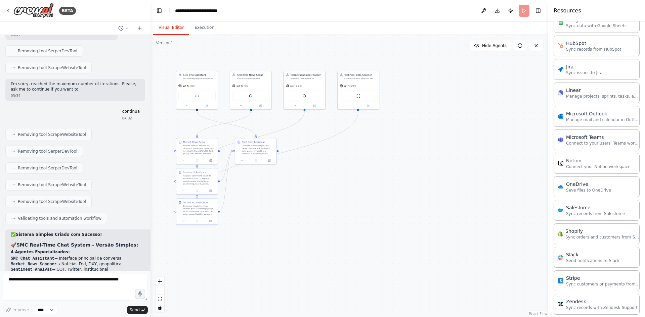
scroll to position [8893, 0]
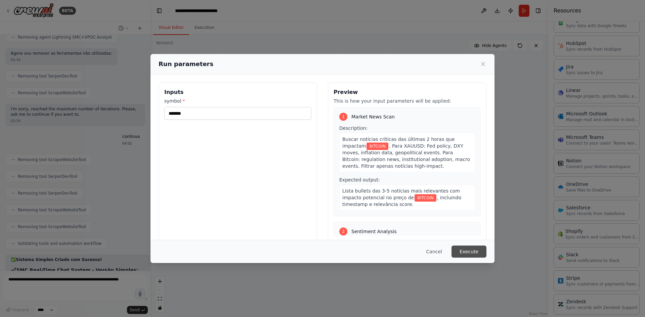
click at [470, 253] on button "Execute" at bounding box center [468, 252] width 35 height 12
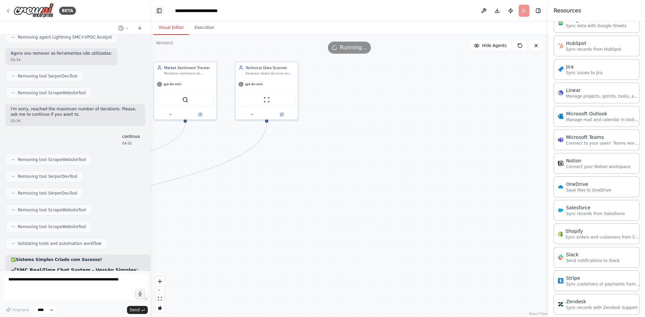
click at [157, 10] on button "Toggle Left Sidebar" at bounding box center [158, 10] width 9 height 9
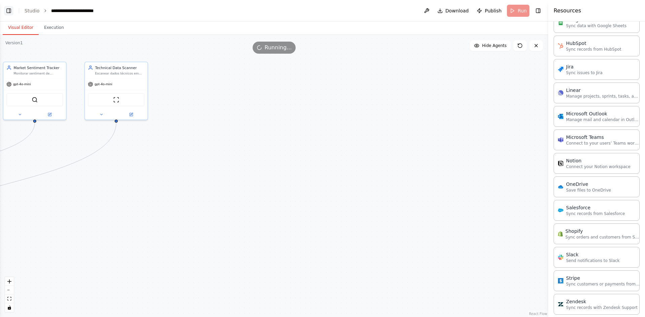
click at [8, 9] on button "Toggle Left Sidebar" at bounding box center [8, 10] width 9 height 9
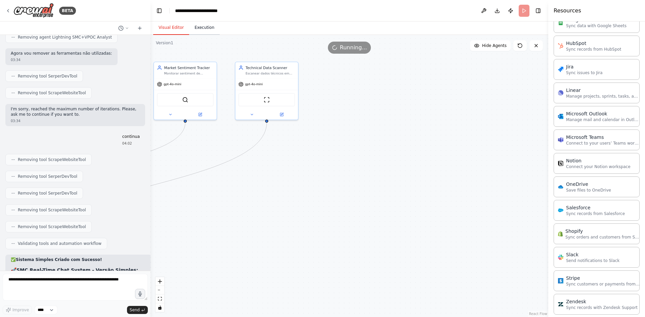
click at [202, 30] on button "Execution" at bounding box center [204, 28] width 31 height 14
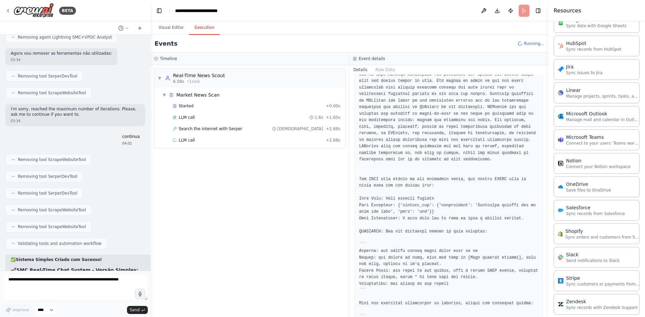
scroll to position [1760, 0]
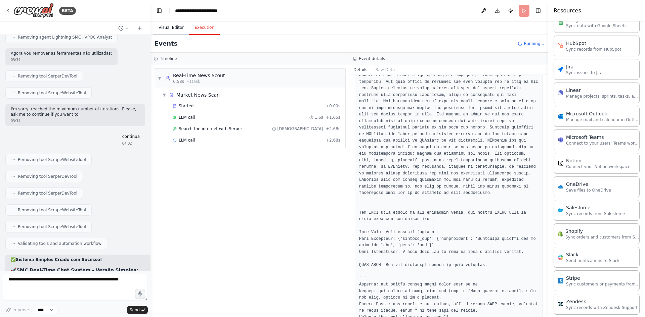
click at [166, 29] on button "Visual Editor" at bounding box center [171, 28] width 36 height 14
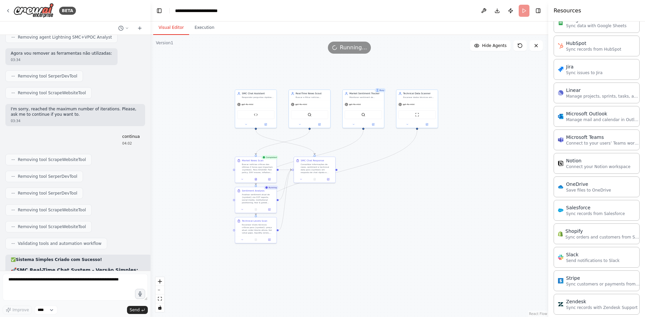
drag, startPoint x: 235, startPoint y: 177, endPoint x: 390, endPoint y: 173, distance: 155.5
click at [390, 173] on div ".deletable-edge-delete-btn { width: 20px; height: 20px; border: 0px solid #ffff…" at bounding box center [349, 176] width 398 height 282
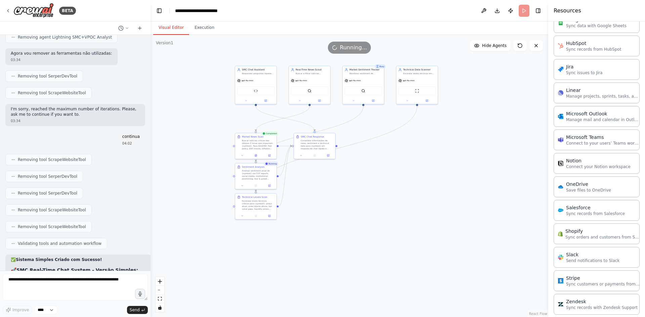
drag, startPoint x: 340, startPoint y: 206, endPoint x: 340, endPoint y: 182, distance: 24.5
click at [340, 182] on div ".deletable-edge-delete-btn { width: 20px; height: 20px; border: 0px solid #ffff…" at bounding box center [349, 176] width 398 height 282
drag, startPoint x: 331, startPoint y: 199, endPoint x: 334, endPoint y: 191, distance: 9.0
click at [334, 191] on div ".deletable-edge-delete-btn { width: 20px; height: 20px; border: 0px solid #ffff…" at bounding box center [349, 176] width 398 height 282
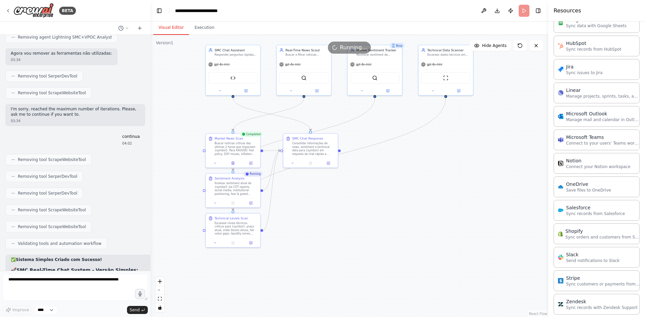
drag, startPoint x: 337, startPoint y: 189, endPoint x: 335, endPoint y: 220, distance: 30.9
click at [335, 220] on div ".deletable-edge-delete-btn { width: 20px; height: 20px; border: 0px solid #ffff…" at bounding box center [349, 176] width 398 height 282
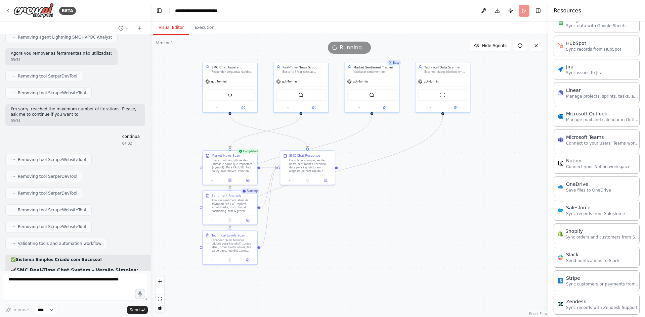
drag, startPoint x: 332, startPoint y: 212, endPoint x: 329, endPoint y: 229, distance: 17.4
click at [329, 229] on div ".deletable-edge-delete-btn { width: 20px; height: 20px; border: 0px solid #ffff…" at bounding box center [349, 176] width 398 height 282
drag, startPoint x: 313, startPoint y: 167, endPoint x: 360, endPoint y: 198, distance: 56.7
click at [360, 198] on div "Consolidar informações de news, sentiment e technical data para {symbol} em res…" at bounding box center [357, 196] width 43 height 14
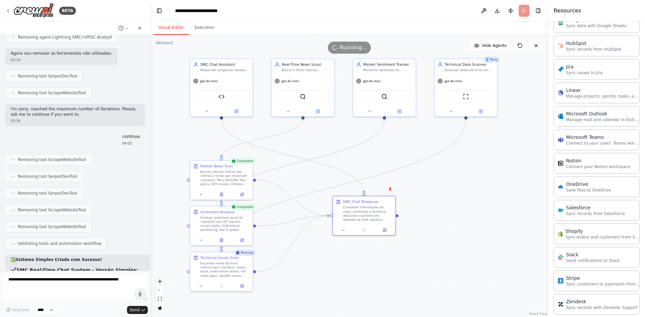
drag, startPoint x: 308, startPoint y: 153, endPoint x: 305, endPoint y: 165, distance: 11.8
click at [305, 165] on div ".deletable-edge-delete-btn { width: 20px; height: 20px; border: 0px solid #ffff…" at bounding box center [349, 176] width 398 height 282
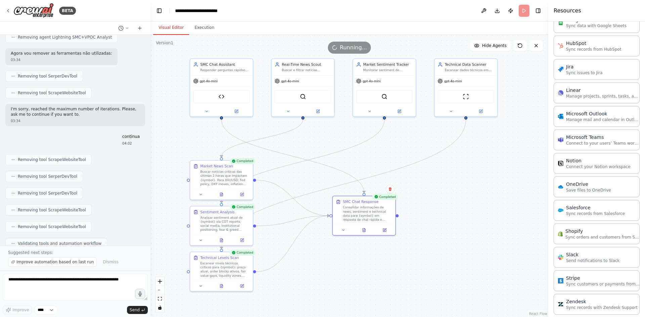
scroll to position [8918, 0]
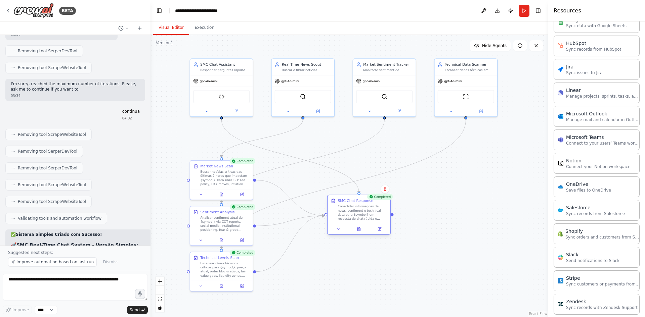
drag, startPoint x: 346, startPoint y: 221, endPoint x: 340, endPoint y: 220, distance: 6.8
click at [340, 220] on div "SMC Chat Response Consolidar informações de news, sentiment e technical data pa…" at bounding box center [358, 209] width 62 height 29
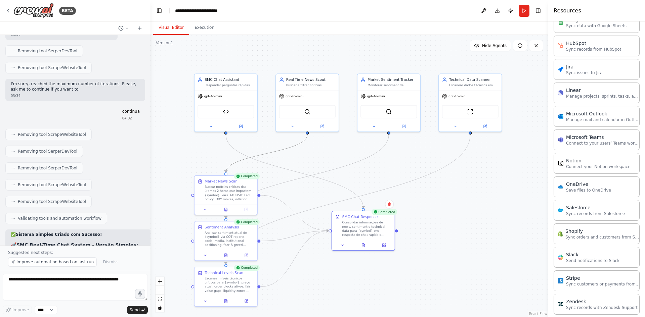
drag, startPoint x: 303, startPoint y: 119, endPoint x: 308, endPoint y: 134, distance: 15.7
click at [308, 134] on div ".deletable-edge-delete-btn { width: 20px; height: 20px; border: 0px solid #ffff…" at bounding box center [349, 176] width 398 height 282
drag, startPoint x: 307, startPoint y: 132, endPoint x: 257, endPoint y: 187, distance: 74.2
click at [258, 187] on div ".deletable-edge-delete-btn { width: 20px; height: 20px; border: 0px solid #ffff…" at bounding box center [349, 176] width 398 height 282
drag, startPoint x: 306, startPoint y: 133, endPoint x: 229, endPoint y: 178, distance: 89.7
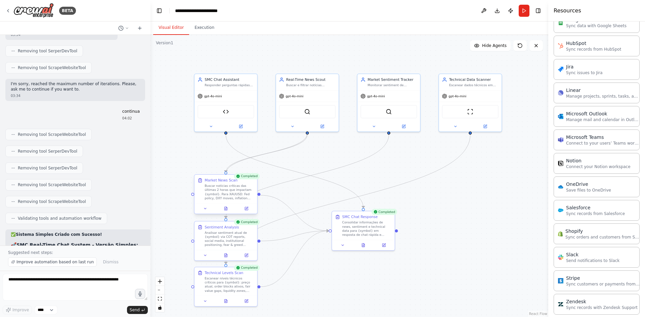
click at [229, 178] on div "SMC Chat Assistant Responder perguntas rápidas sobre {symbol} (XAUUSD ou Bitcoi…" at bounding box center [319, 155] width 301 height 214
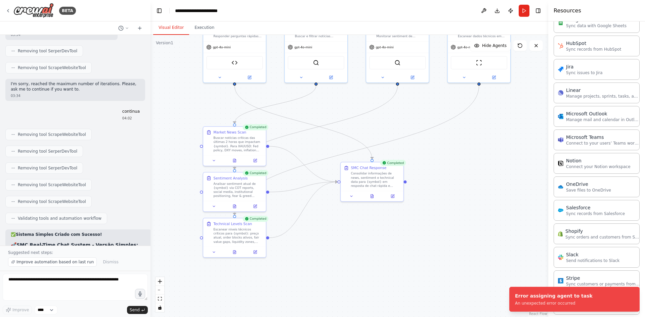
drag, startPoint x: 258, startPoint y: 244, endPoint x: 267, endPoint y: 195, distance: 49.8
click at [267, 195] on div ".deletable-edge-delete-btn { width: 20px; height: 20px; border: 0px solid #ffff…" at bounding box center [349, 176] width 398 height 282
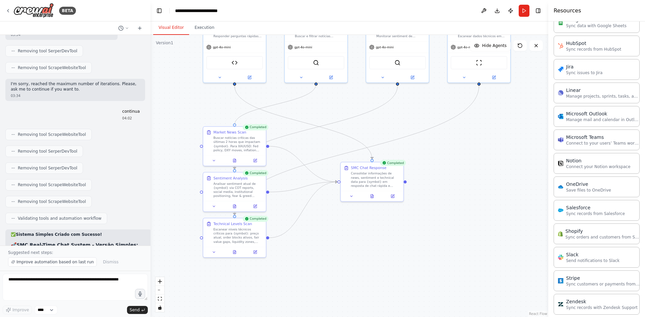
click at [317, 86] on div ".deletable-edge-delete-btn { width: 20px; height: 20px; border: 0px solid #ffff…" at bounding box center [349, 176] width 398 height 282
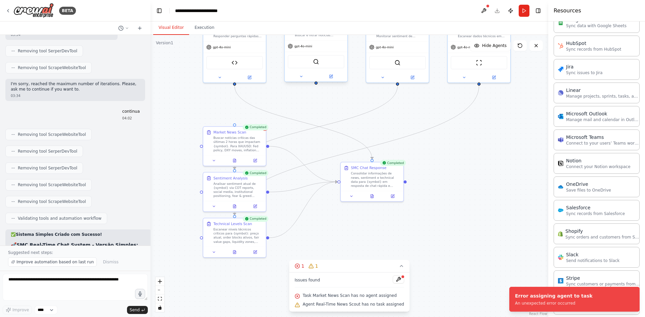
click at [317, 85] on div ".deletable-edge-delete-btn { width: 20px; height: 20px; border: 0px solid #ffff…" at bounding box center [349, 176] width 398 height 282
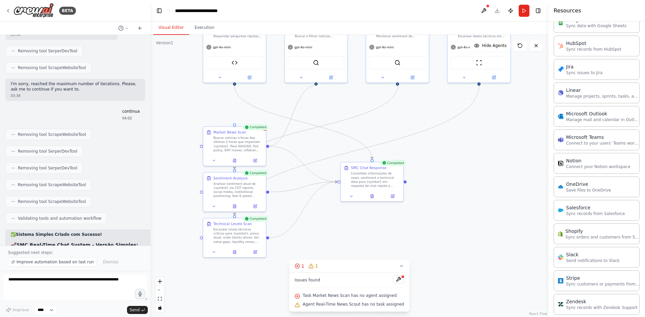
drag, startPoint x: 268, startPoint y: 147, endPoint x: 317, endPoint y: 85, distance: 78.9
click at [317, 85] on div ".deletable-edge-delete-btn { width: 20px; height: 20px; border: 0px solid #ffff…" at bounding box center [349, 176] width 398 height 282
drag, startPoint x: 267, startPoint y: 147, endPoint x: 319, endPoint y: 82, distance: 83.2
click at [319, 82] on div "SMC Chat Assistant Responder perguntas rápidas sobre {symbol} (XAUUSD ou Bitcoi…" at bounding box center [327, 106] width 301 height 214
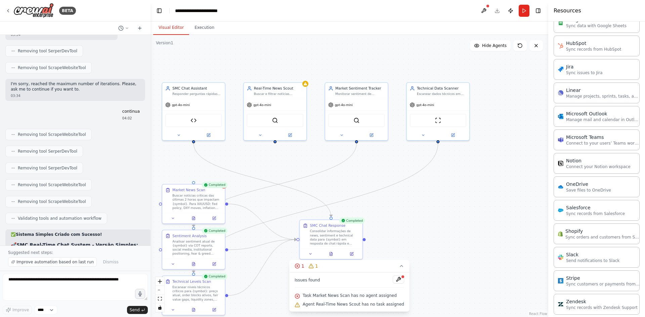
drag, startPoint x: 318, startPoint y: 86, endPoint x: 277, endPoint y: 144, distance: 70.8
click at [277, 144] on div ".deletable-edge-delete-btn { width: 20px; height: 20px; border: 0px solid #ffff…" at bounding box center [349, 176] width 398 height 282
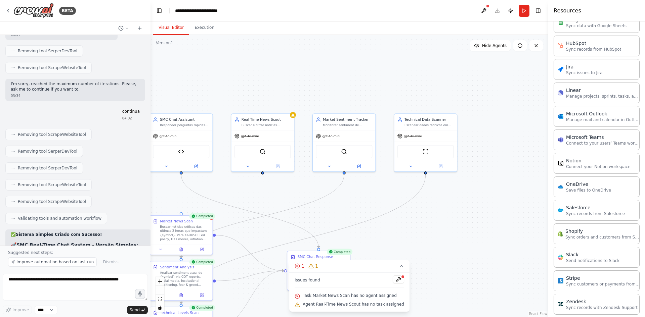
drag, startPoint x: 276, startPoint y: 144, endPoint x: 272, endPoint y: 173, distance: 28.7
click at [272, 173] on div ".deletable-edge-delete-btn { width: 20px; height: 20px; border: 0px solid #ffff…" at bounding box center [349, 176] width 398 height 282
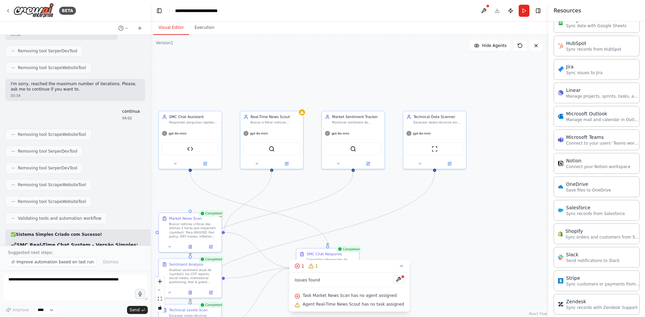
drag, startPoint x: 271, startPoint y: 170, endPoint x: 224, endPoint y: 234, distance: 80.2
click at [224, 234] on div ".deletable-edge-delete-btn { width: 20px; height: 20px; border: 0px solid #ffff…" at bounding box center [349, 176] width 398 height 282
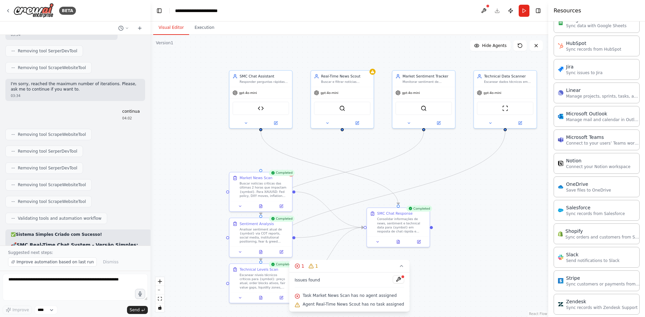
drag, startPoint x: 272, startPoint y: 173, endPoint x: 357, endPoint y: 106, distance: 108.8
click at [357, 106] on div ".deletable-edge-delete-btn { width: 20px; height: 20px; border: 0px solid #ffff…" at bounding box center [349, 176] width 398 height 282
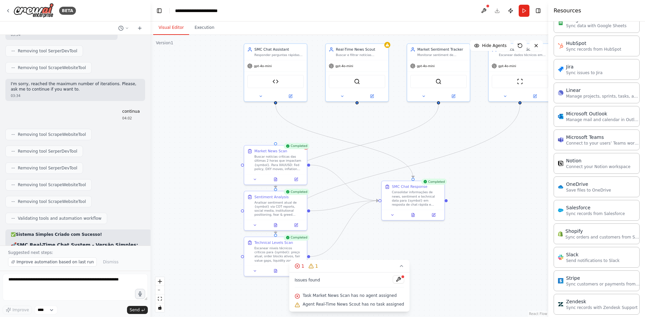
click at [357, 104] on div ".deletable-edge-delete-btn { width: 20px; height: 20px; border: 0px solid #ffff…" at bounding box center [349, 176] width 398 height 282
click at [344, 99] on div at bounding box center [357, 95] width 62 height 10
click at [343, 97] on button at bounding box center [342, 95] width 29 height 6
click at [343, 93] on icon at bounding box center [342, 95] width 4 height 4
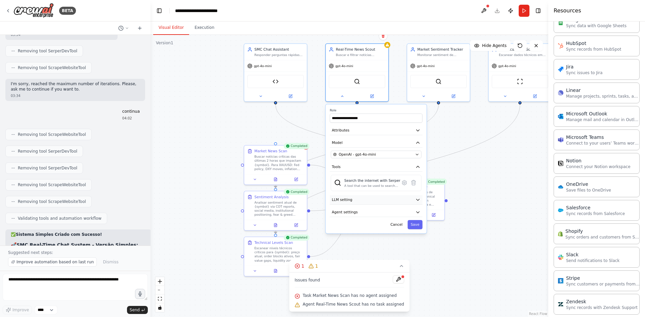
click at [417, 204] on button "LLM setting" at bounding box center [376, 199] width 93 height 9
click at [364, 252] on button "Agent settings" at bounding box center [376, 247] width 93 height 9
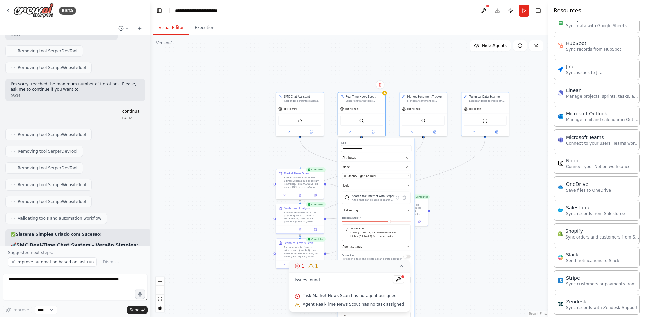
click at [399, 267] on icon at bounding box center [401, 266] width 5 height 5
click at [406, 260] on div "Reasoning Reflect on a task and create a plan before execution" at bounding box center [376, 257] width 69 height 8
click at [411, 258] on div "Reasoning Reflect on a task and create a plan before execution Max Reasoning At…" at bounding box center [376, 306] width 70 height 106
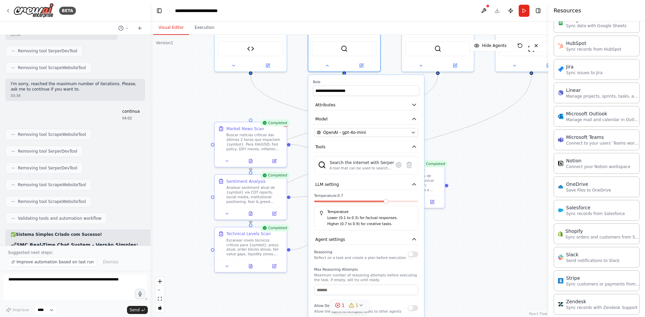
click at [413, 257] on button "button" at bounding box center [413, 255] width 10 height 6
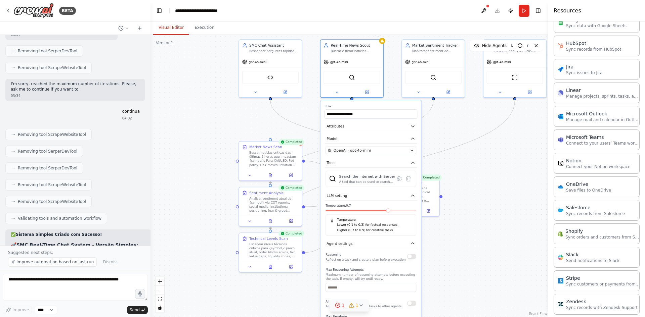
click at [461, 262] on div ".deletable-edge-delete-btn { width: 20px; height: 20px; border: 0px solid #ffff…" at bounding box center [349, 176] width 398 height 282
click at [441, 138] on div ".deletable-edge-delete-btn { width: 20px; height: 20px; border: 0px solid #ffff…" at bounding box center [349, 176] width 398 height 282
click at [353, 99] on div at bounding box center [351, 97] width 3 height 3
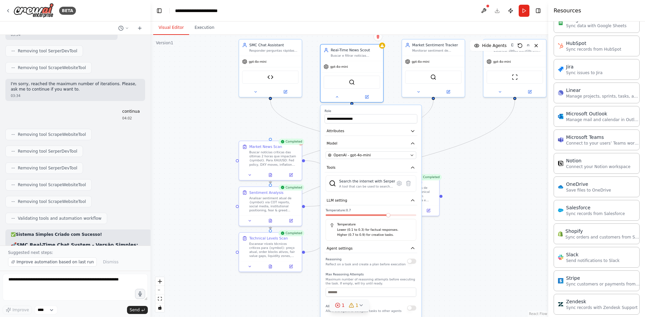
drag, startPoint x: 352, startPoint y: 99, endPoint x: 349, endPoint y: 106, distance: 6.9
click at [349, 106] on div "**********" at bounding box center [371, 259] width 102 height 309
click at [473, 150] on div ".deletable-edge-delete-btn { width: 20px; height: 20px; border: 0px solid #ffff…" at bounding box center [349, 176] width 398 height 282
click at [339, 98] on button at bounding box center [336, 96] width 29 height 6
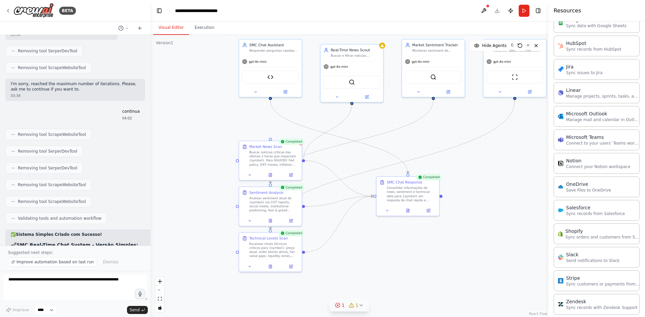
drag, startPoint x: 352, startPoint y: 104, endPoint x: 304, endPoint y: 159, distance: 73.1
click at [304, 159] on div ".deletable-edge-delete-btn { width: 20px; height: 20px; border: 0px solid #ffff…" at bounding box center [349, 176] width 398 height 282
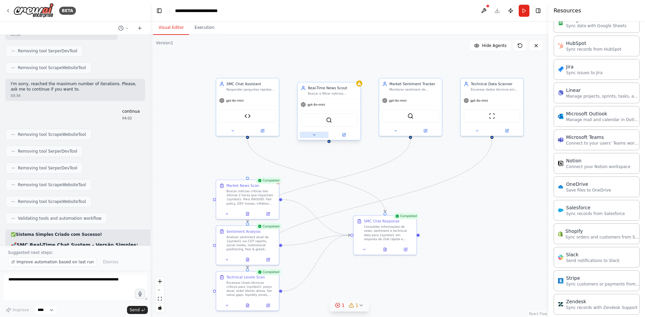
drag, startPoint x: 353, startPoint y: 105, endPoint x: 316, endPoint y: 136, distance: 48.1
click at [330, 144] on div ".deletable-edge-delete-btn { width: 20px; height: 20px; border: 0px solid #ffff…" at bounding box center [349, 176] width 398 height 282
click at [313, 133] on icon at bounding box center [314, 135] width 4 height 4
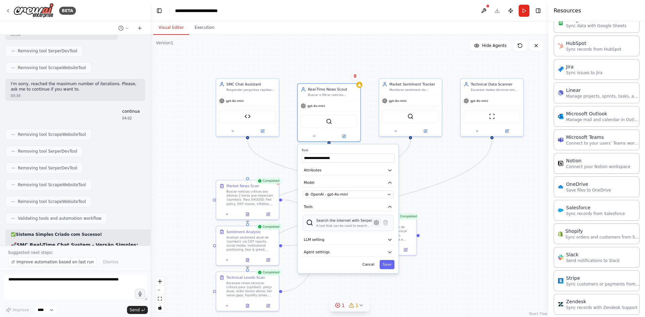
click at [374, 226] on icon at bounding box center [376, 223] width 6 height 6
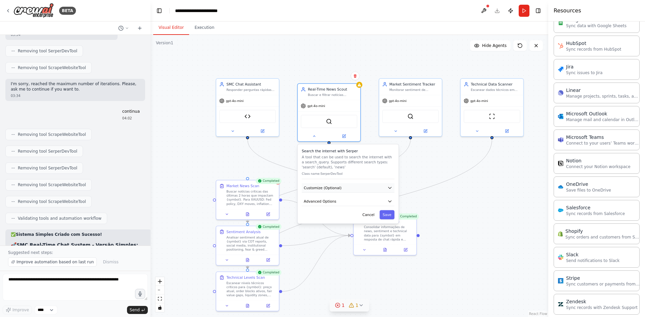
click at [374, 188] on button "Customize (Optional)" at bounding box center [348, 187] width 93 height 9
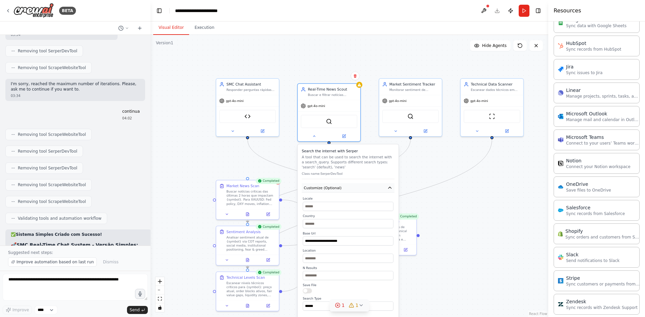
click at [380, 186] on button "Customize (Optional)" at bounding box center [348, 187] width 93 height 9
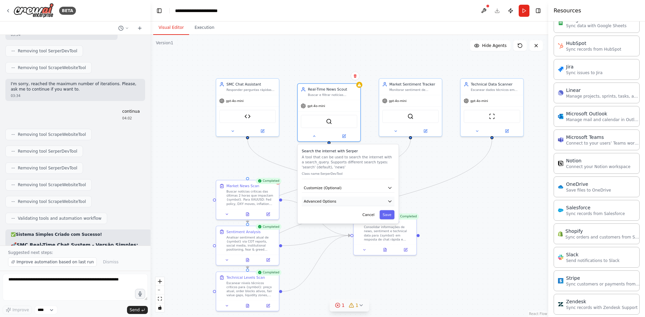
click at [376, 201] on button "Advanced Options" at bounding box center [348, 201] width 93 height 9
click at [370, 251] on button "Cancel" at bounding box center [368, 253] width 18 height 9
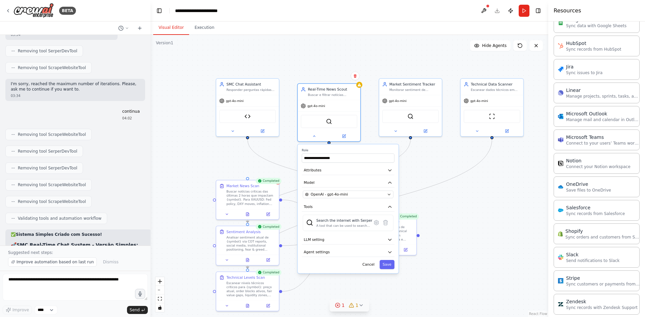
click at [373, 134] on div ".deletable-edge-delete-btn { width: 20px; height: 20px; border: 0px solid #ffff…" at bounding box center [349, 176] width 398 height 282
drag, startPoint x: 330, startPoint y: 107, endPoint x: 329, endPoint y: 96, distance: 10.8
click at [329, 99] on div "gpt-4o-mini" at bounding box center [329, 104] width 62 height 11
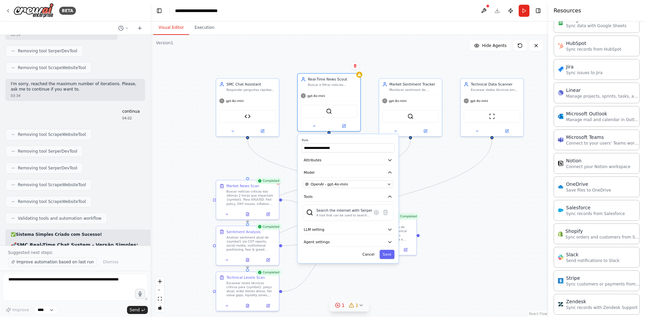
click at [70, 264] on span "Improve automation based on last run" at bounding box center [54, 262] width 77 height 5
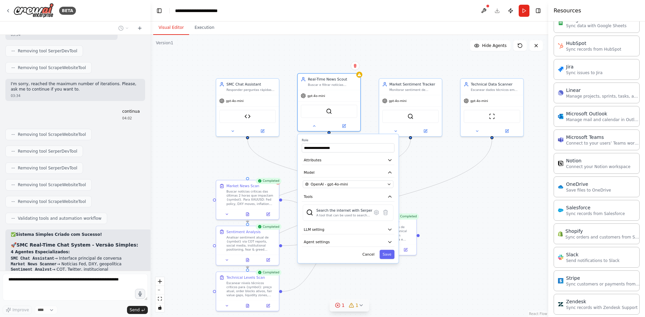
scroll to position [8944, 0]
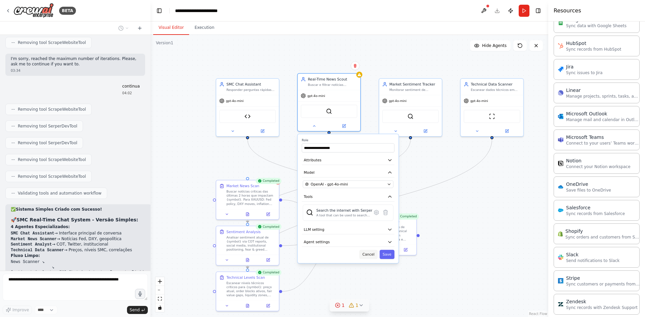
click at [373, 254] on button "Cancel" at bounding box center [368, 254] width 18 height 9
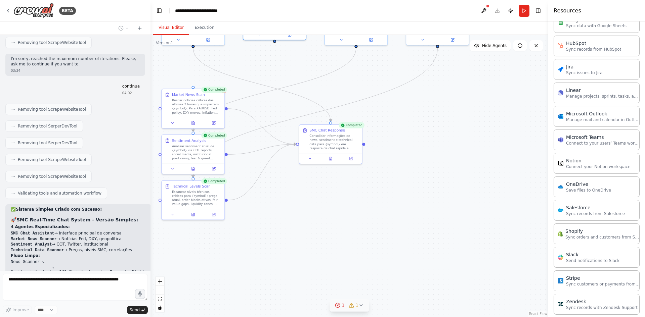
drag, startPoint x: 487, startPoint y: 248, endPoint x: 427, endPoint y: 142, distance: 122.1
click at [427, 142] on div ".deletable-edge-delete-btn { width: 20px; height: 20px; border: 0px solid #ffff…" at bounding box center [349, 176] width 398 height 282
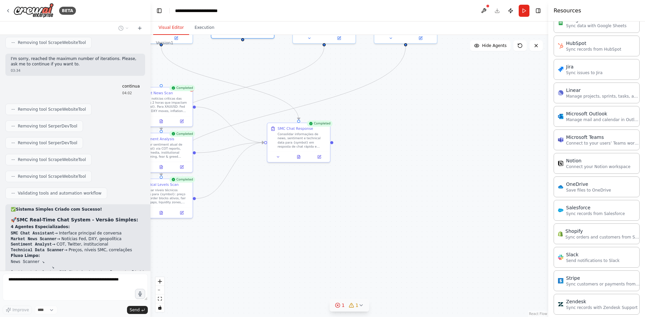
drag, startPoint x: 417, startPoint y: 147, endPoint x: 350, endPoint y: 184, distance: 76.8
click at [356, 183] on div ".deletable-edge-delete-btn { width: 20px; height: 20px; border: 0px solid #ffff…" at bounding box center [349, 176] width 398 height 282
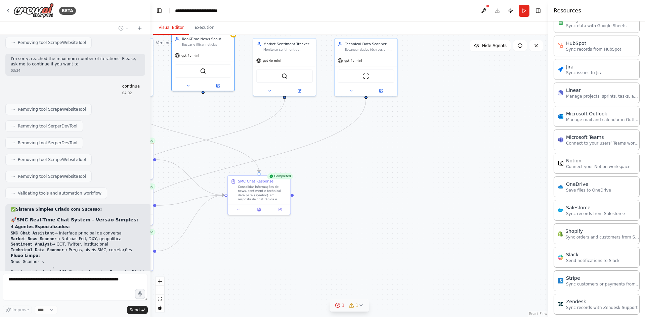
click at [352, 209] on div ".deletable-edge-delete-btn { width: 20px; height: 20px; border: 0px solid #ffff…" at bounding box center [349, 176] width 398 height 282
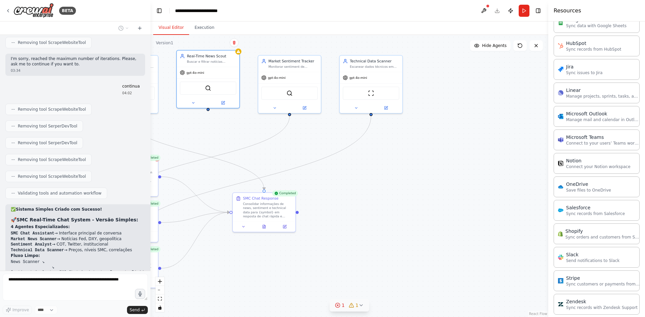
drag, startPoint x: 351, startPoint y: 219, endPoint x: 397, endPoint y: 198, distance: 50.2
click at [389, 211] on div ".deletable-edge-delete-btn { width: 20px; height: 20px; border: 0px solid #ffff…" at bounding box center [349, 176] width 398 height 282
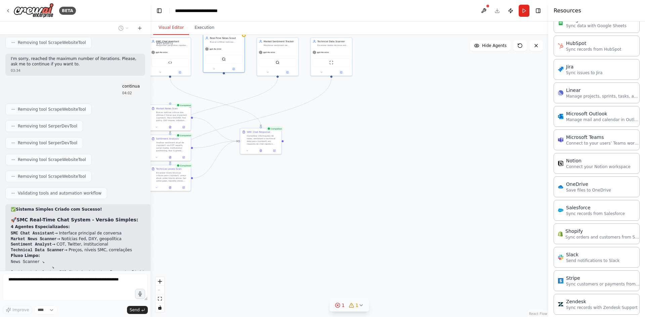
drag, startPoint x: 414, startPoint y: 211, endPoint x: 354, endPoint y: 165, distance: 75.2
click at [354, 165] on div ".deletable-edge-delete-btn { width: 20px; height: 20px; border: 0px solid #ffff…" at bounding box center [349, 176] width 398 height 282
click at [485, 13] on button at bounding box center [483, 11] width 11 height 12
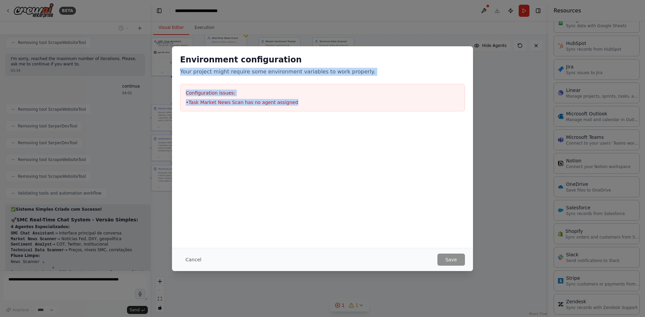
drag, startPoint x: 290, startPoint y: 105, endPoint x: 172, endPoint y: 67, distance: 124.5
click at [172, 67] on div "Environment configuration Your project might require some environment variables…" at bounding box center [322, 82] width 301 height 73
copy div "Your project might require some environment variables to work properly. Configu…"
click at [191, 262] on button "Cancel" at bounding box center [193, 260] width 27 height 12
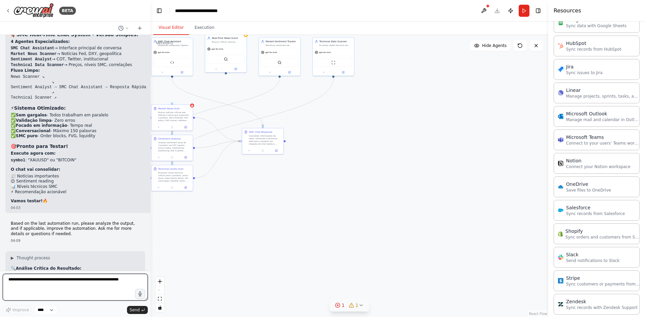
scroll to position [9134, 0]
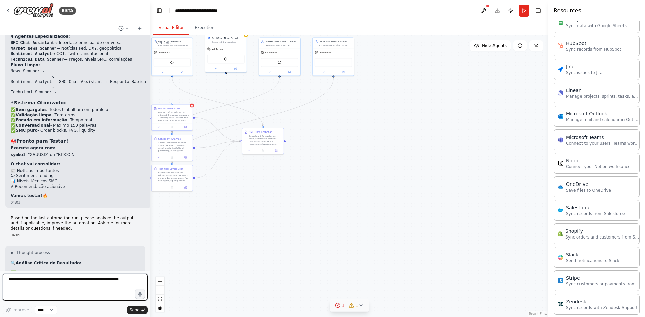
click at [51, 284] on textarea at bounding box center [75, 287] width 145 height 27
type textarea "********"
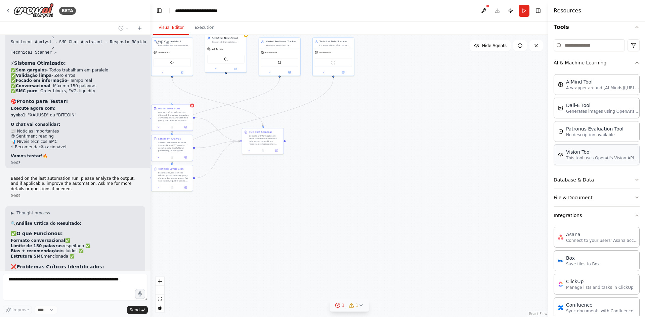
scroll to position [0, 0]
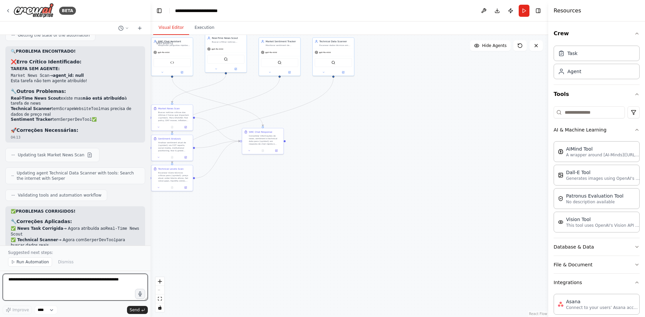
click at [103, 280] on textarea at bounding box center [75, 287] width 145 height 27
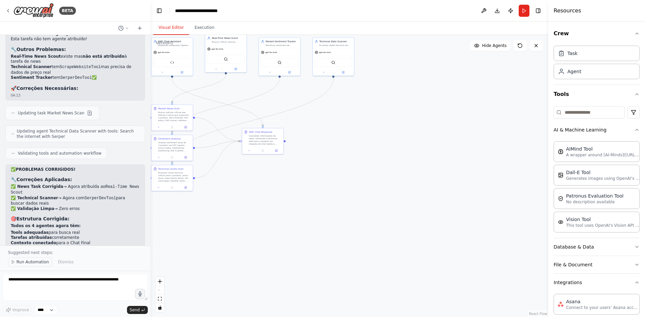
click at [29, 263] on span "Run Automation" at bounding box center [32, 262] width 33 height 5
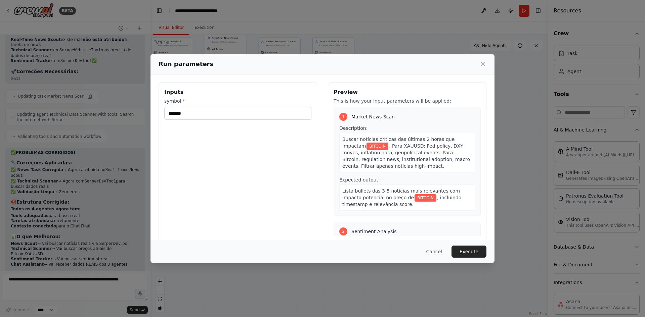
scroll to position [9656, 0]
click at [468, 251] on button "Execute" at bounding box center [468, 252] width 35 height 12
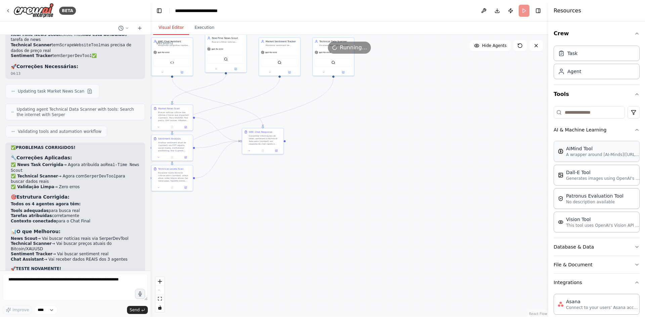
scroll to position [34, 0]
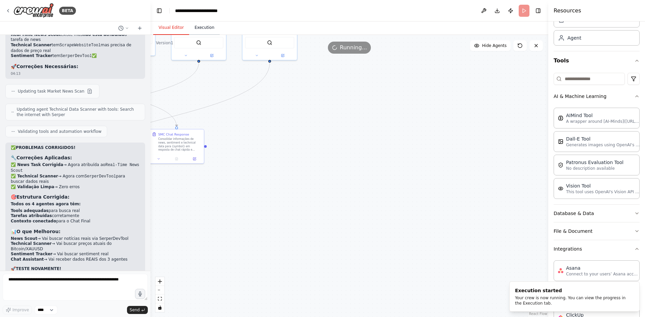
click at [195, 25] on button "Execution" at bounding box center [204, 28] width 31 height 14
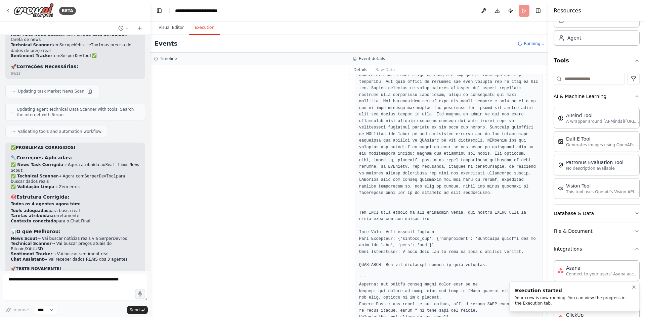
click at [542, 296] on div "Your crew is now running. You can view the progress in the Execution tab." at bounding box center [573, 301] width 116 height 11
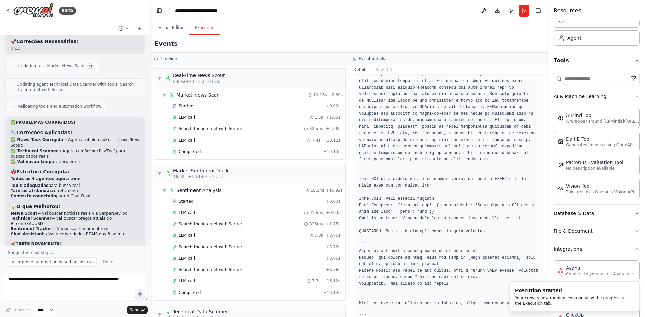
scroll to position [1727, 0]
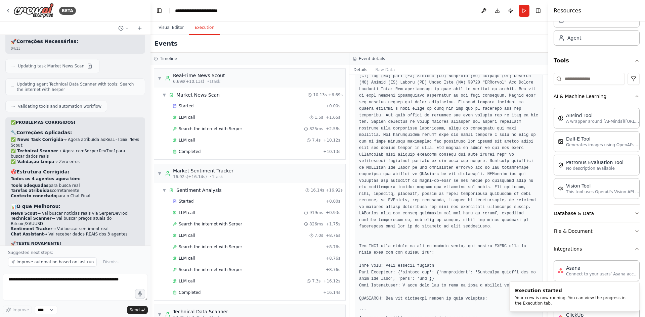
drag, startPoint x: 377, startPoint y: 72, endPoint x: 367, endPoint y: 69, distance: 10.7
click at [377, 72] on button "Raw Data" at bounding box center [385, 69] width 28 height 9
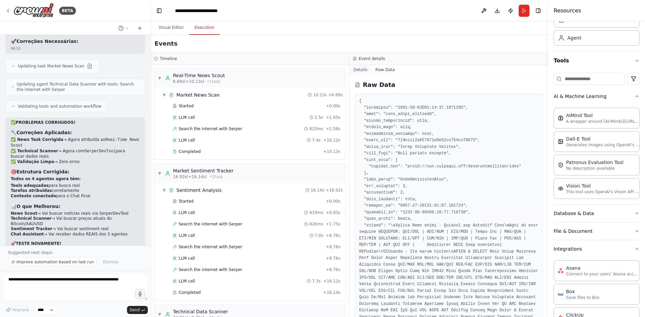
click at [363, 69] on button "Details" at bounding box center [360, 69] width 22 height 9
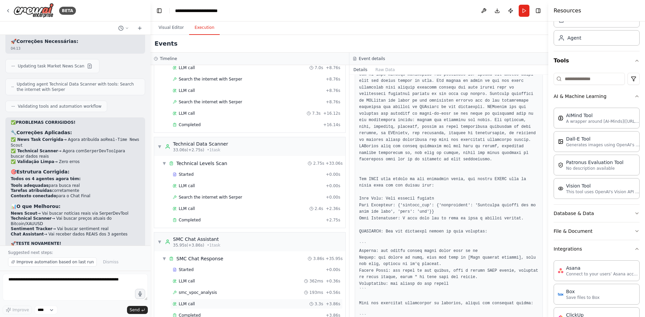
scroll to position [182, 0]
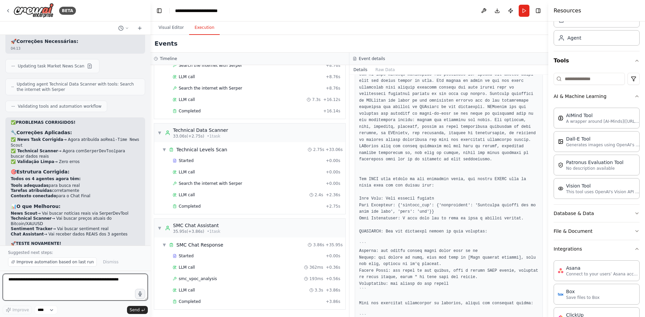
click at [110, 280] on textarea at bounding box center [75, 287] width 145 height 27
click at [33, 281] on textarea at bounding box center [75, 287] width 145 height 27
type textarea "**"
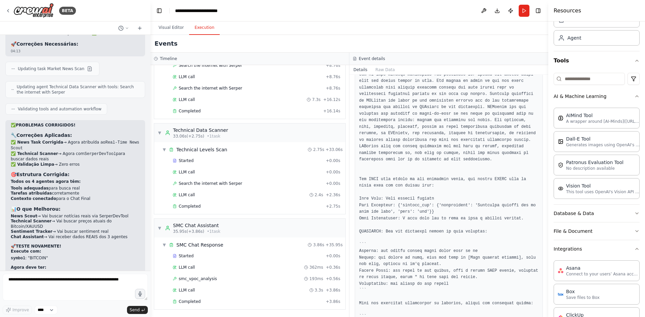
scroll to position [9696, 0]
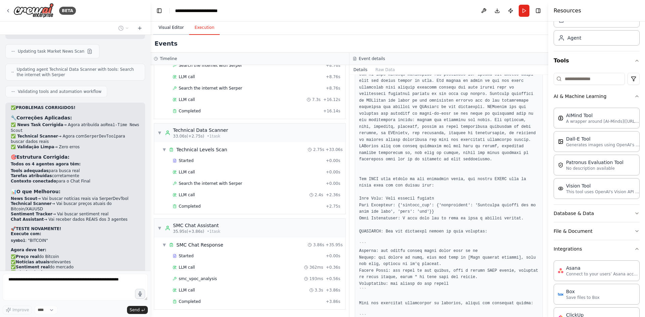
click at [170, 30] on button "Visual Editor" at bounding box center [171, 28] width 36 height 14
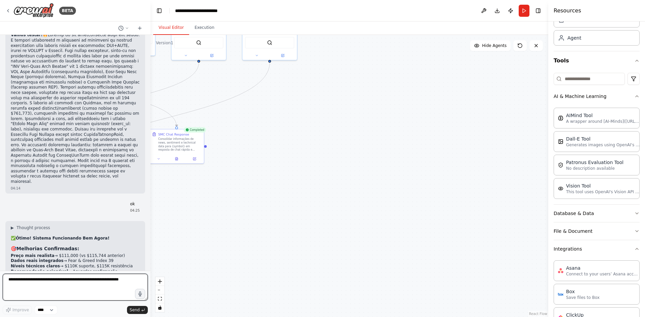
scroll to position [9948, 0]
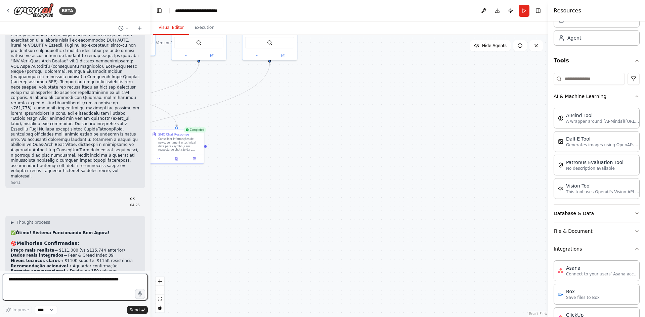
click at [67, 286] on textarea at bounding box center [75, 287] width 145 height 27
click at [360, 203] on div ".deletable-edge-delete-btn { width: 20px; height: 20px; border: 0px solid #ffff…" at bounding box center [349, 176] width 398 height 282
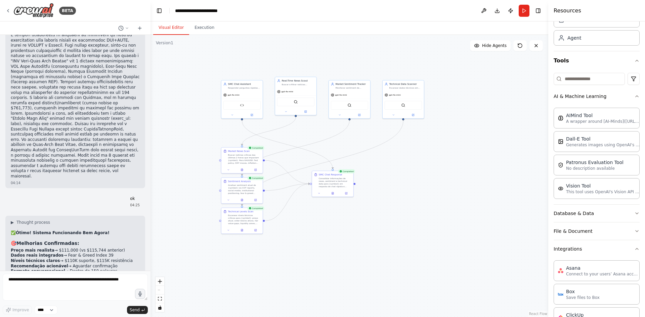
drag, startPoint x: 273, startPoint y: 194, endPoint x: 386, endPoint y: 222, distance: 115.9
click at [386, 222] on div ".deletable-edge-delete-btn { width: 20px; height: 20px; border: 0px solid #ffff…" at bounding box center [349, 176] width 398 height 282
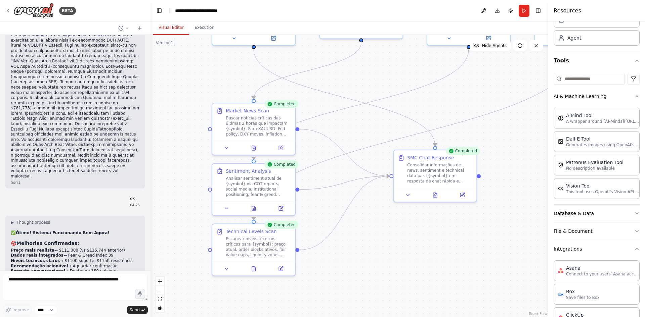
drag, startPoint x: 333, startPoint y: 261, endPoint x: 388, endPoint y: 242, distance: 58.2
click at [388, 242] on div ".deletable-edge-delete-btn { width: 20px; height: 20px; border: 0px solid #ffff…" at bounding box center [349, 176] width 398 height 282
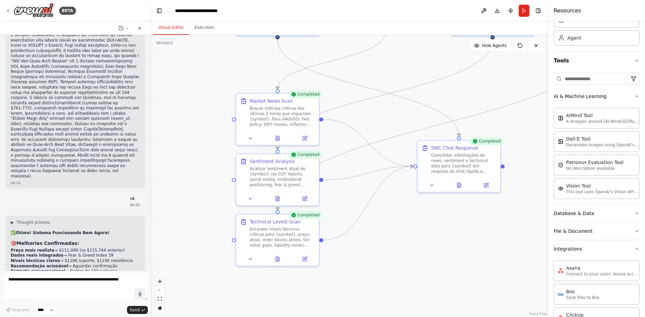
drag, startPoint x: 180, startPoint y: 153, endPoint x: 204, endPoint y: 143, distance: 25.8
click at [204, 143] on div ".deletable-edge-delete-btn { width: 20px; height: 20px; border: 0px solid #ffff…" at bounding box center [349, 176] width 398 height 282
click at [77, 288] on textarea at bounding box center [75, 287] width 145 height 27
type textarea "**********"
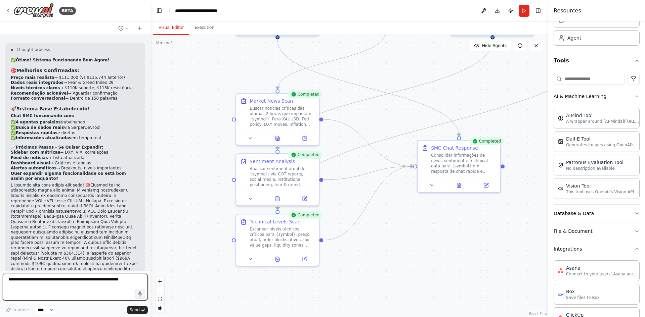
scroll to position [10126, 0]
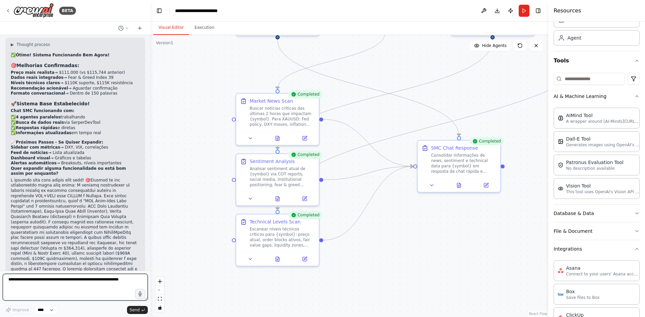
click at [70, 289] on textarea at bounding box center [75, 287] width 145 height 27
type textarea "**********"
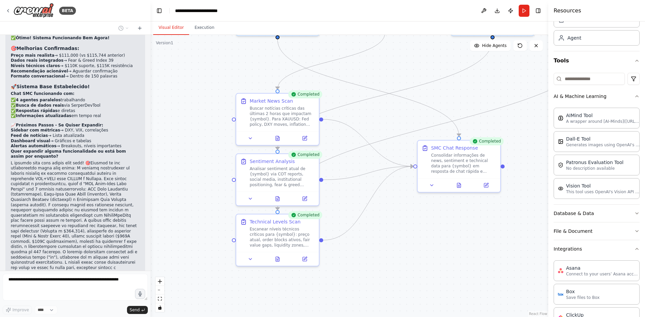
scroll to position [10171, 0]
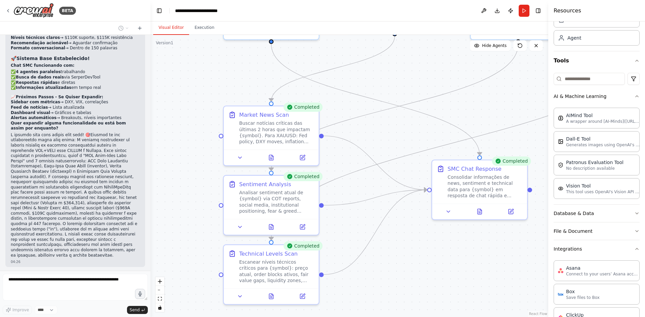
drag, startPoint x: 205, startPoint y: 156, endPoint x: 209, endPoint y: 175, distance: 18.9
click at [209, 175] on div ".deletable-edge-delete-btn { width: 20px; height: 20px; border: 0px solid #ffff…" at bounding box center [349, 176] width 398 height 282
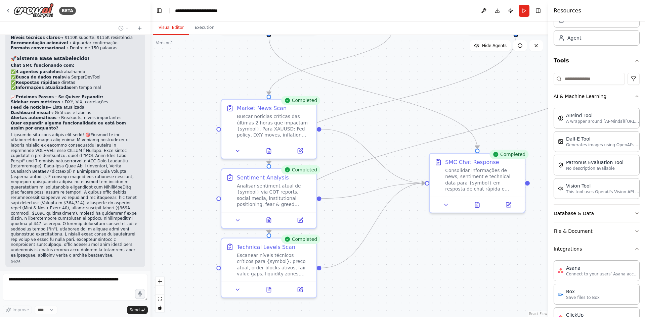
drag, startPoint x: 206, startPoint y: 171, endPoint x: 205, endPoint y: 166, distance: 4.9
click at [205, 166] on div ".deletable-edge-delete-btn { width: 20px; height: 20px; border: 0px solid #ffff…" at bounding box center [349, 176] width 398 height 282
click at [278, 147] on button at bounding box center [269, 149] width 33 height 9
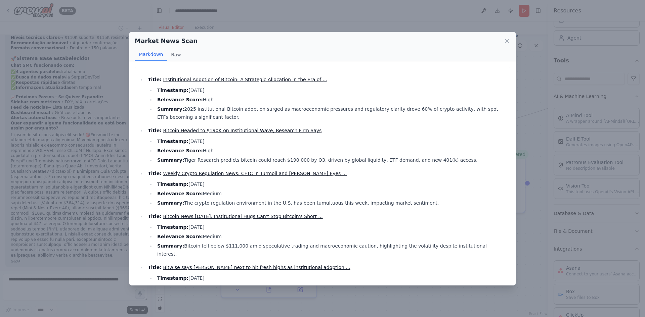
click at [526, 165] on div "Market News Scan Markdown Raw Title: Institutional Adoption of Bitcoin: A Strat…" at bounding box center [322, 158] width 645 height 317
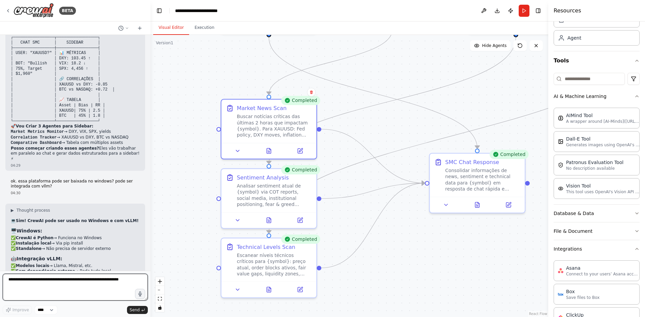
scroll to position [10456, 0]
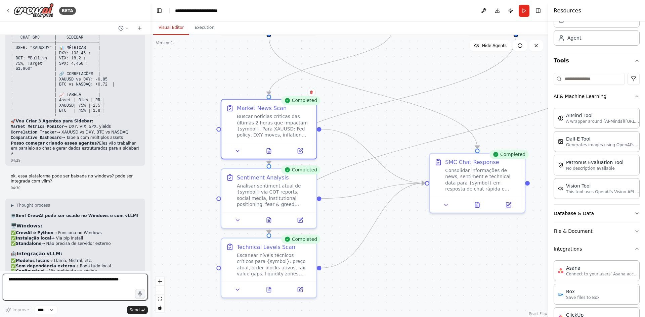
click at [97, 289] on textarea at bounding box center [75, 287] width 145 height 27
type textarea "**********"
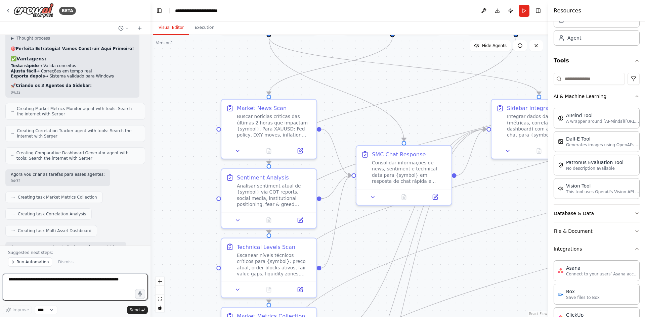
scroll to position [10976, 0]
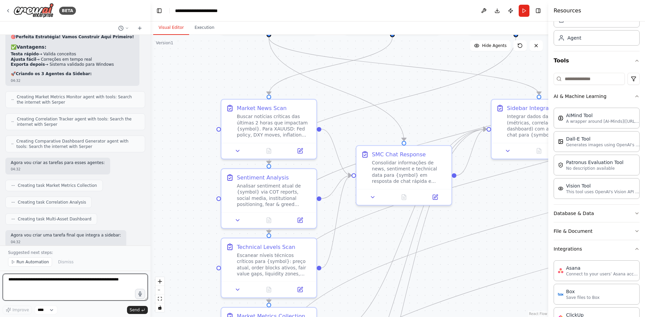
click at [80, 283] on textarea at bounding box center [75, 287] width 145 height 27
type textarea "**"
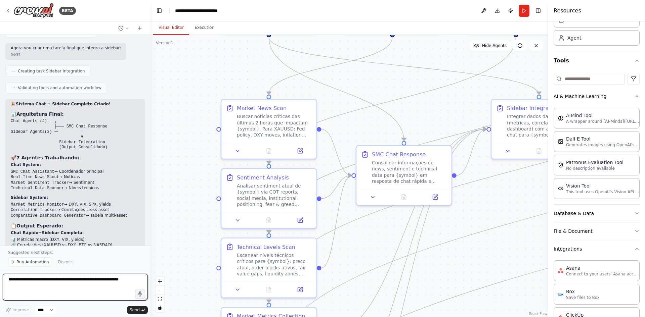
scroll to position [11169, 0]
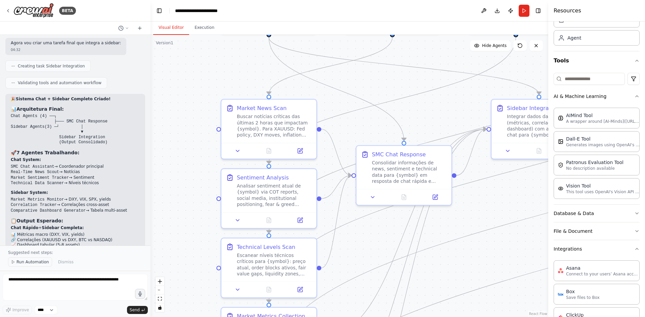
click at [35, 260] on span "Run Automation" at bounding box center [32, 262] width 33 height 5
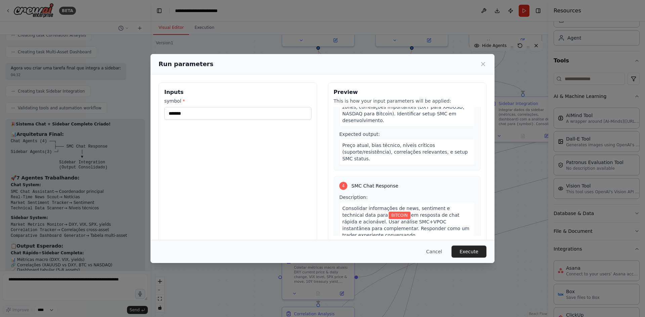
scroll to position [369, 0]
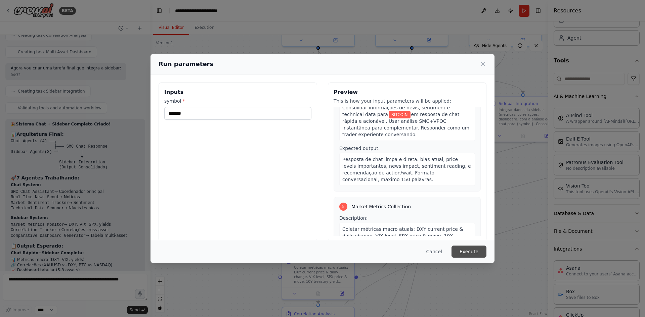
click at [477, 254] on button "Execute" at bounding box center [468, 252] width 35 height 12
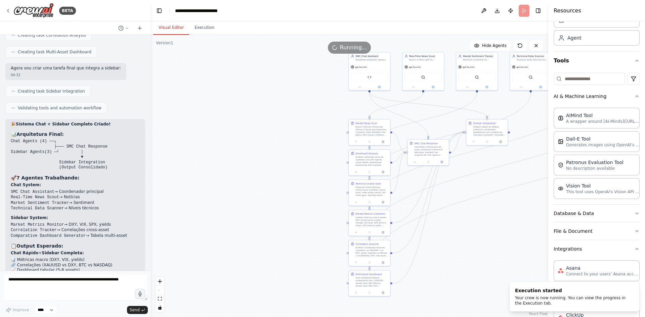
drag, startPoint x: 249, startPoint y: 159, endPoint x: 245, endPoint y: 129, distance: 30.1
click at [245, 129] on div ".deletable-edge-delete-btn { width: 20px; height: 20px; border: 0px solid #ffff…" at bounding box center [349, 176] width 398 height 282
click at [533, 301] on div "Your crew is now running. You can view the progress in the Execution tab." at bounding box center [573, 301] width 116 height 11
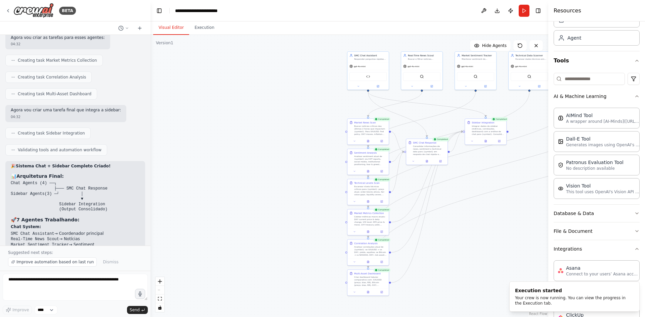
scroll to position [11169, 0]
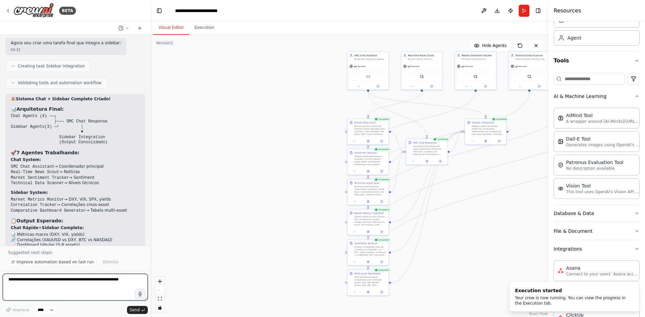
click at [61, 286] on textarea at bounding box center [75, 287] width 145 height 27
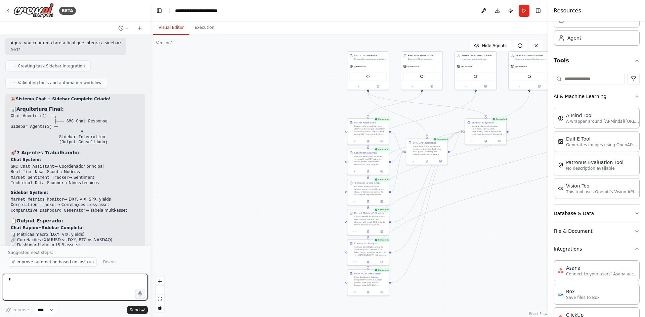
type textarea "**"
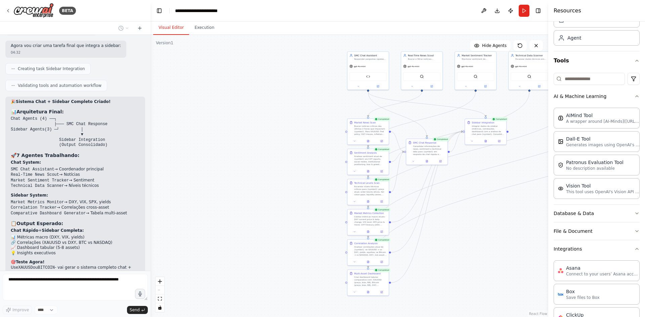
scroll to position [11183, 0]
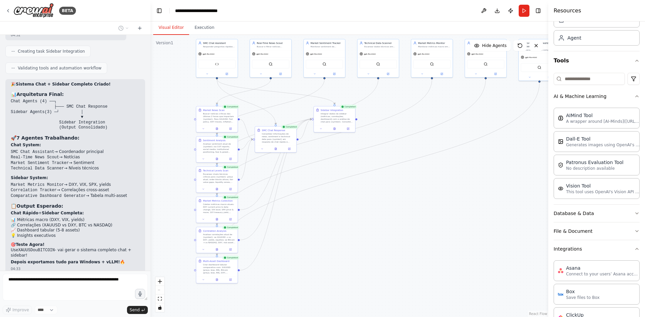
drag, startPoint x: 472, startPoint y: 261, endPoint x: 321, endPoint y: 248, distance: 151.6
click at [321, 248] on div ".deletable-edge-delete-btn { width: 20px; height: 20px; border: 0px solid #ffff…" at bounding box center [349, 176] width 398 height 282
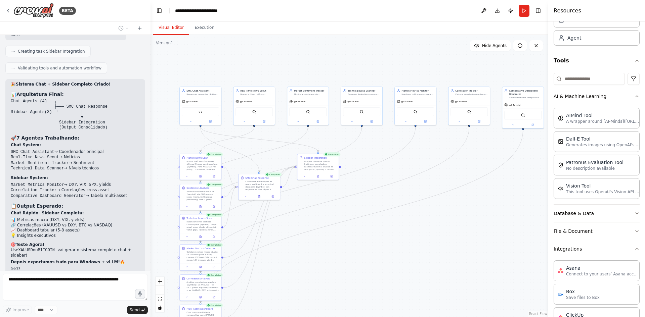
drag, startPoint x: 364, startPoint y: 212, endPoint x: 348, endPoint y: 260, distance: 50.4
click at [348, 260] on div ".deletable-edge-delete-btn { width: 20px; height: 20px; border: 0px solid #ffff…" at bounding box center [349, 176] width 398 height 282
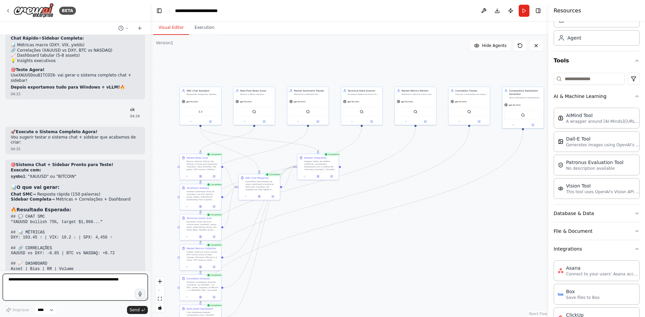
scroll to position [11364, 0]
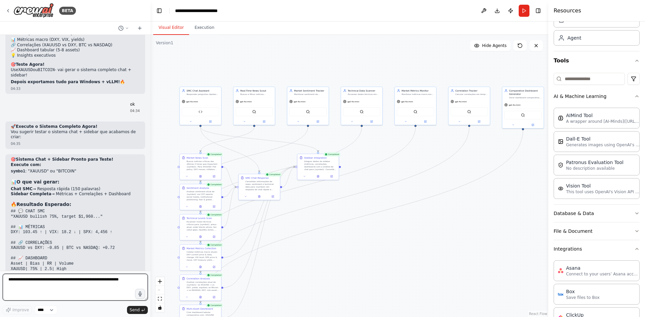
click at [89, 281] on textarea at bounding box center [75, 287] width 145 height 27
type textarea "**********"
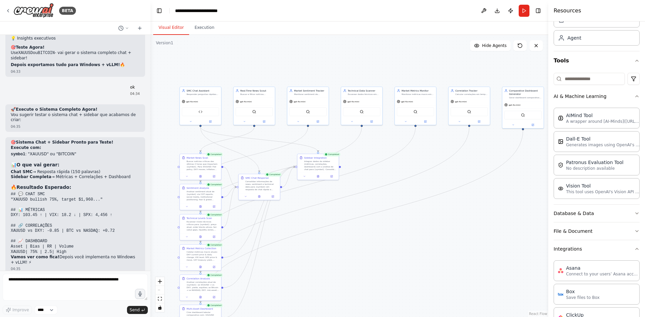
scroll to position [11403, 0]
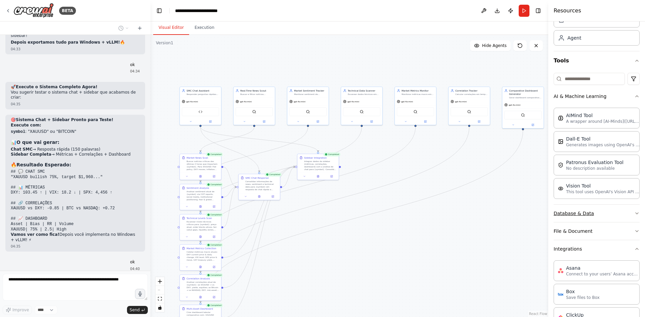
click at [603, 210] on button "Database & Data" at bounding box center [596, 213] width 86 height 17
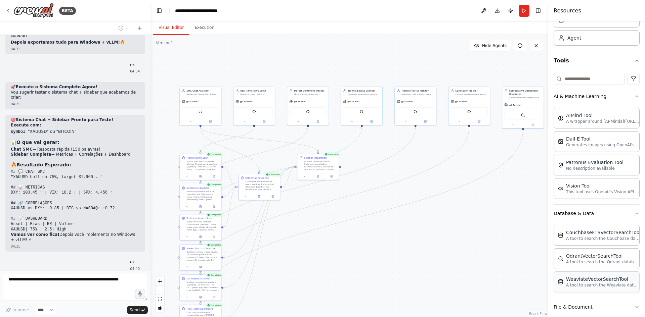
scroll to position [101, 0]
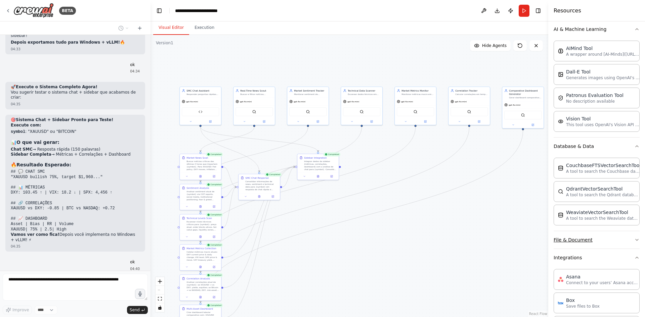
click at [628, 237] on button "File & Document" at bounding box center [596, 239] width 86 height 17
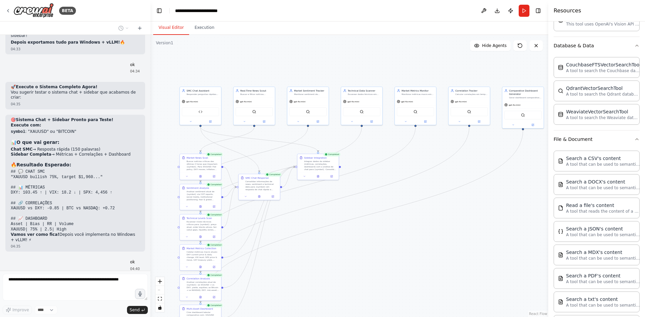
scroll to position [302, 0]
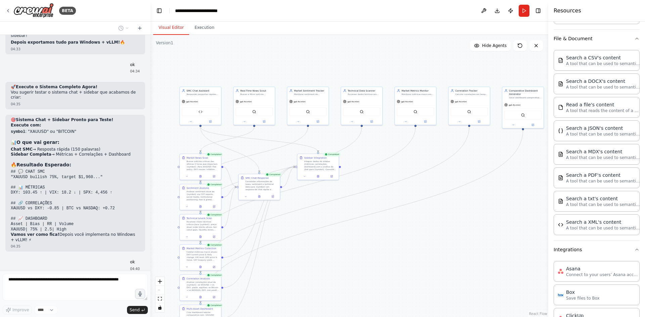
click at [522, 13] on button "Run" at bounding box center [524, 11] width 11 height 12
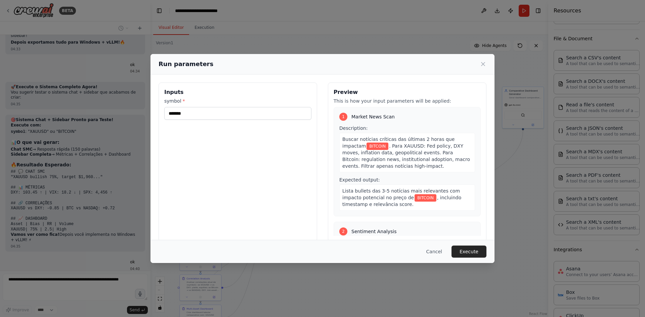
click at [474, 248] on button "Execute" at bounding box center [468, 252] width 35 height 12
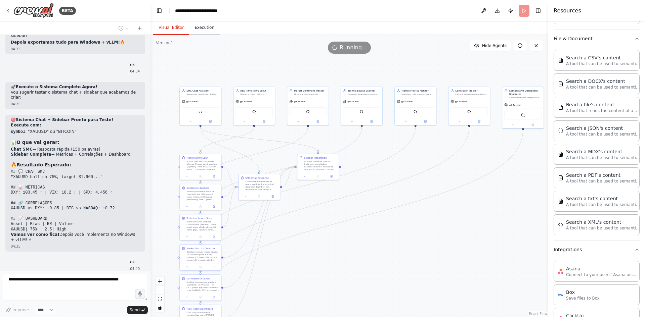
click at [197, 28] on button "Execution" at bounding box center [204, 28] width 31 height 14
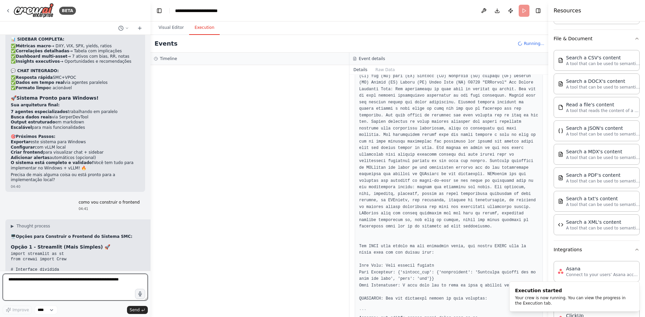
scroll to position [1660, 0]
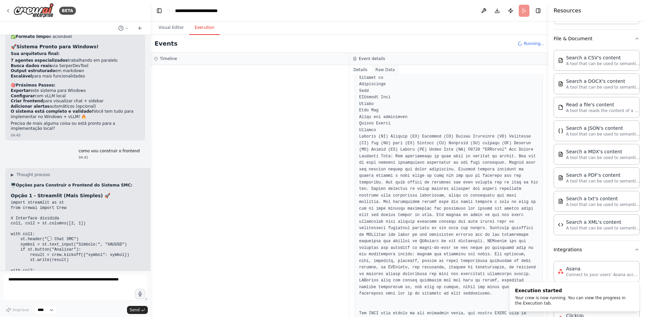
click at [379, 69] on button "Raw Data" at bounding box center [385, 69] width 28 height 9
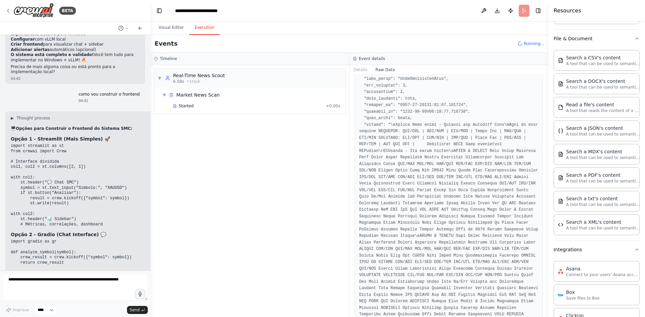
scroll to position [11797, 0]
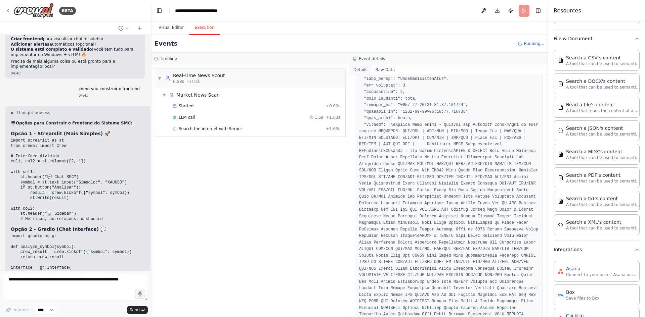
click at [360, 70] on button "Details" at bounding box center [360, 69] width 22 height 9
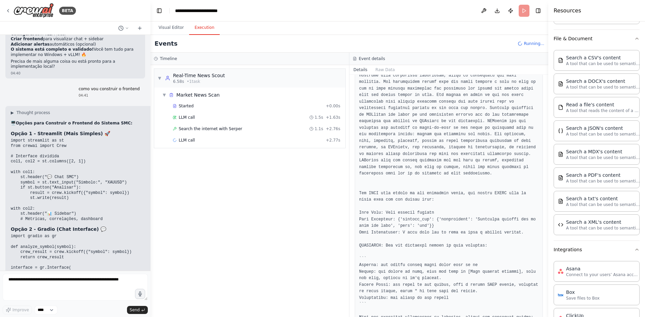
scroll to position [1794, 0]
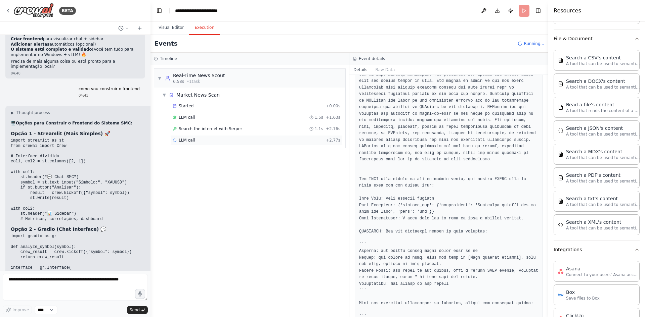
click at [210, 140] on div "LLM call + 2.77s" at bounding box center [257, 140] width 168 height 5
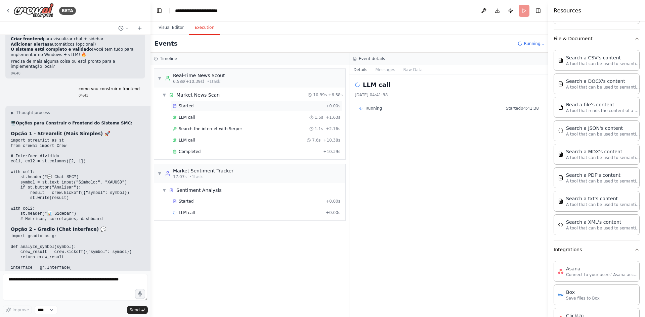
click at [284, 108] on div "Started" at bounding box center [248, 105] width 150 height 5
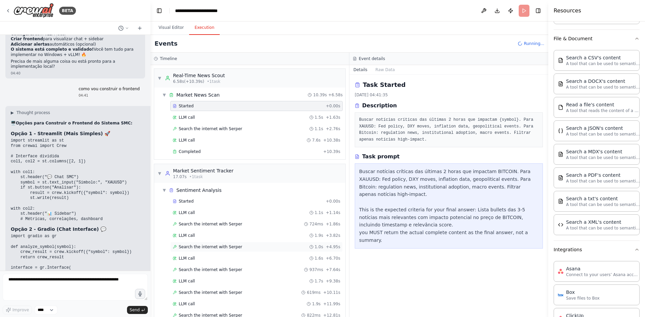
click at [243, 243] on div "Search the internet with [PERSON_NAME] 1.0s + 4.95s" at bounding box center [256, 247] width 172 height 10
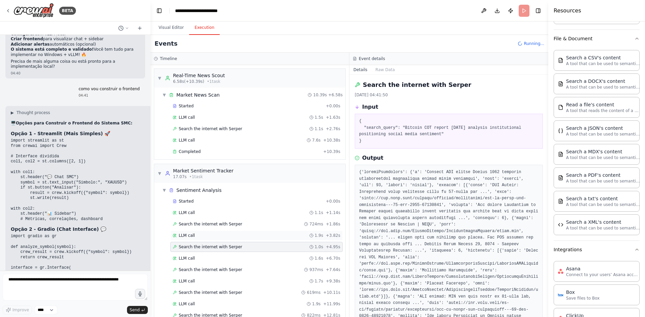
click at [234, 235] on div "LLM call 1.9s + 3.82s" at bounding box center [257, 235] width 168 height 5
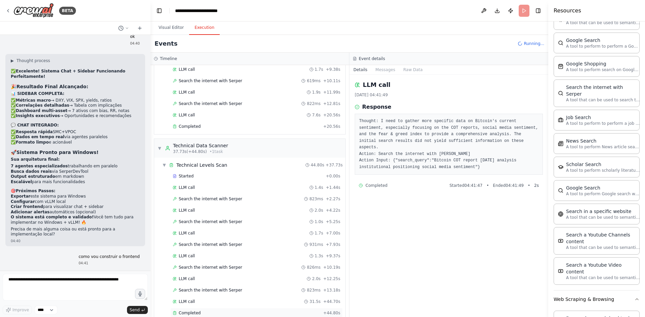
scroll to position [284, 0]
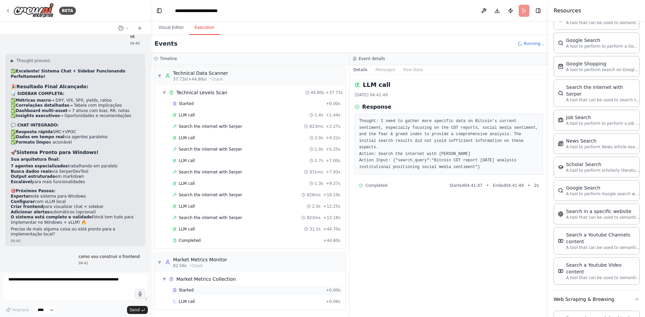
click at [205, 294] on div "Started + 0.00s" at bounding box center [256, 290] width 172 height 10
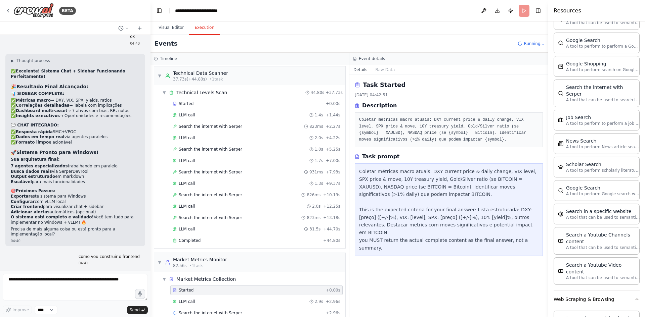
scroll to position [296, 0]
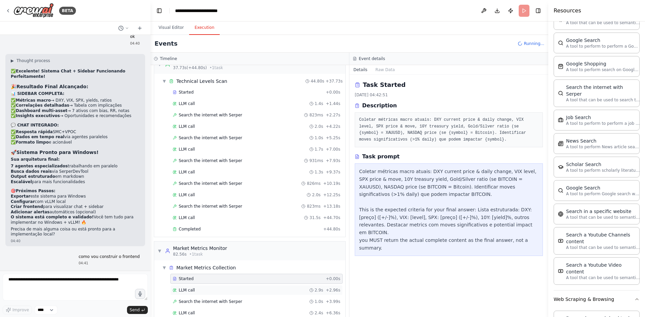
click at [225, 285] on div "LLM call 2.9s + 2.96s" at bounding box center [256, 290] width 172 height 10
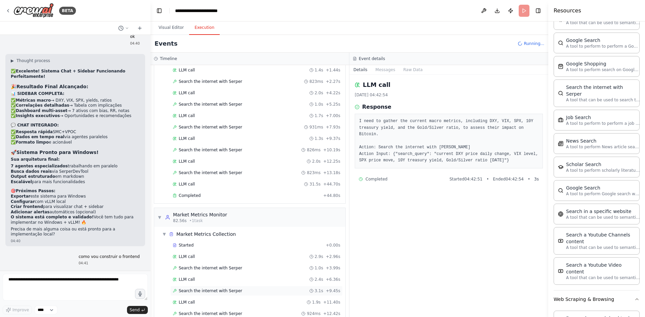
scroll to position [363, 0]
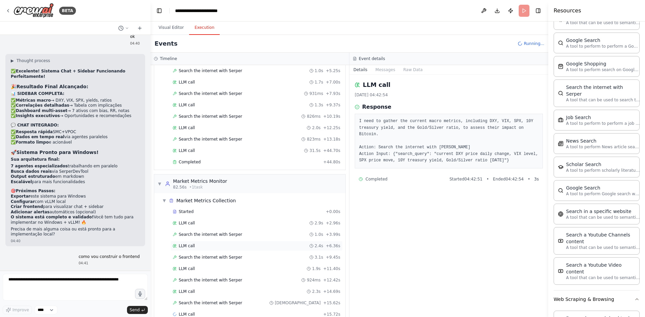
click at [219, 243] on div "LLM call 2.4s + 6.36s" at bounding box center [257, 245] width 168 height 5
click at [224, 266] on div "LLM call 1.9s + 11.40s" at bounding box center [256, 269] width 172 height 10
click at [219, 279] on span "Search the internet with Serper" at bounding box center [210, 280] width 63 height 5
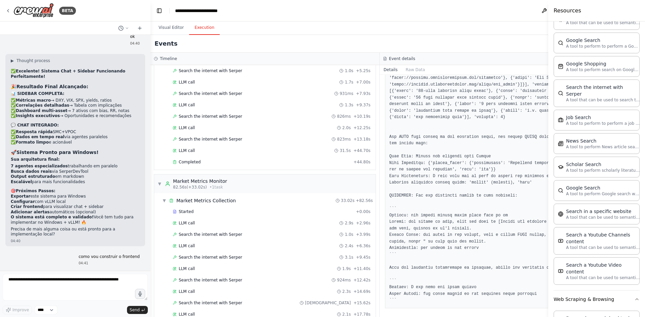
scroll to position [426, 0]
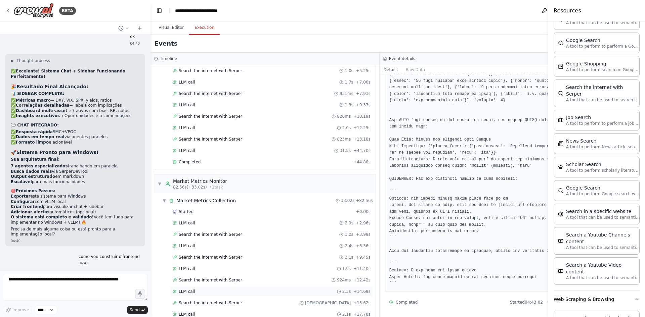
click at [221, 296] on div "LLM call 2.3s + 14.69s" at bounding box center [271, 292] width 203 height 10
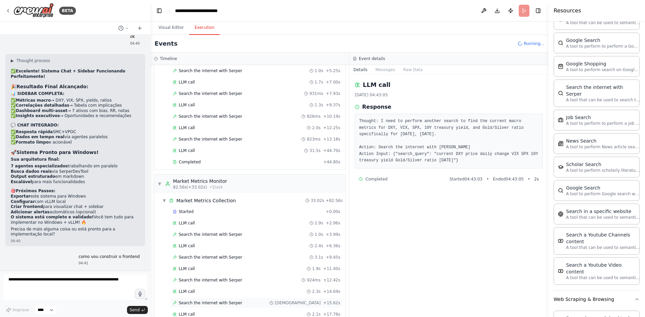
click at [219, 304] on span "Search the internet with Serper" at bounding box center [210, 303] width 63 height 5
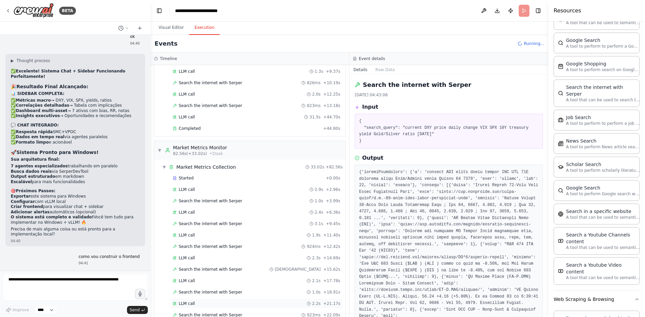
scroll to position [430, 0]
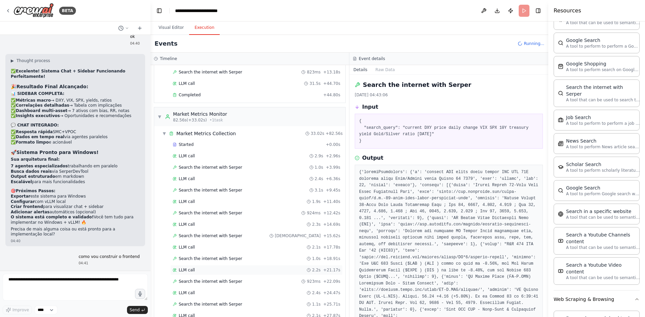
click at [213, 269] on div "LLM call 2.2s + 21.17s" at bounding box center [257, 270] width 168 height 5
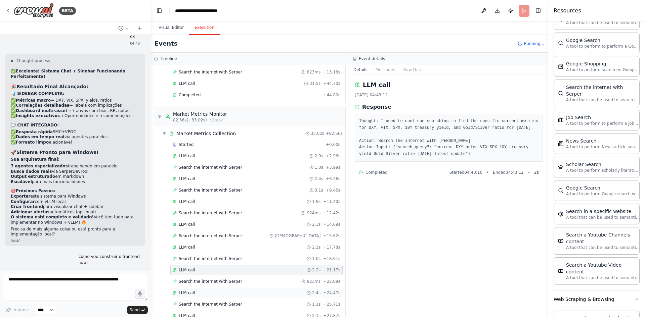
click at [219, 288] on div "LLM call 2.4s + 24.47s" at bounding box center [256, 293] width 172 height 10
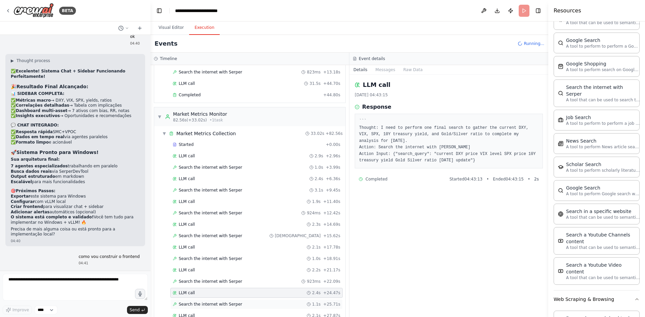
click at [224, 305] on span "Search the internet with Serper" at bounding box center [210, 304] width 63 height 5
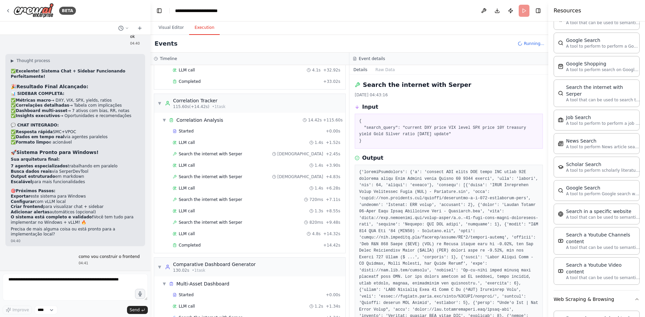
scroll to position [715, 0]
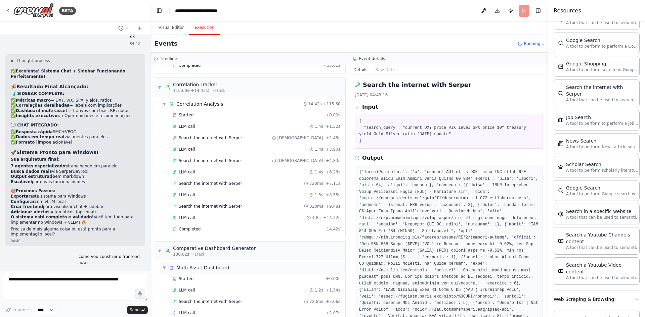
click at [234, 268] on div "▼ Multi-Asset Dashboard" at bounding box center [253, 268] width 186 height 12
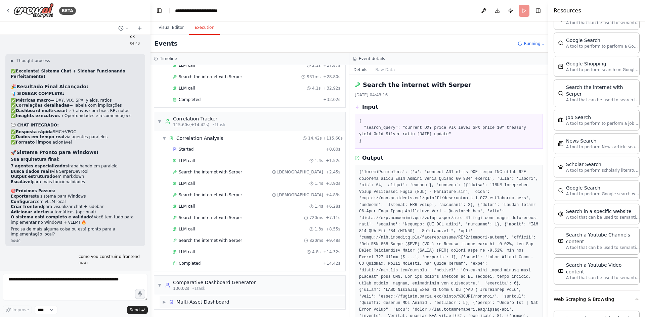
click at [228, 299] on div "▶ Multi-Asset Dashboard" at bounding box center [253, 302] width 186 height 12
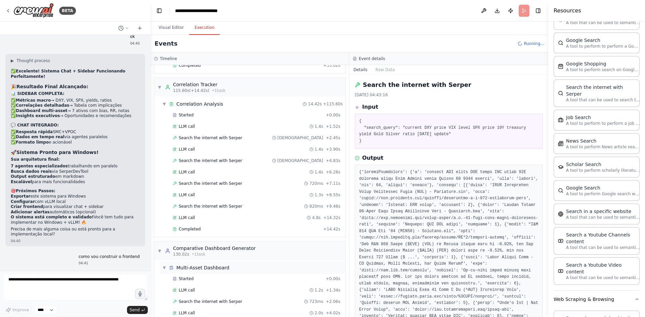
scroll to position [738, 0]
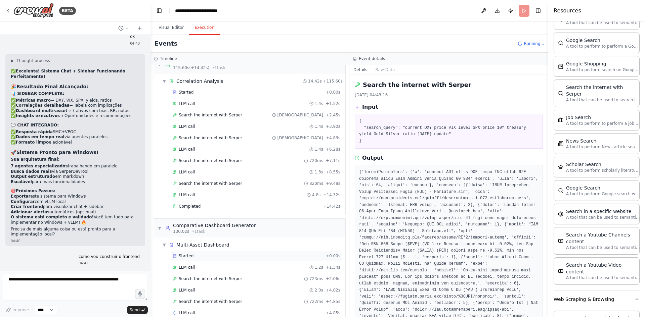
click at [240, 260] on div "Started + 0.00s" at bounding box center [256, 256] width 172 height 10
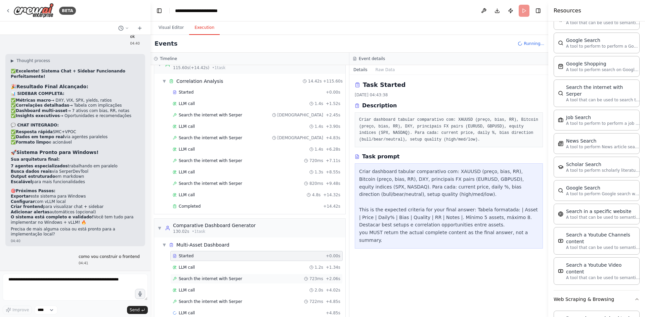
click at [234, 281] on div "Search the internet with [PERSON_NAME] 723ms + 2.06s" at bounding box center [257, 278] width 168 height 5
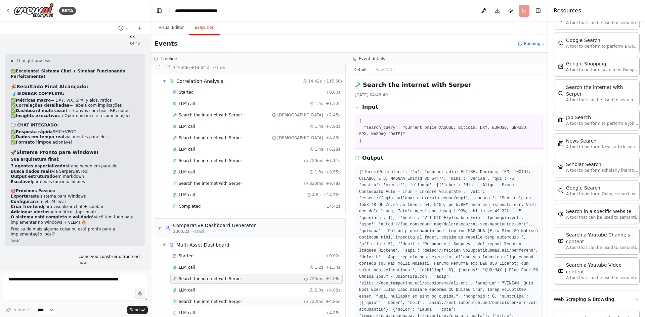
click at [233, 297] on div "Search the internet with [PERSON_NAME] 722ms + 4.85s" at bounding box center [256, 302] width 172 height 10
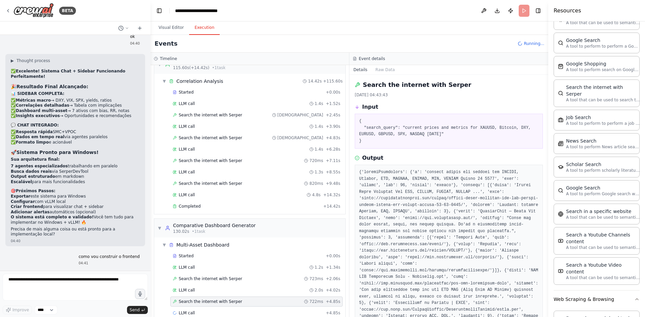
click at [235, 305] on div "Search the internet with [PERSON_NAME] 722ms + 4.85s" at bounding box center [256, 302] width 172 height 10
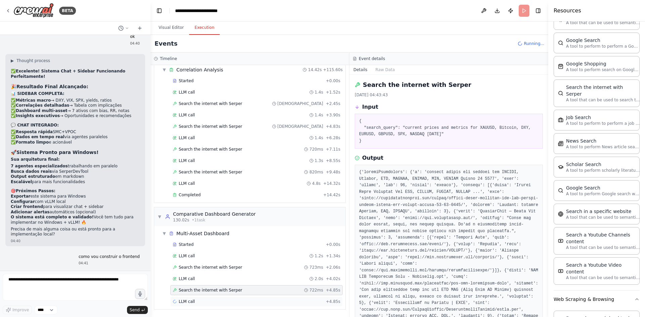
click at [235, 297] on div "LLM call + 4.85s" at bounding box center [256, 302] width 172 height 10
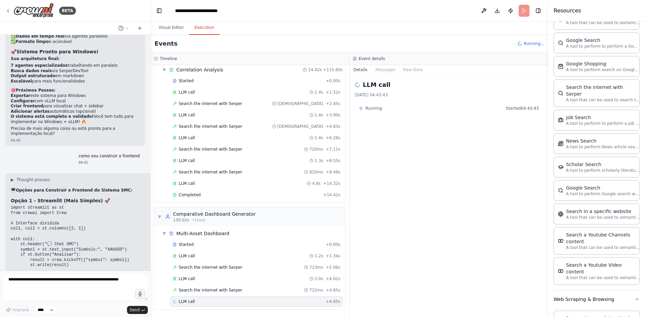
scroll to position [11797, 0]
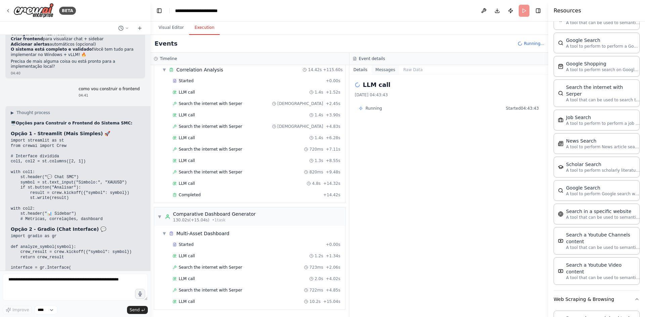
click at [379, 73] on button "Messages" at bounding box center [385, 69] width 28 height 9
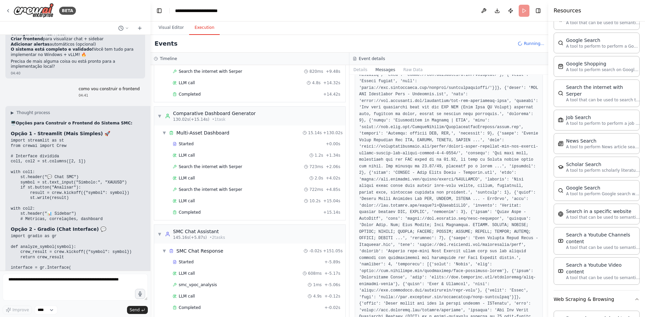
scroll to position [914, 0]
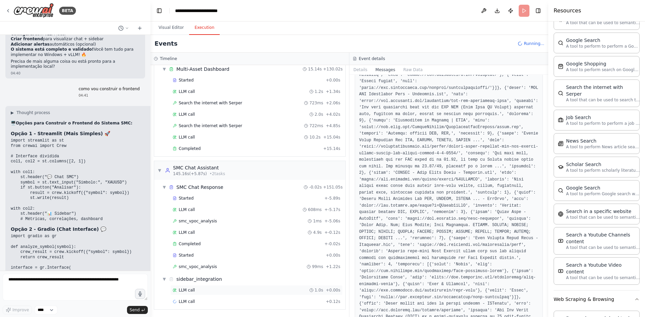
click at [202, 294] on div "LLM call 1.0s + 0.00s" at bounding box center [256, 290] width 172 height 10
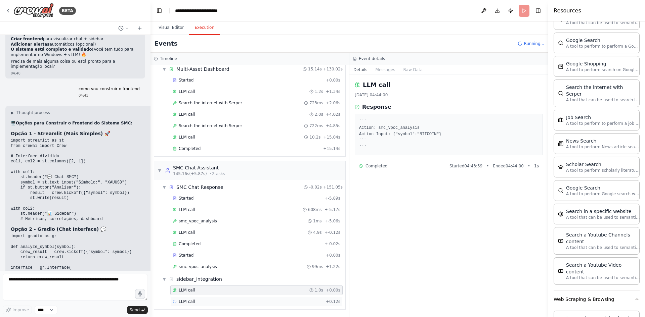
click at [202, 300] on div "LLM call + 0.12s" at bounding box center [257, 301] width 168 height 5
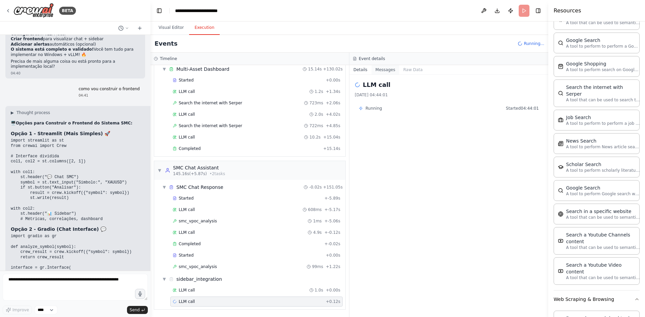
click at [386, 70] on button "Messages" at bounding box center [385, 69] width 28 height 9
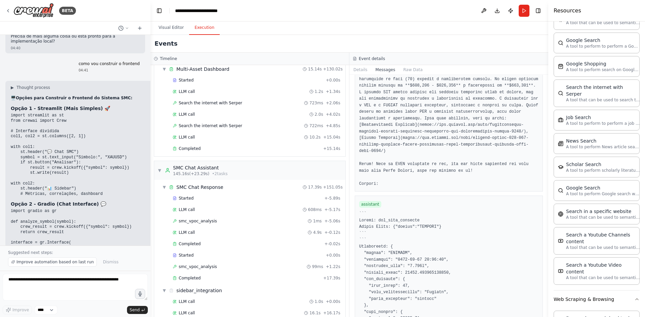
scroll to position [974, 0]
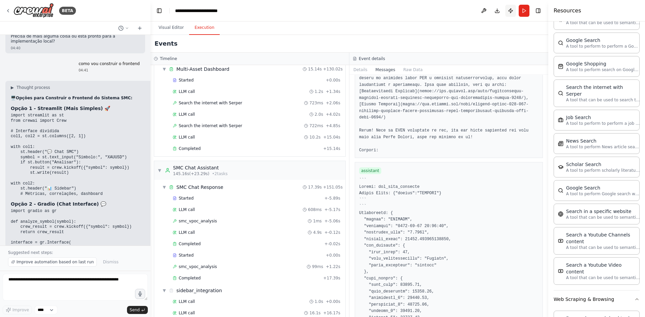
click at [511, 10] on button "Publish" at bounding box center [510, 11] width 11 height 12
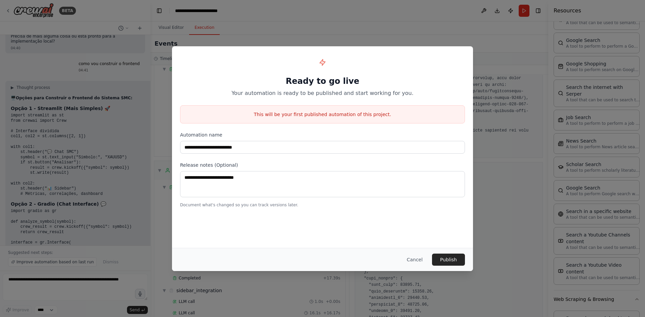
click at [414, 260] on button "Cancel" at bounding box center [414, 260] width 27 height 12
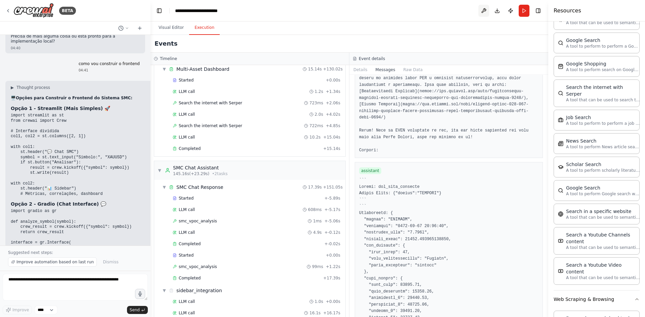
click at [486, 8] on button at bounding box center [483, 11] width 11 height 12
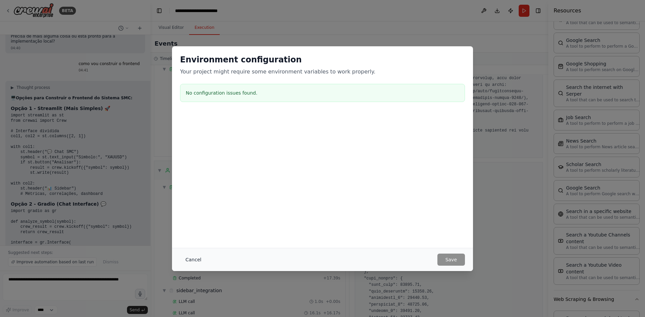
drag, startPoint x: 221, startPoint y: 253, endPoint x: 196, endPoint y: 261, distance: 26.1
click at [214, 256] on div "Cancel Save" at bounding box center [322, 259] width 301 height 23
click at [182, 259] on button "Cancel" at bounding box center [193, 260] width 27 height 12
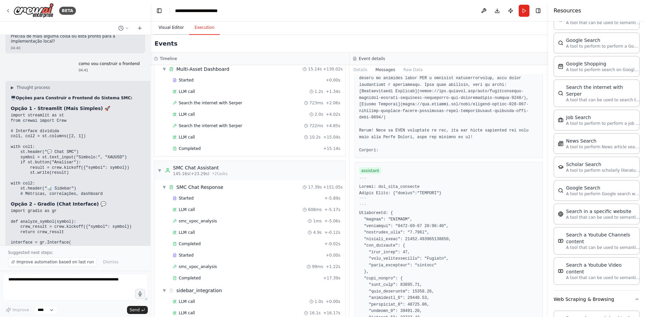
click at [175, 27] on button "Visual Editor" at bounding box center [171, 28] width 36 height 14
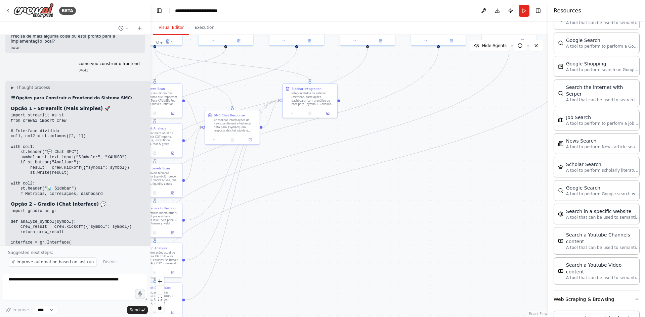
drag, startPoint x: 470, startPoint y: 242, endPoint x: 442, endPoint y: 175, distance: 73.3
click at [442, 175] on div ".deletable-edge-delete-btn { width: 20px; height: 20px; border: 0px solid #ffff…" at bounding box center [349, 176] width 398 height 282
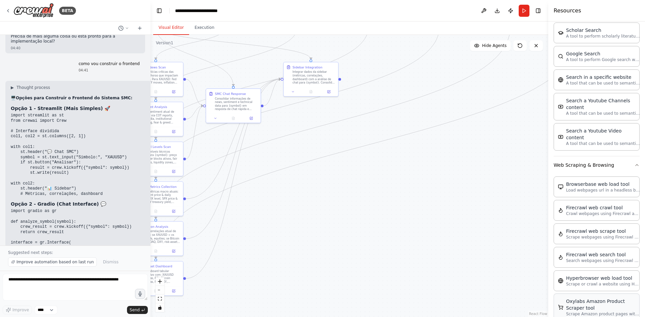
scroll to position [1310, 0]
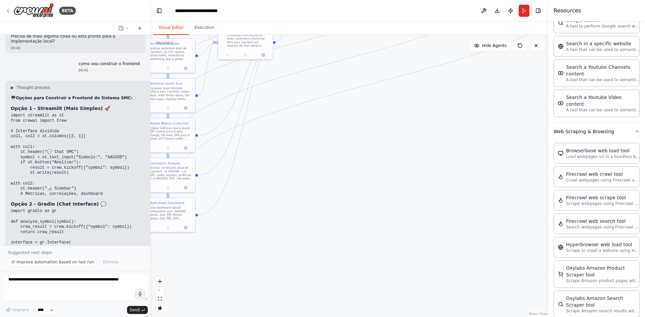
drag, startPoint x: 390, startPoint y: 253, endPoint x: 448, endPoint y: 183, distance: 90.8
click at [400, 181] on div ".deletable-edge-delete-btn { width: 20px; height: 20px; border: 0px solid #ffff…" at bounding box center [349, 176] width 398 height 282
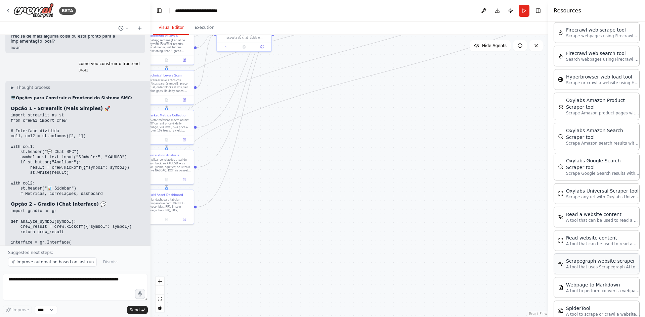
scroll to position [1509, 0]
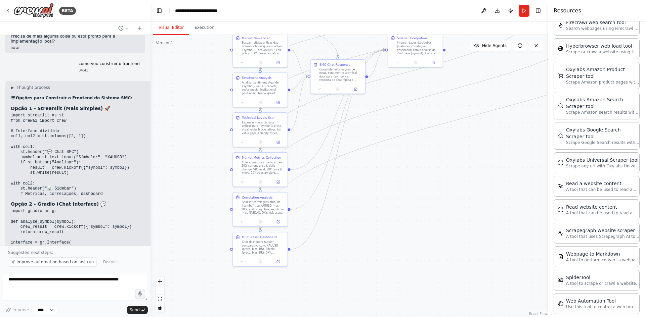
drag, startPoint x: 319, startPoint y: 188, endPoint x: 416, endPoint y: 231, distance: 106.3
click at [416, 231] on div ".deletable-edge-delete-btn { width: 20px; height: 20px; border: 0px solid #ffff…" at bounding box center [349, 176] width 398 height 282
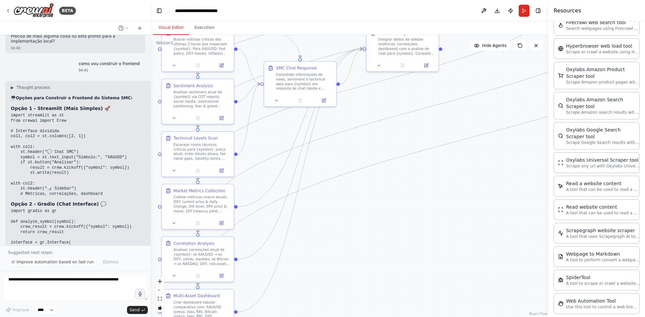
drag, startPoint x: 375, startPoint y: 163, endPoint x: 357, endPoint y: 218, distance: 58.3
click at [357, 218] on div ".deletable-edge-delete-btn { width: 20px; height: 20px; border: 0px solid #ffff…" at bounding box center [349, 176] width 398 height 282
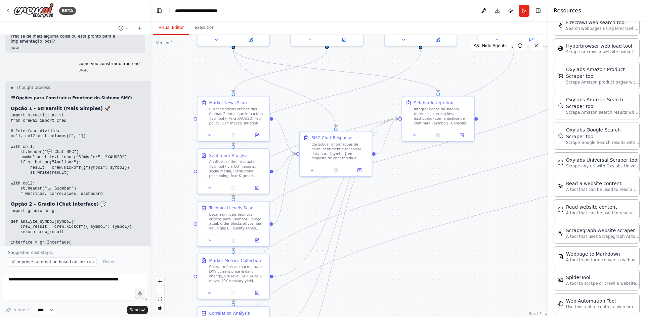
drag, startPoint x: 410, startPoint y: 207, endPoint x: 445, endPoint y: 276, distance: 78.4
click at [445, 276] on div ".deletable-edge-delete-btn { width: 20px; height: 20px; border: 0px solid #ffff…" at bounding box center [349, 176] width 398 height 282
click at [426, 110] on div "Integrar dados da sidebar (métricas, correlações, dashboard) com a análise de c…" at bounding box center [442, 115] width 57 height 19
click at [312, 170] on icon at bounding box center [312, 169] width 5 height 5
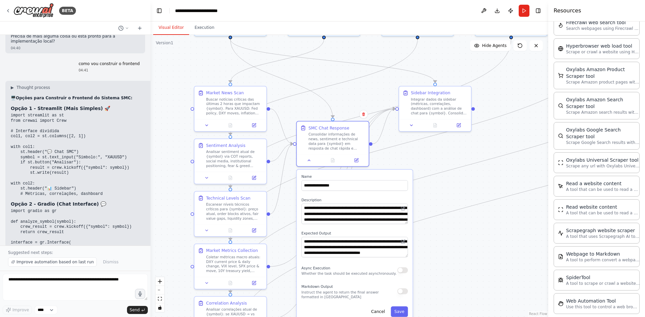
click at [402, 269] on button "button" at bounding box center [402, 271] width 10 height 6
click at [404, 314] on button "Save" at bounding box center [399, 312] width 17 height 10
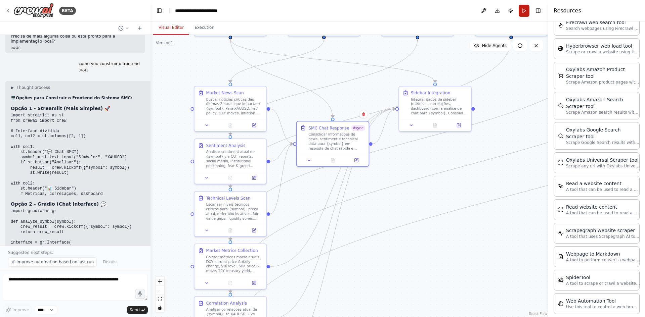
click at [525, 12] on button "Run" at bounding box center [524, 11] width 11 height 12
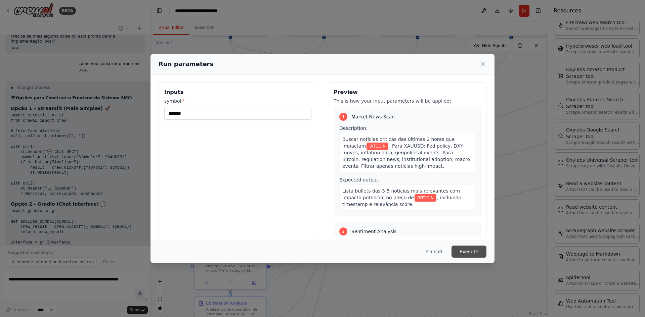
click at [473, 253] on button "Execute" at bounding box center [468, 252] width 35 height 12
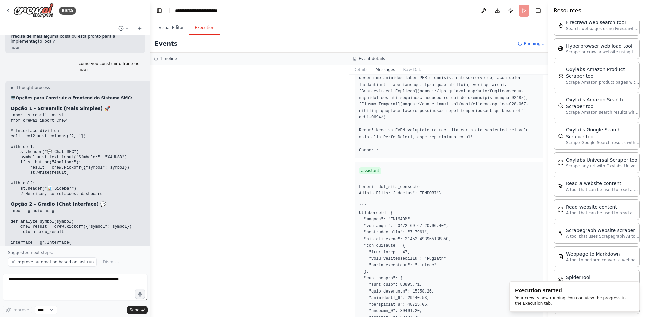
click at [206, 32] on button "Execution" at bounding box center [204, 28] width 31 height 14
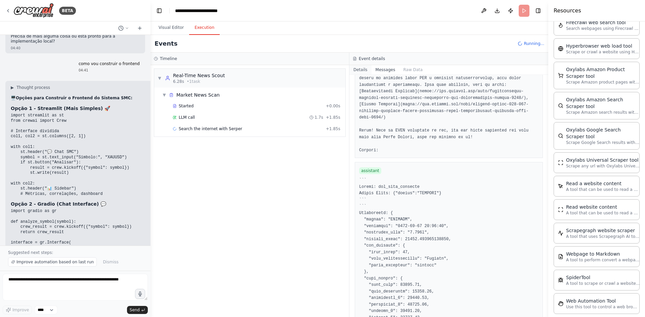
click at [362, 70] on button "Details" at bounding box center [360, 69] width 22 height 9
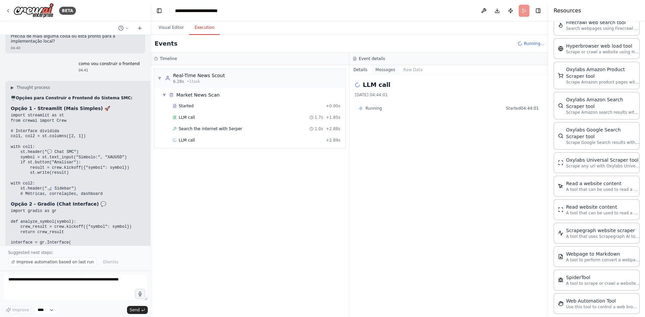
click at [388, 72] on button "Messages" at bounding box center [385, 69] width 28 height 9
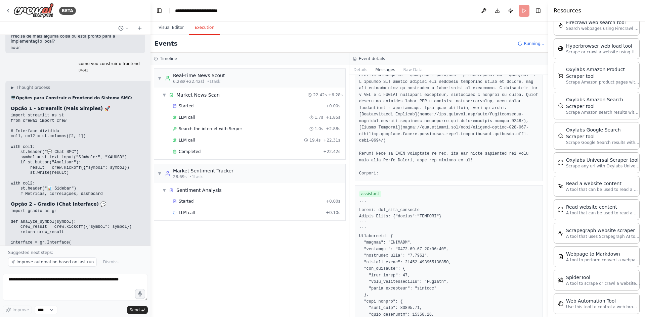
scroll to position [917, 0]
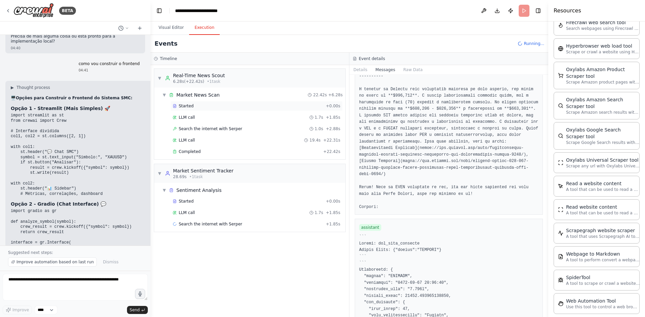
click at [317, 107] on div "Started" at bounding box center [248, 105] width 150 height 5
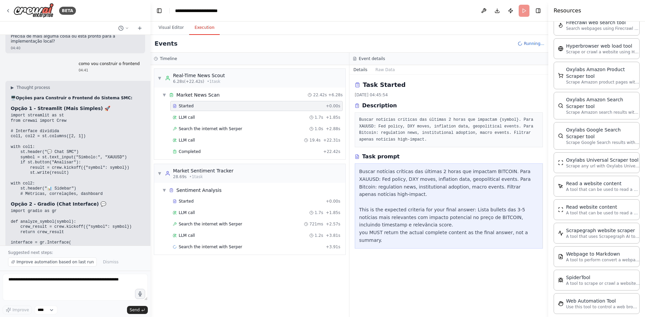
click at [519, 5] on header "**********" at bounding box center [349, 10] width 398 height 21
click at [324, 196] on div "Started + 0.00s" at bounding box center [256, 201] width 172 height 10
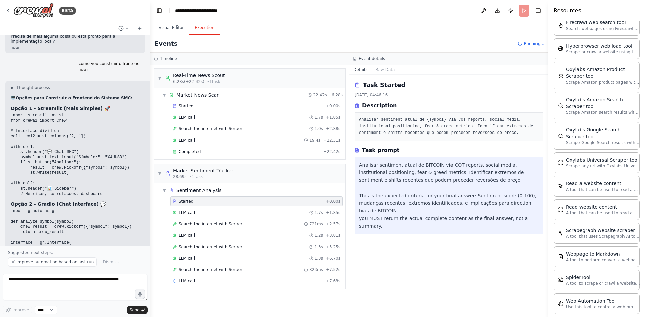
click at [490, 272] on div "Task Started [DATE] 04:46:16 Description Analisar sentiment atual de {symbol} v…" at bounding box center [448, 196] width 199 height 242
